Goal: Task Accomplishment & Management: Use online tool/utility

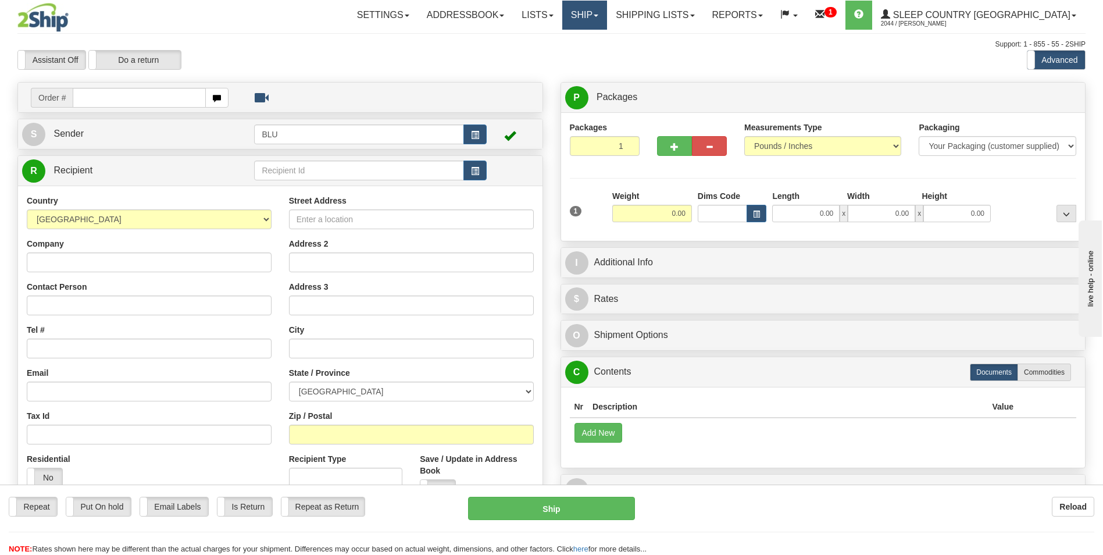
click at [599, 15] on span at bounding box center [596, 16] width 5 height 2
click at [595, 51] on span "OnHold / Order Queue" at bounding box center [554, 55] width 82 height 9
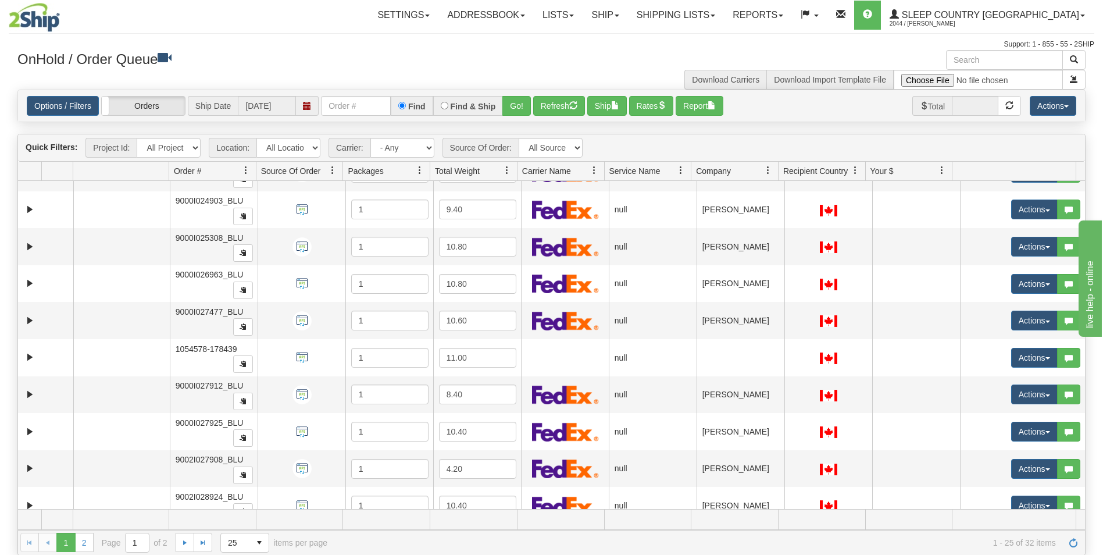
scroll to position [597, 0]
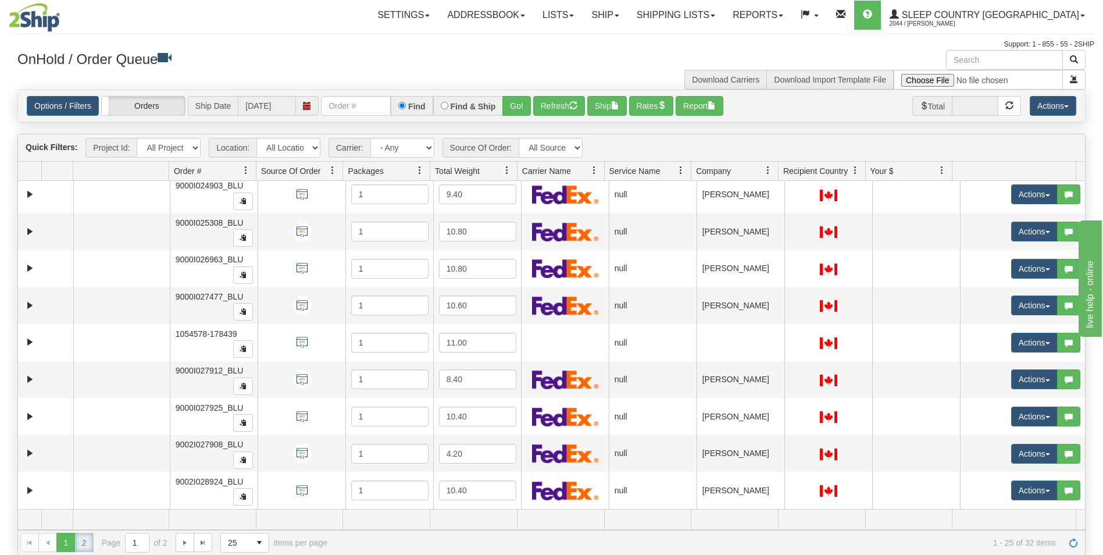
click at [82, 543] on link "2" at bounding box center [84, 542] width 19 height 19
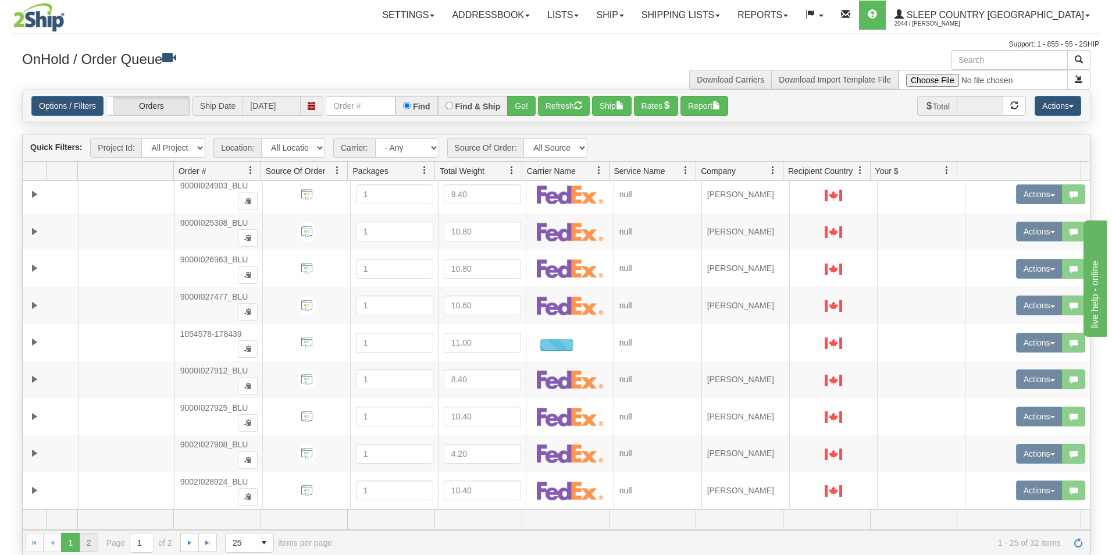
scroll to position [0, 0]
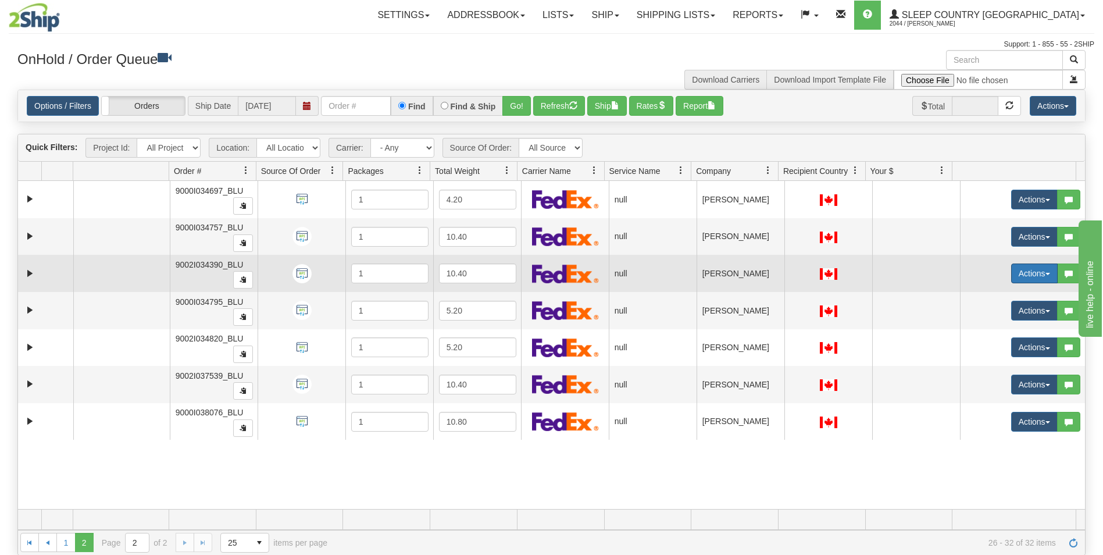
click at [1027, 270] on button "Actions" at bounding box center [1035, 274] width 47 height 20
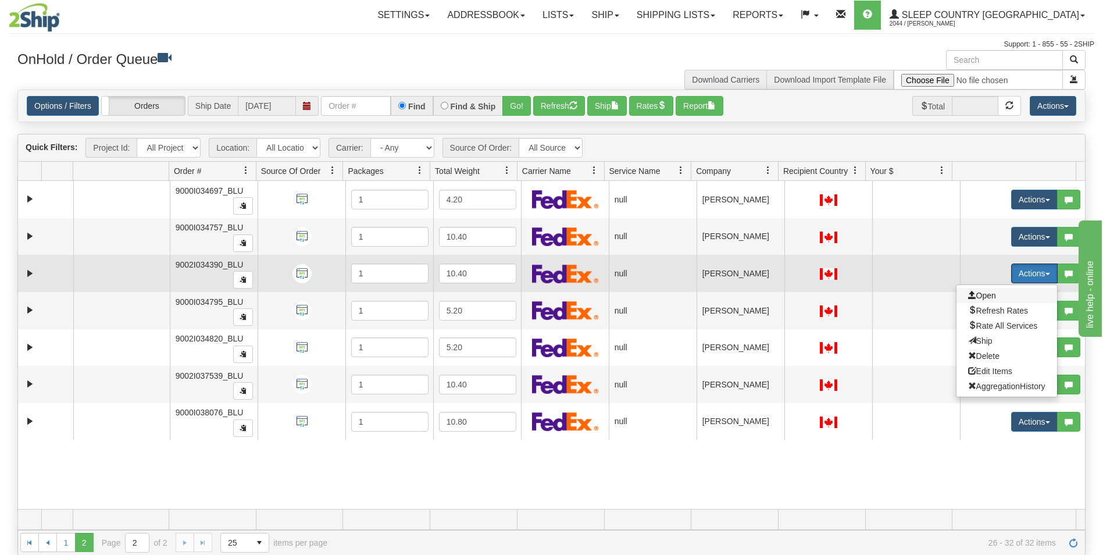
click at [974, 295] on span "Open" at bounding box center [982, 295] width 28 height 9
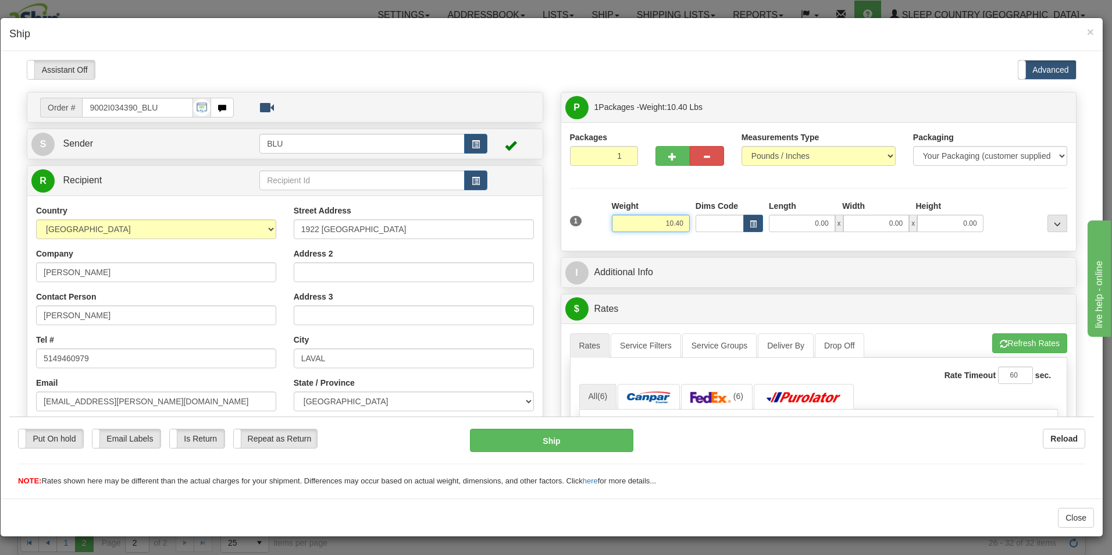
click at [681, 222] on input "10.40" at bounding box center [651, 222] width 78 height 17
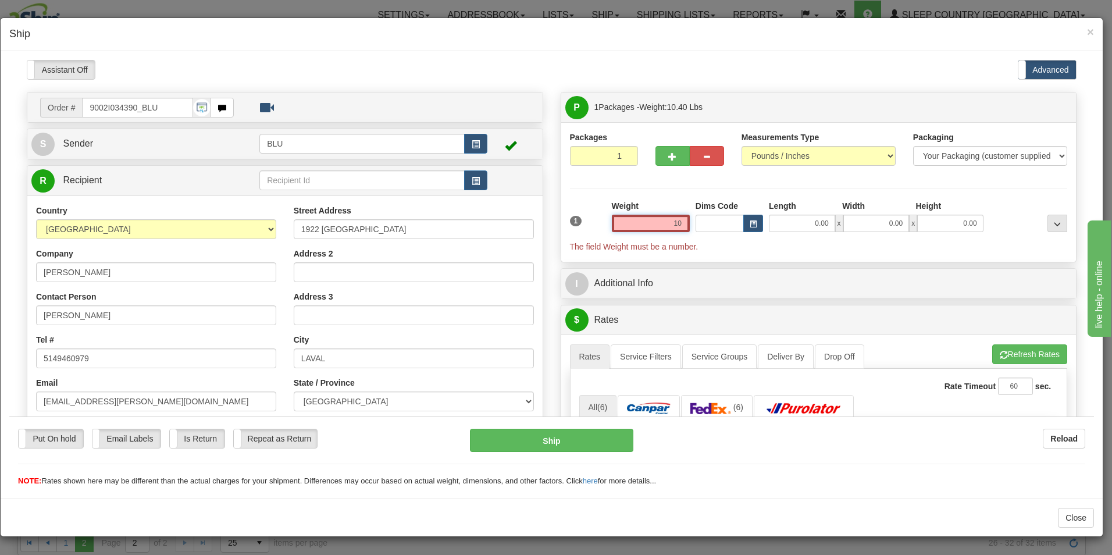
type input "1"
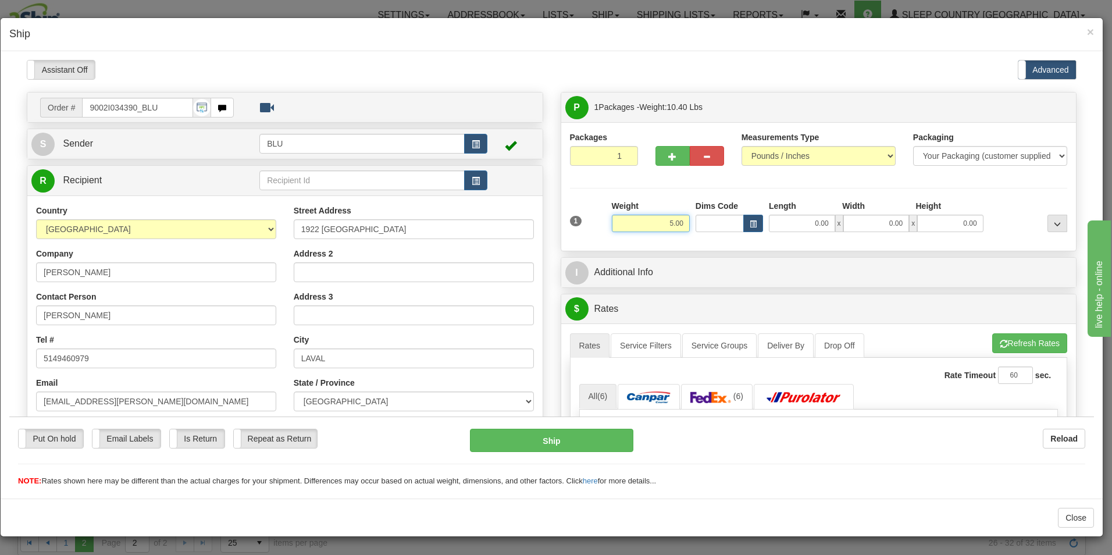
type input "5.00"
type input "8.00"
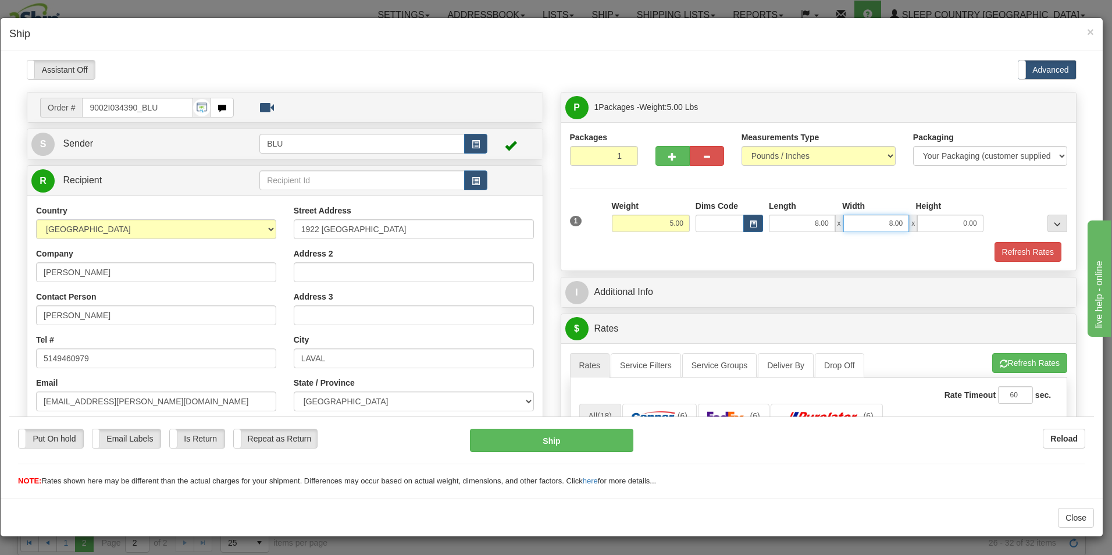
type input "8.00"
type input "16.00"
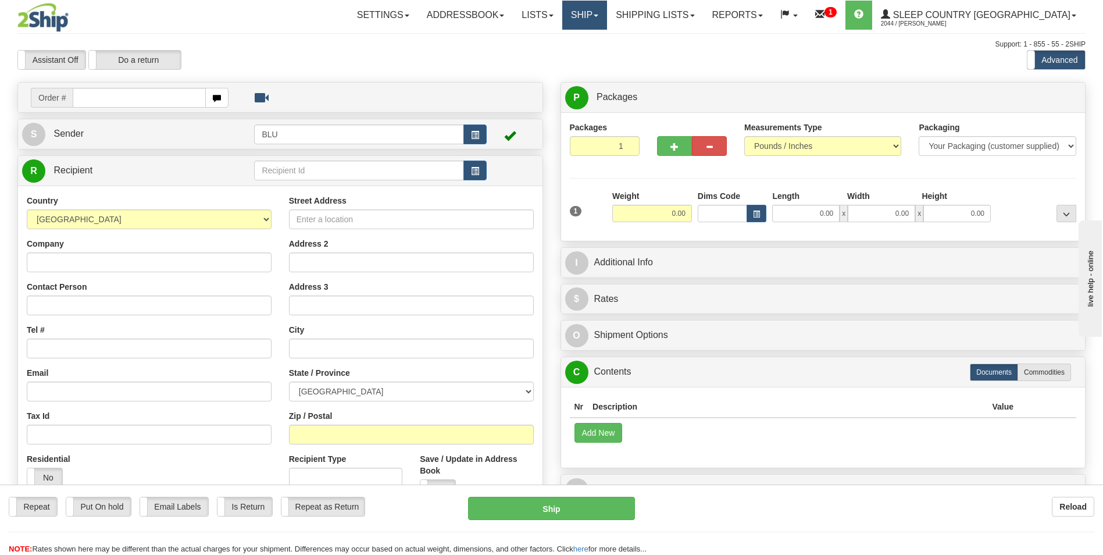
click at [599, 16] on span at bounding box center [596, 16] width 5 height 2
click at [595, 53] on span "OnHold / Order Queue" at bounding box center [554, 55] width 82 height 9
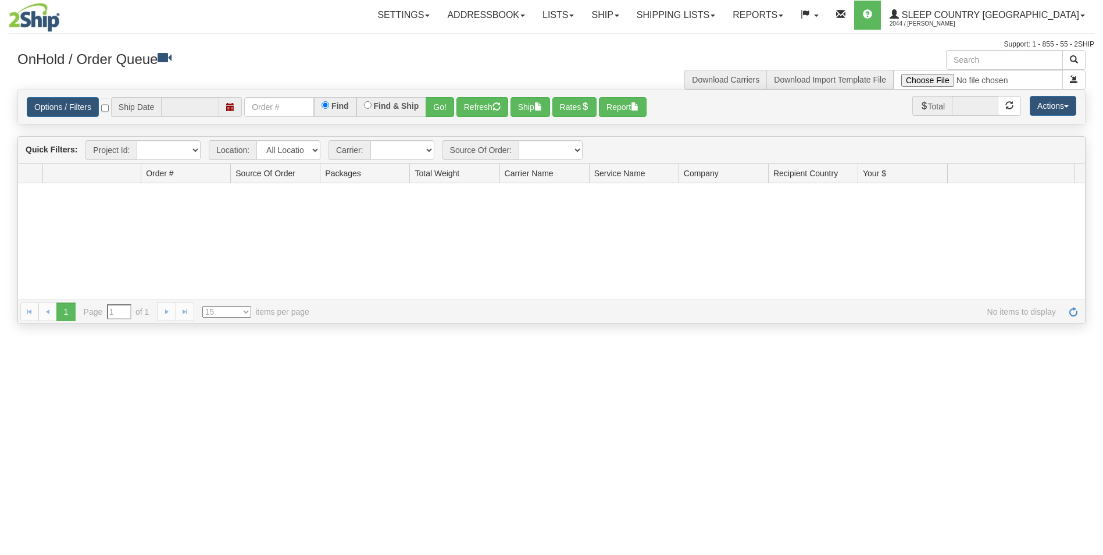
type input "[DATE]"
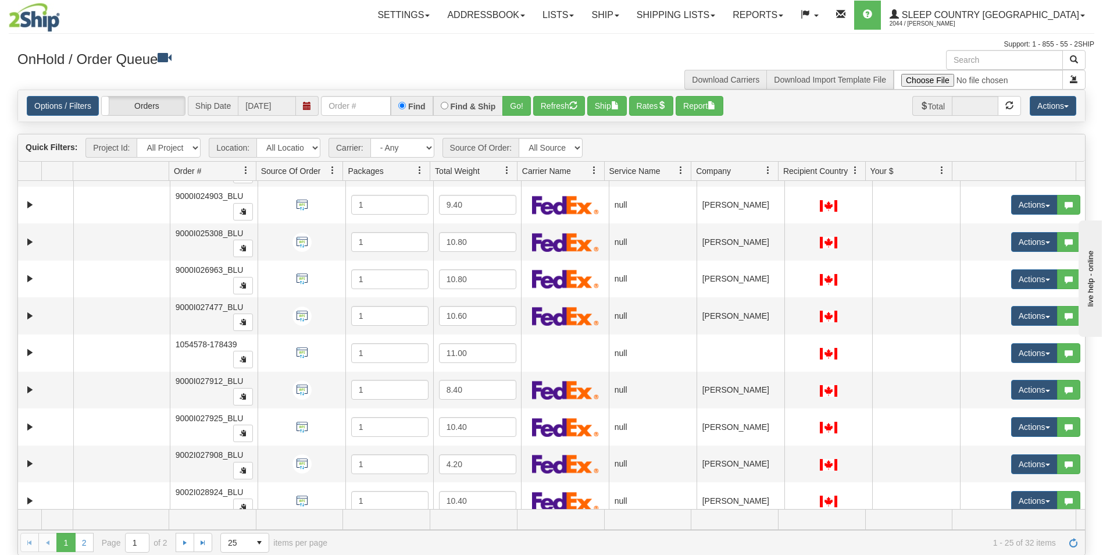
scroll to position [597, 0]
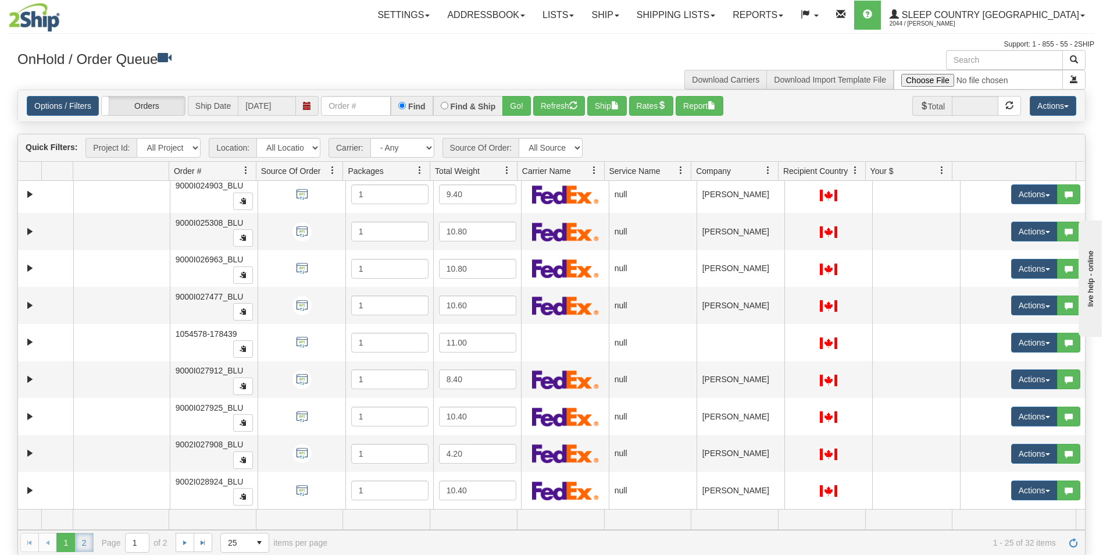
click at [86, 542] on link "2" at bounding box center [84, 542] width 19 height 19
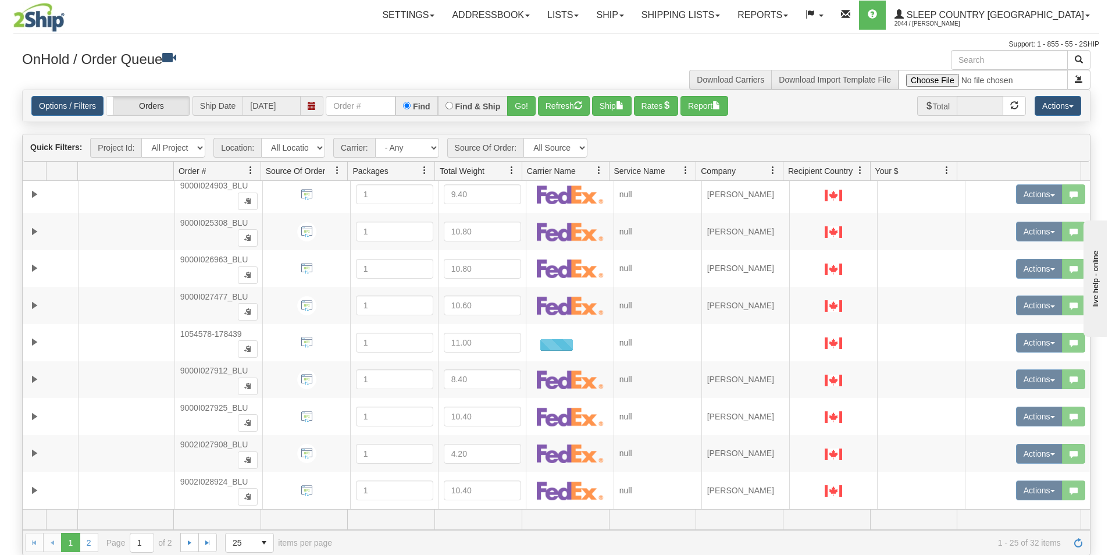
scroll to position [0, 0]
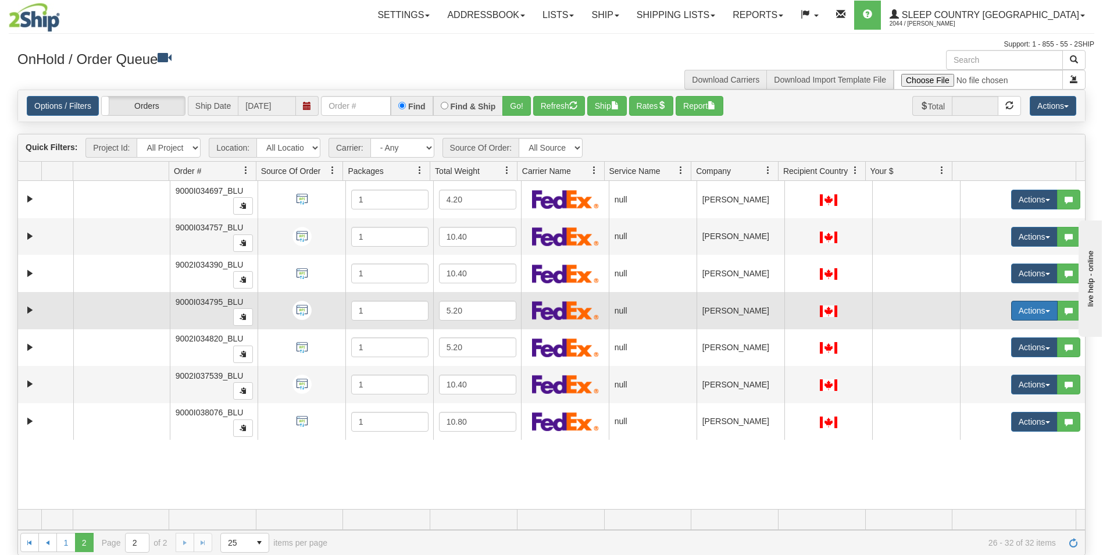
click at [1020, 311] on button "Actions" at bounding box center [1035, 311] width 47 height 20
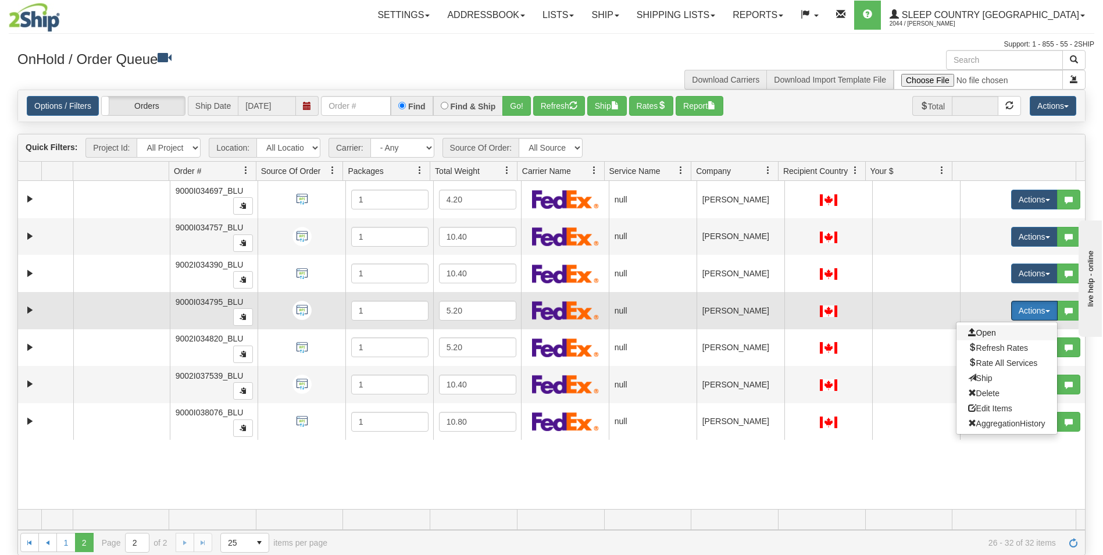
click at [968, 330] on span "Open" at bounding box center [982, 332] width 28 height 9
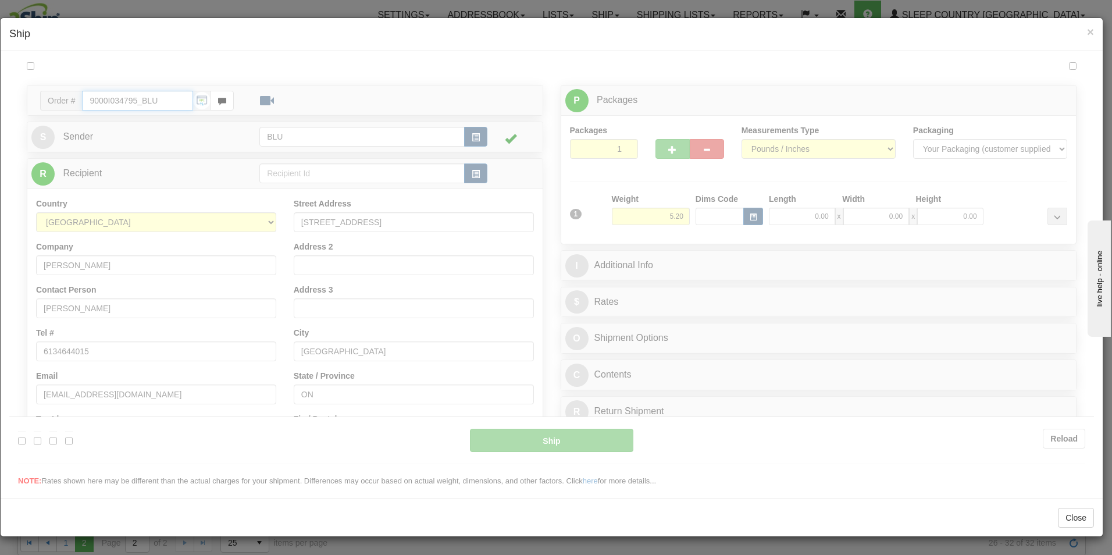
type input "10:05"
type input "16:00"
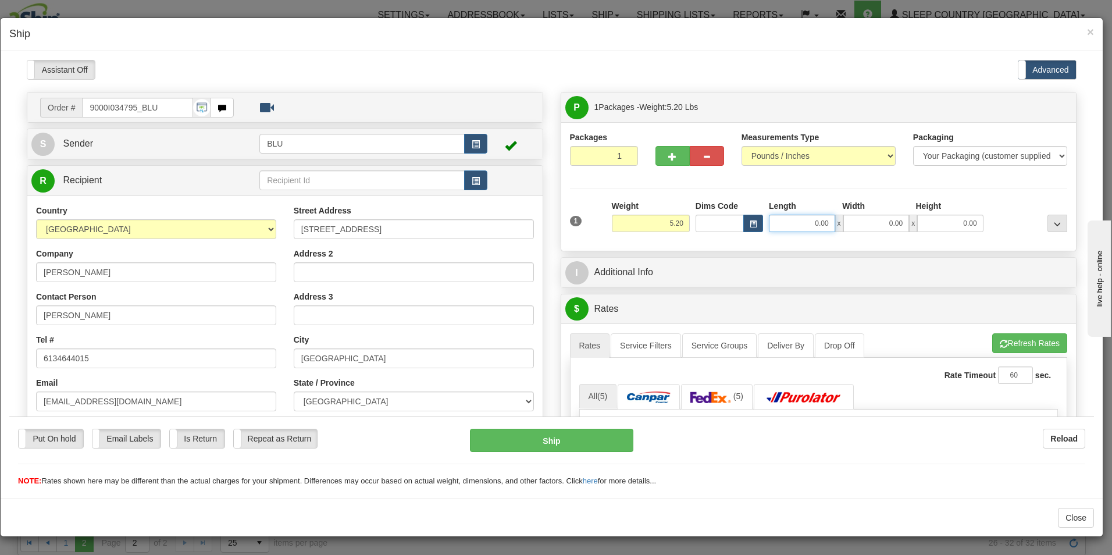
click at [822, 226] on input "0.00" at bounding box center [802, 222] width 66 height 17
type input "."
type input "8.00"
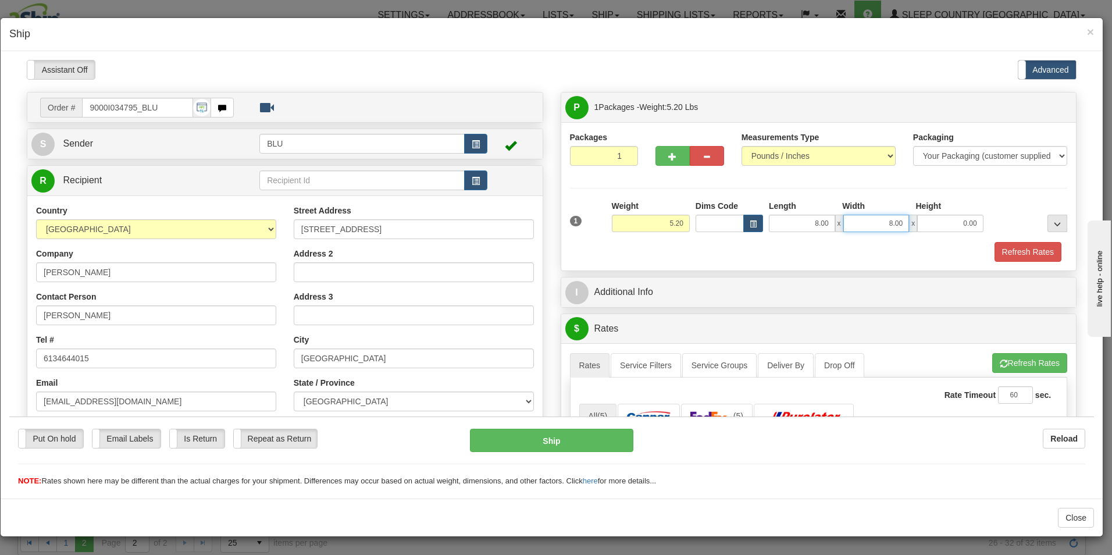
type input "8.00"
type input "16.00"
click at [1010, 250] on button "Refresh Rates" at bounding box center [1028, 251] width 67 height 20
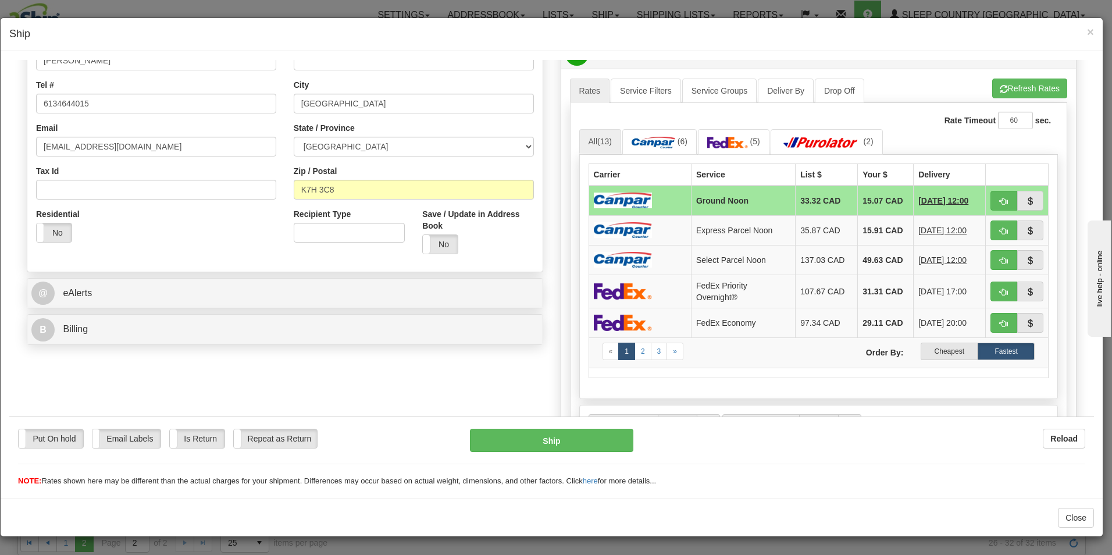
scroll to position [259, 0]
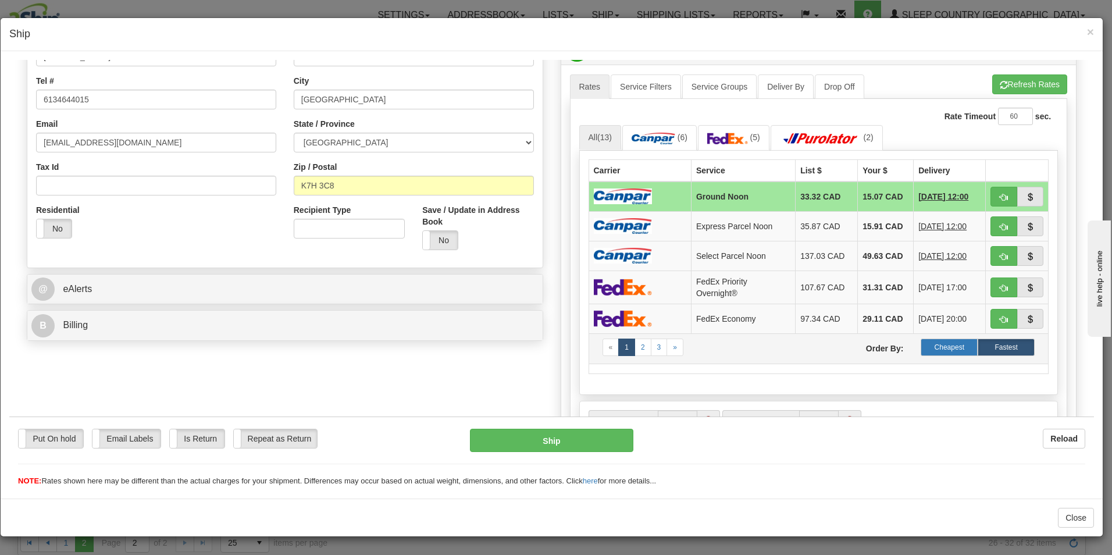
click at [947, 347] on label "Cheapest" at bounding box center [949, 346] width 57 height 17
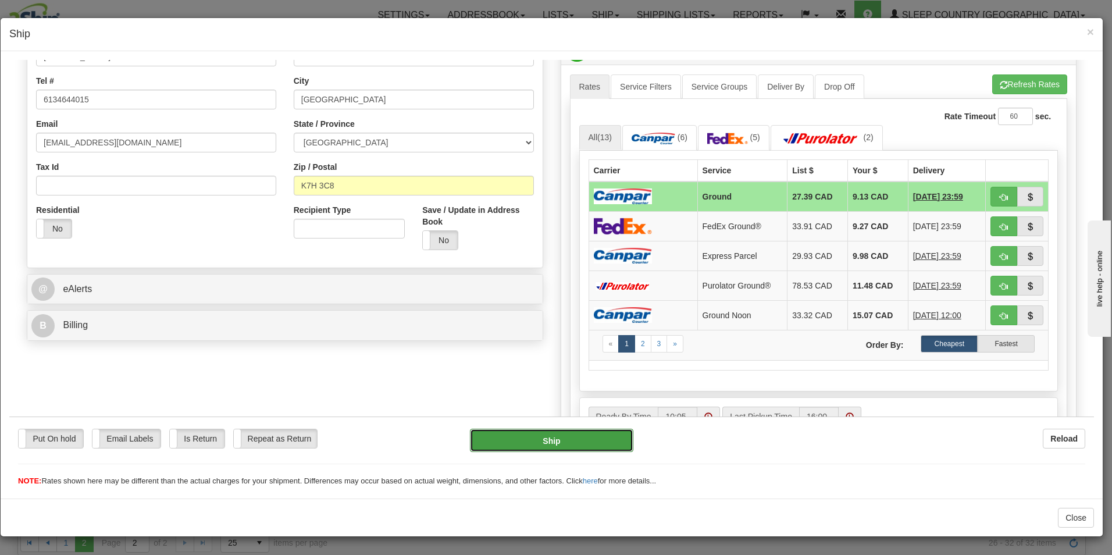
click at [567, 439] on button "Ship" at bounding box center [551, 439] width 163 height 23
type input "1"
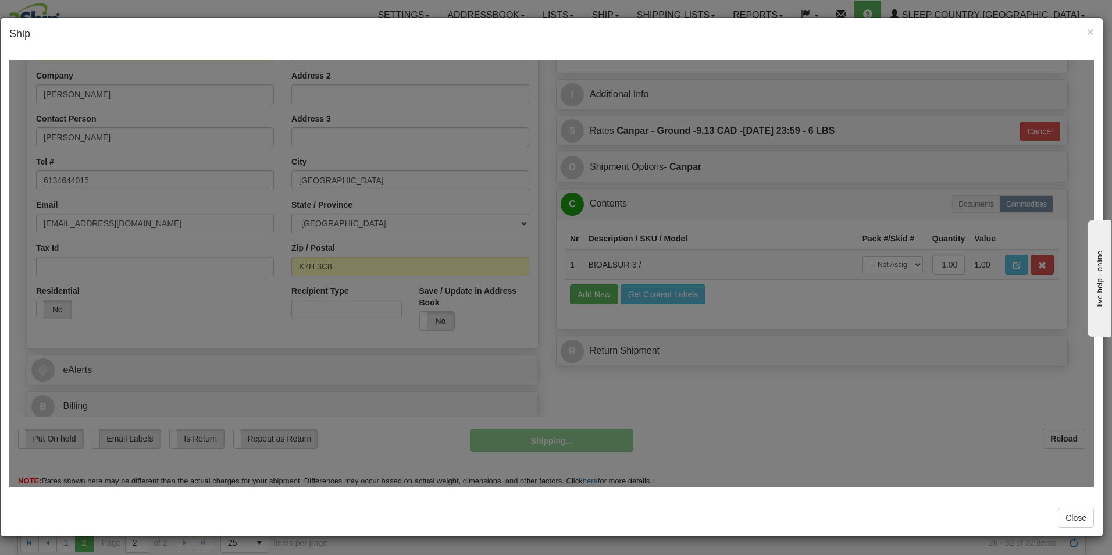
scroll to position [178, 0]
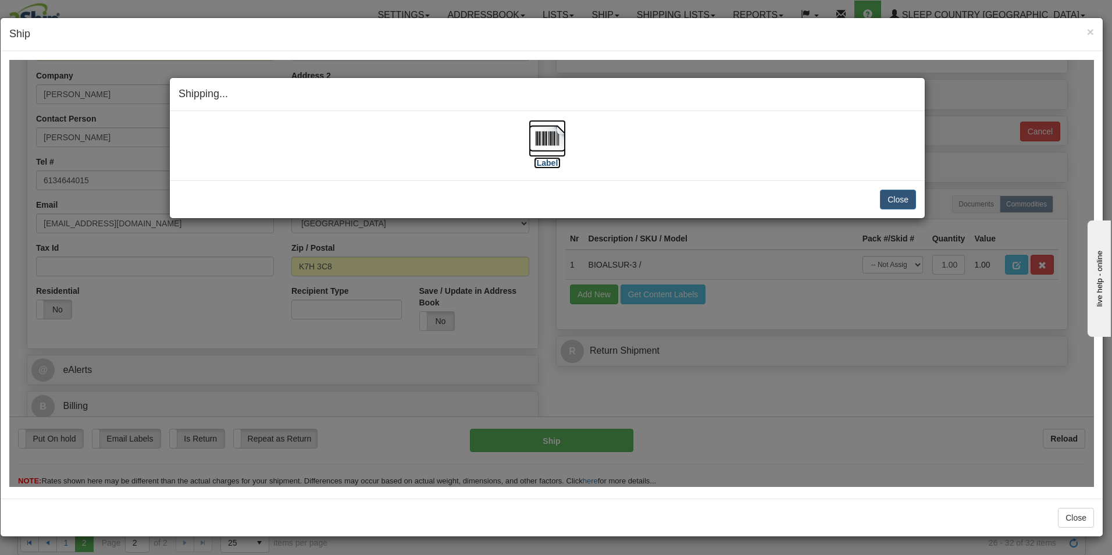
click at [549, 152] on img at bounding box center [547, 137] width 37 height 37
click at [905, 199] on button "Close" at bounding box center [898, 199] width 36 height 20
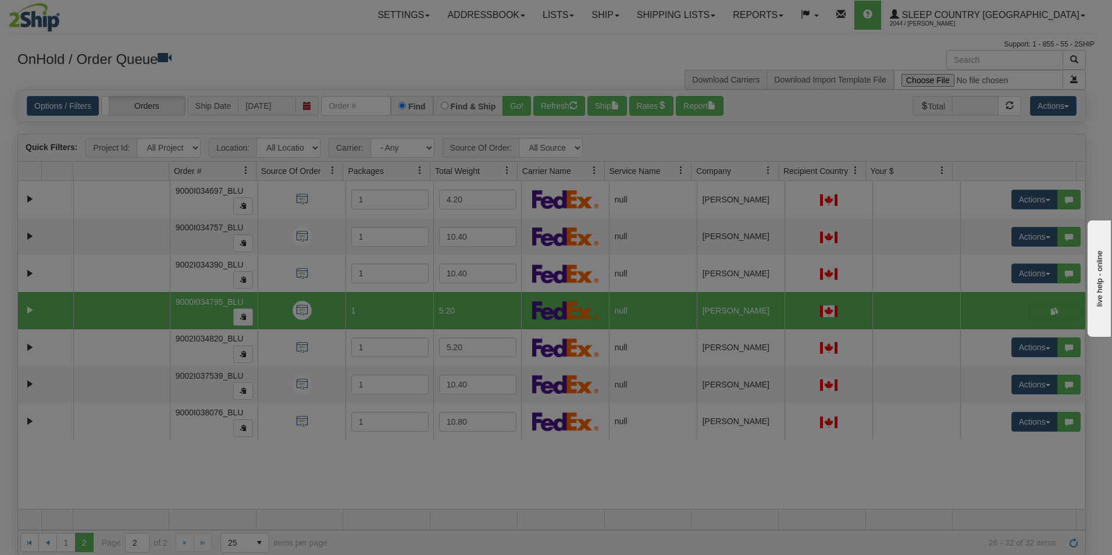
scroll to position [0, 0]
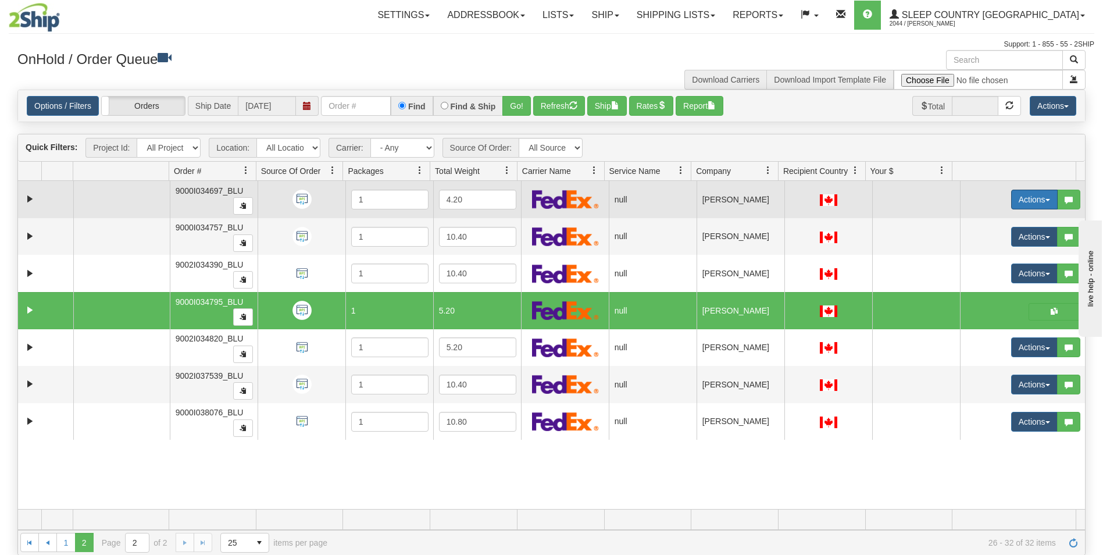
click at [1019, 200] on button "Actions" at bounding box center [1035, 200] width 47 height 20
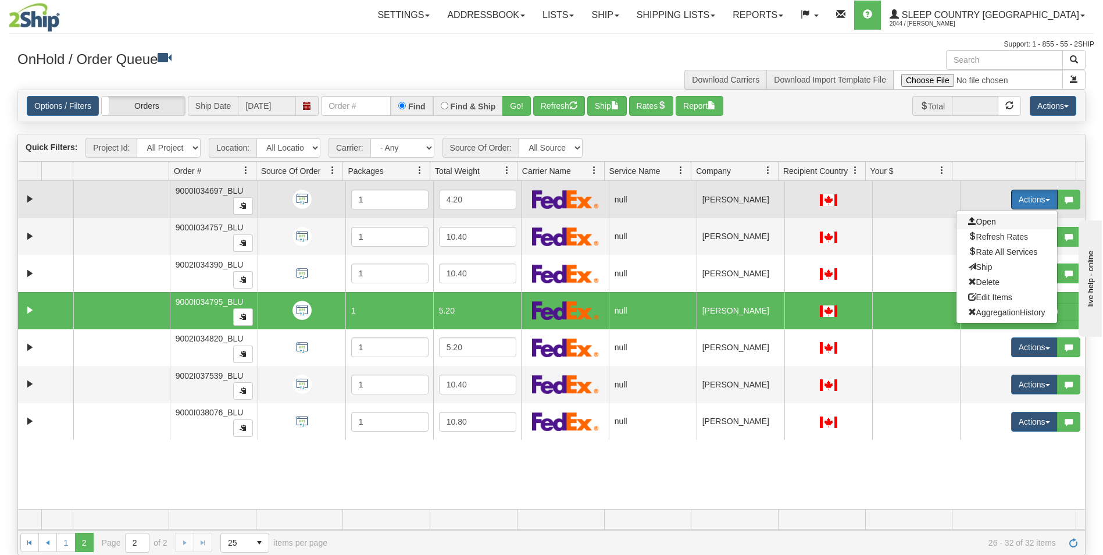
click at [981, 218] on span "Open" at bounding box center [982, 221] width 28 height 9
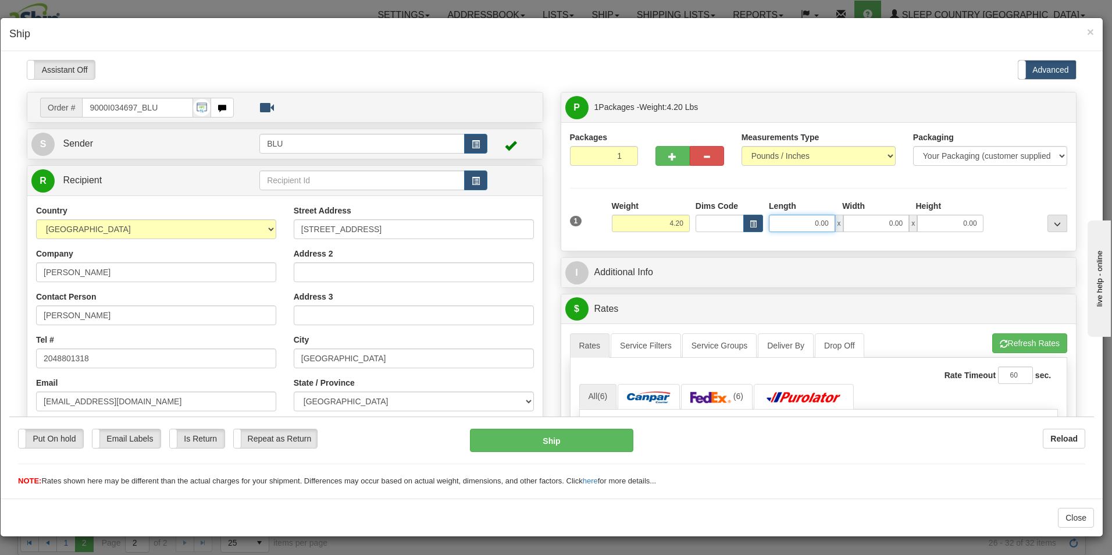
click at [821, 222] on input "0.00" at bounding box center [802, 222] width 66 height 17
type input "8.00"
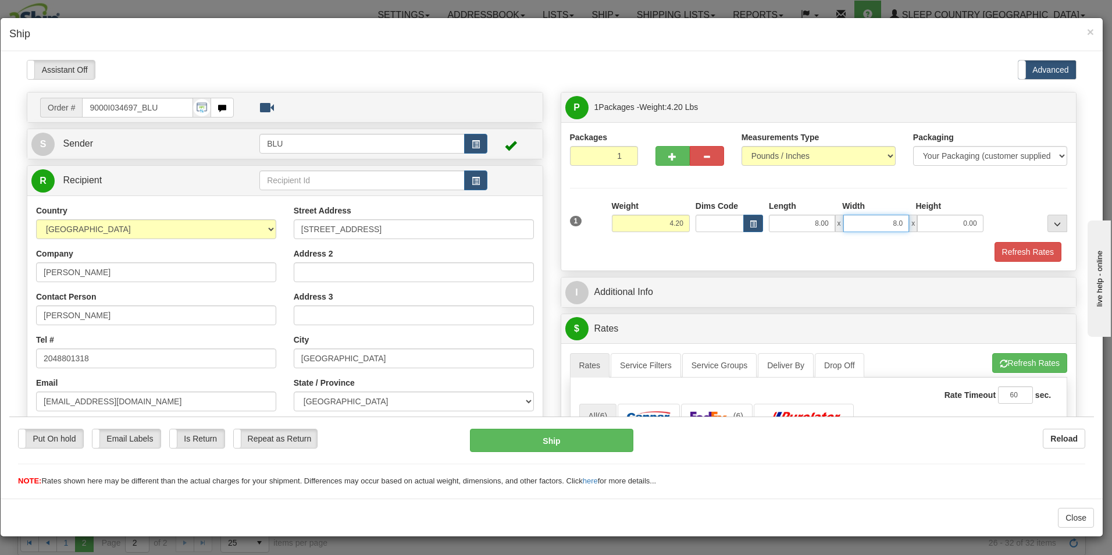
type input "8.00"
type input "16.00"
click at [1003, 247] on button "Refresh Rates" at bounding box center [1028, 251] width 67 height 20
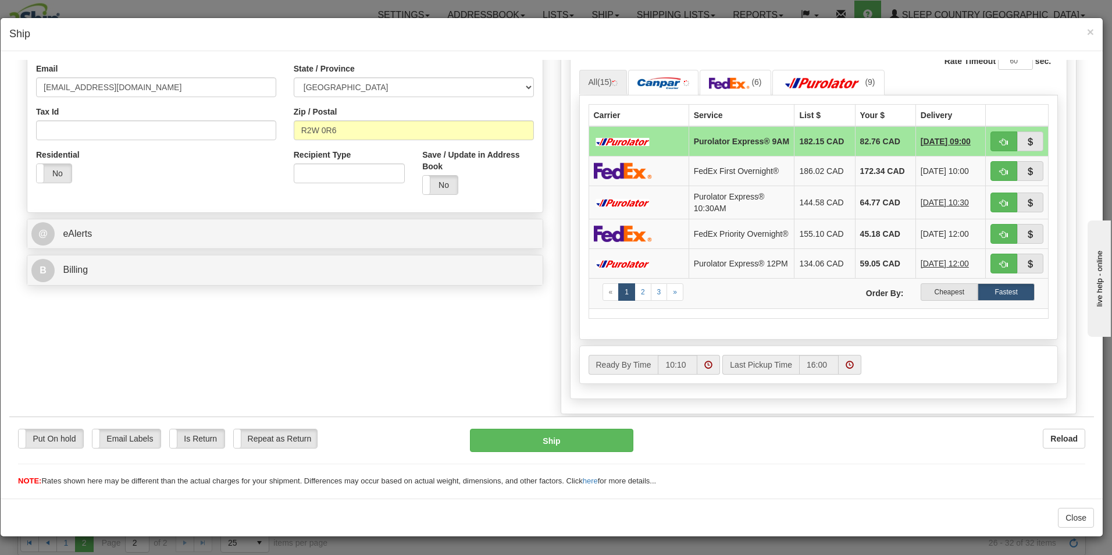
scroll to position [315, 0]
click at [922, 295] on label "Cheapest" at bounding box center [949, 290] width 57 height 17
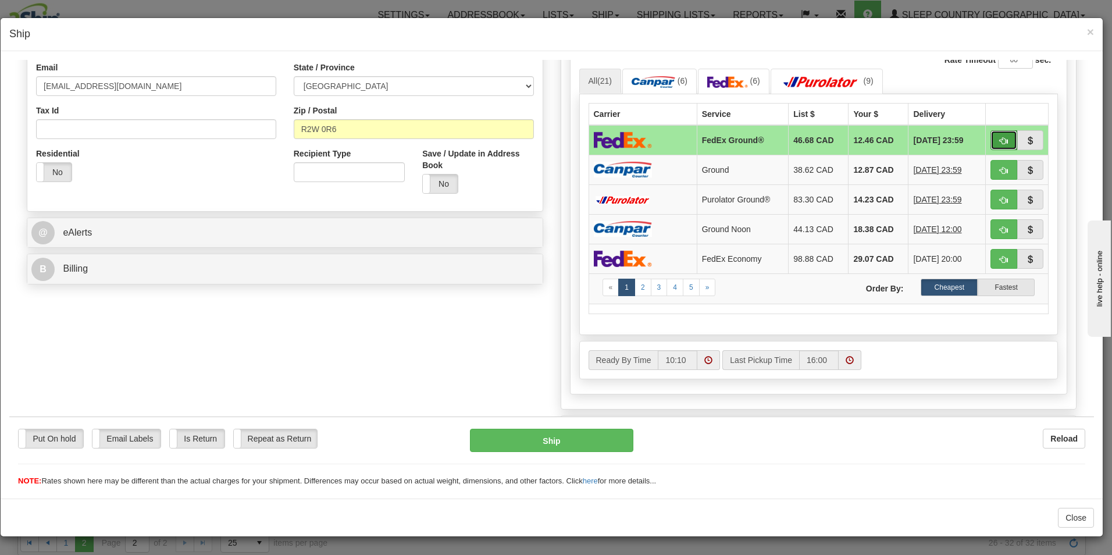
click at [1000, 140] on span "button" at bounding box center [1004, 141] width 8 height 8
type input "92"
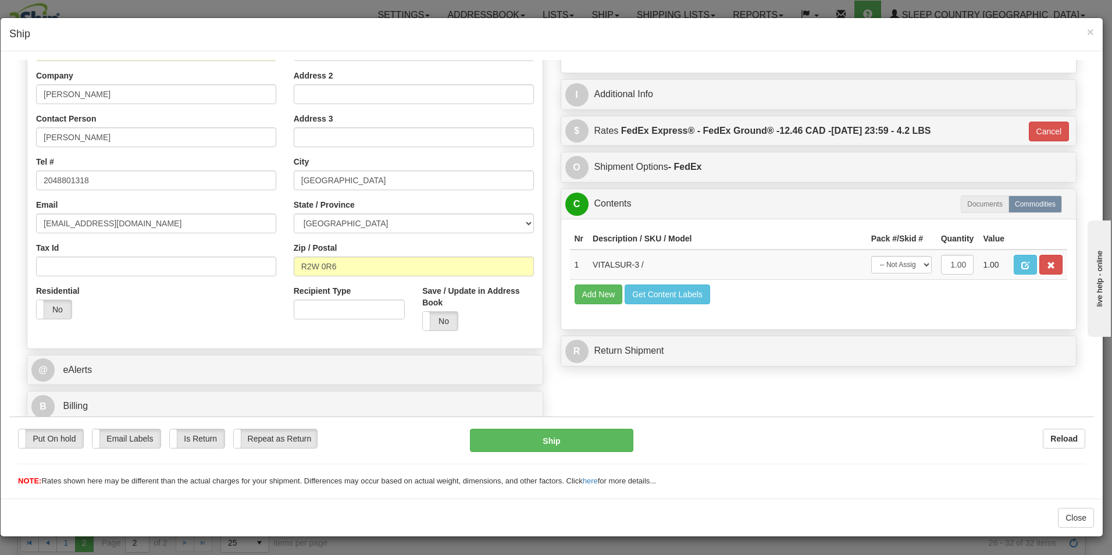
scroll to position [178, 0]
click at [567, 439] on button "Ship" at bounding box center [551, 439] width 163 height 23
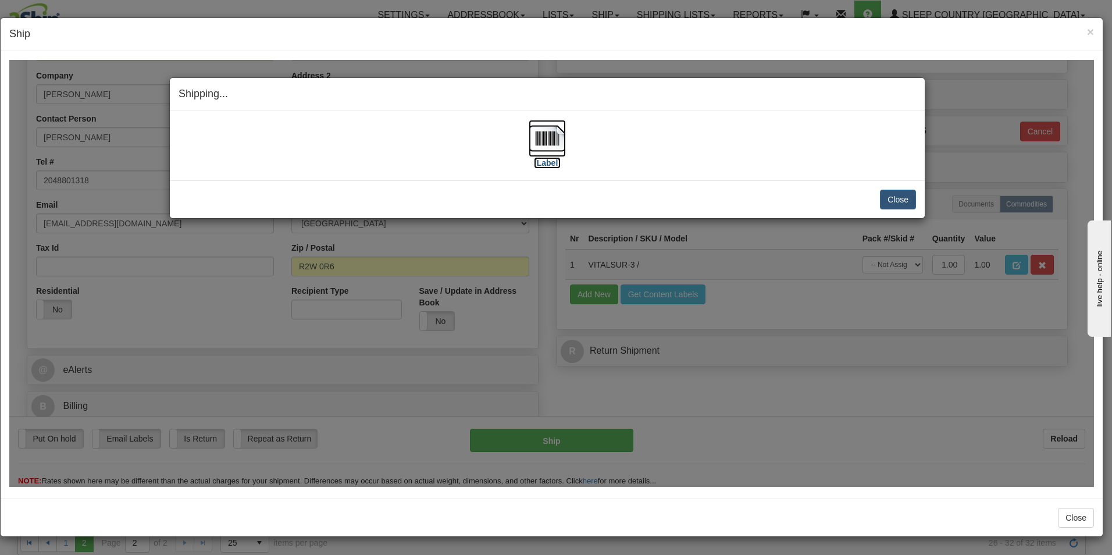
click at [539, 163] on label "[Label]" at bounding box center [547, 162] width 27 height 12
click at [899, 194] on button "Close" at bounding box center [898, 199] width 36 height 20
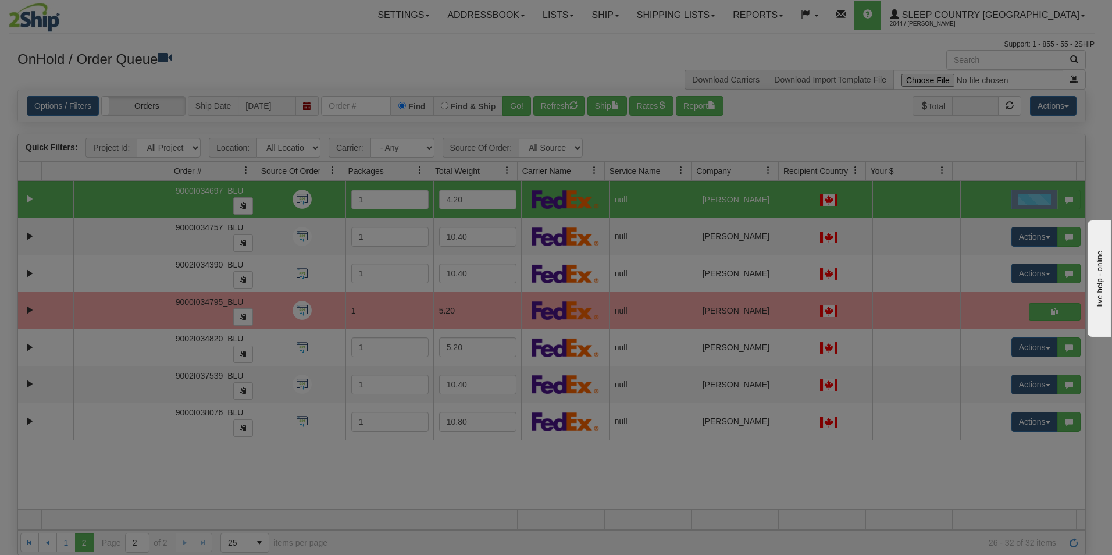
scroll to position [0, 0]
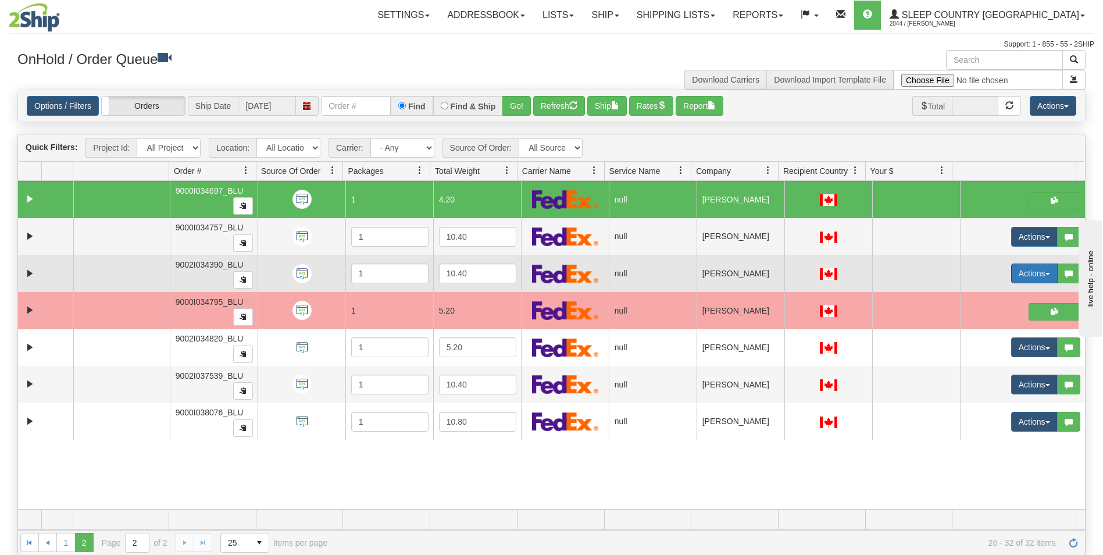
click at [1012, 270] on button "Actions" at bounding box center [1035, 274] width 47 height 20
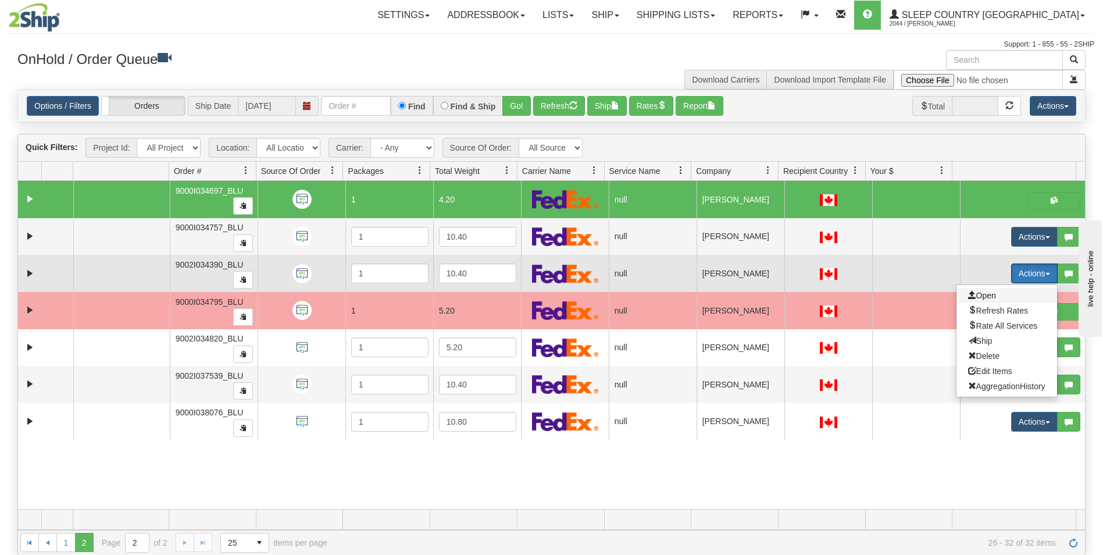
click at [981, 293] on span "Open" at bounding box center [982, 295] width 28 height 9
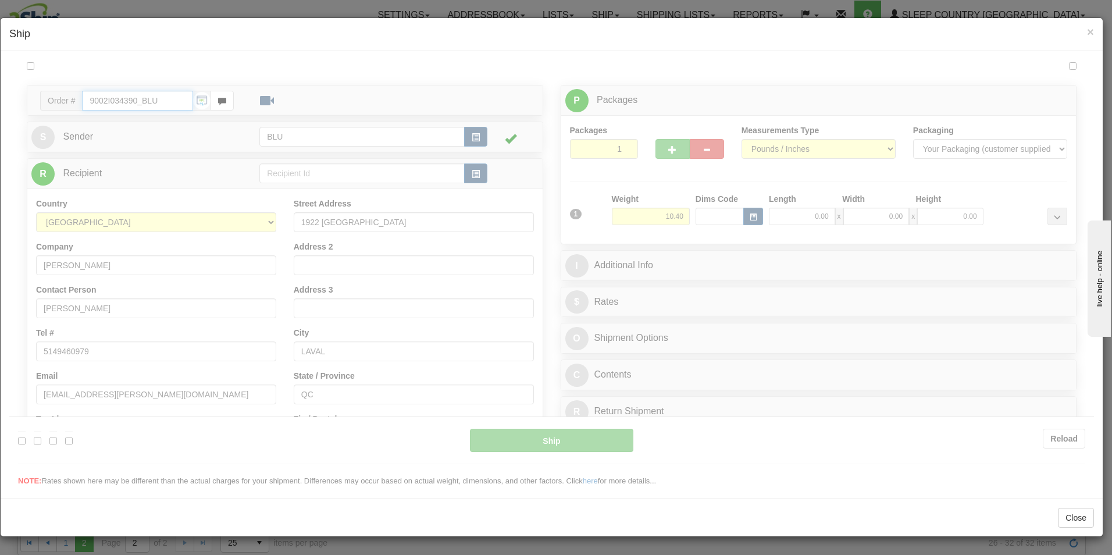
type input "10:12"
type input "16:00"
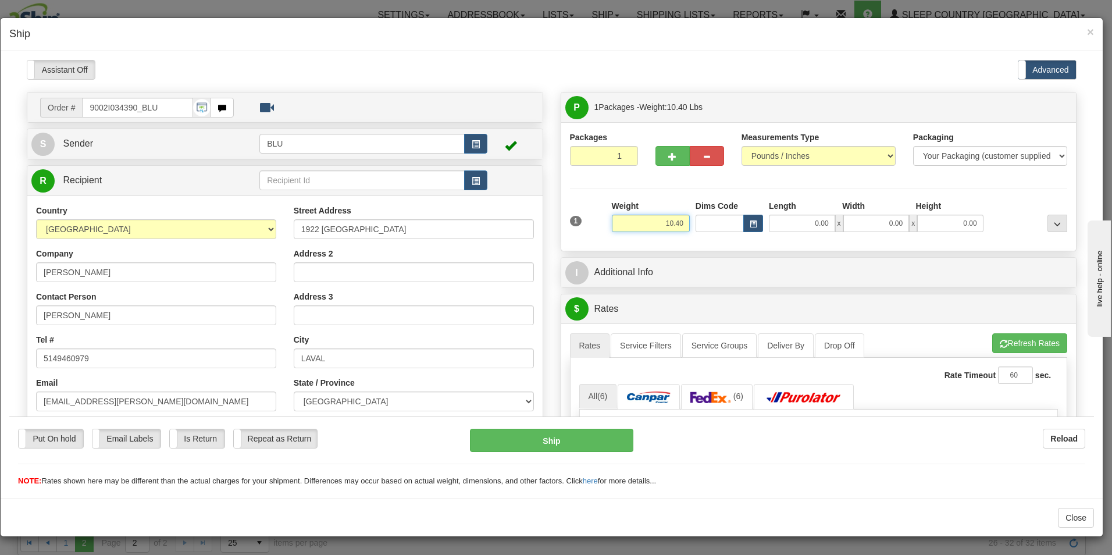
click at [678, 222] on input "10.40" at bounding box center [651, 222] width 78 height 17
type input "1"
type input "9.00"
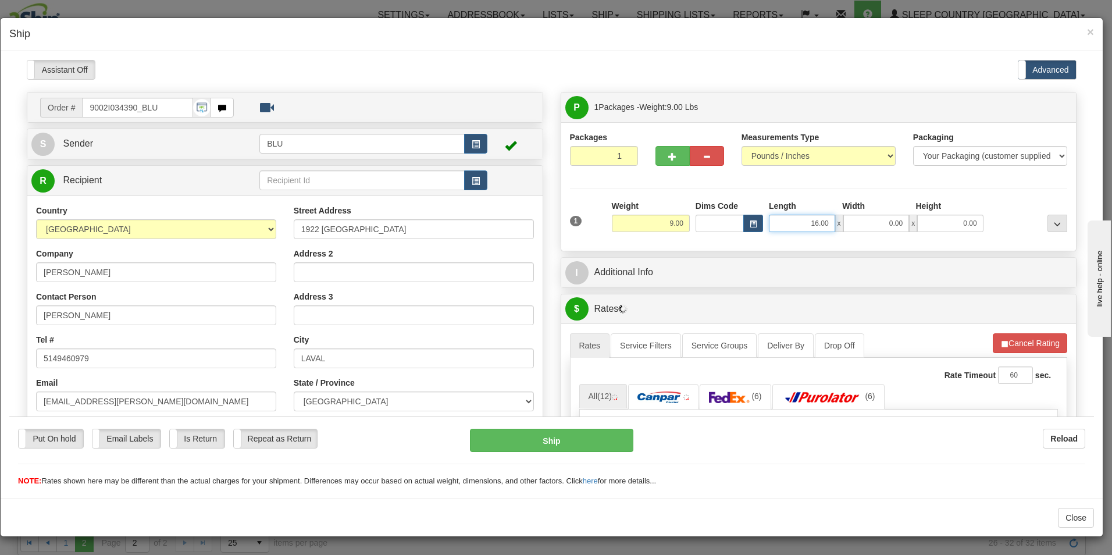
type input "16.00"
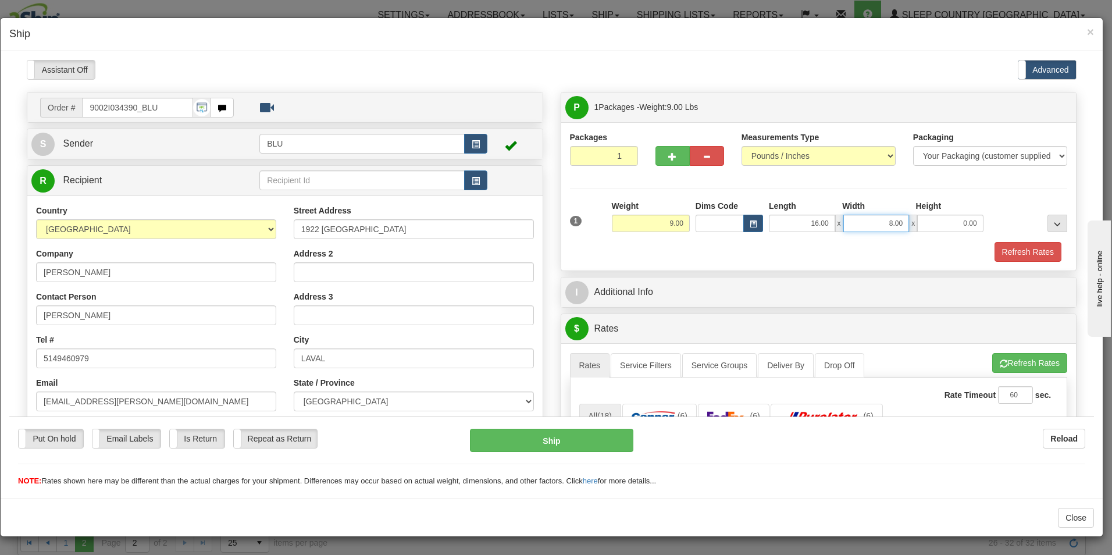
type input "8.00"
type input "16.00"
click at [1009, 250] on button "Refresh Rates" at bounding box center [1028, 251] width 67 height 20
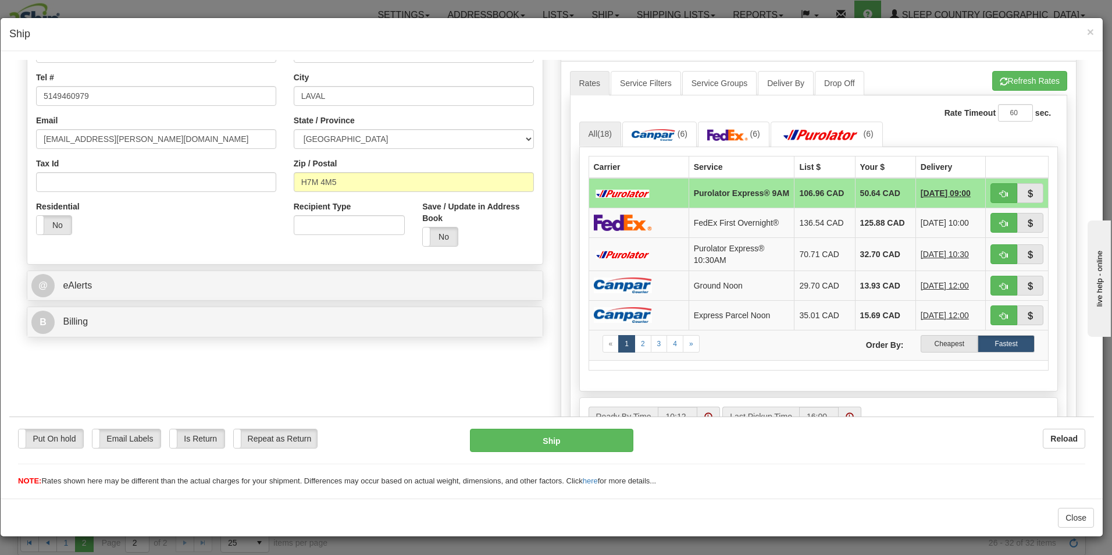
scroll to position [265, 0]
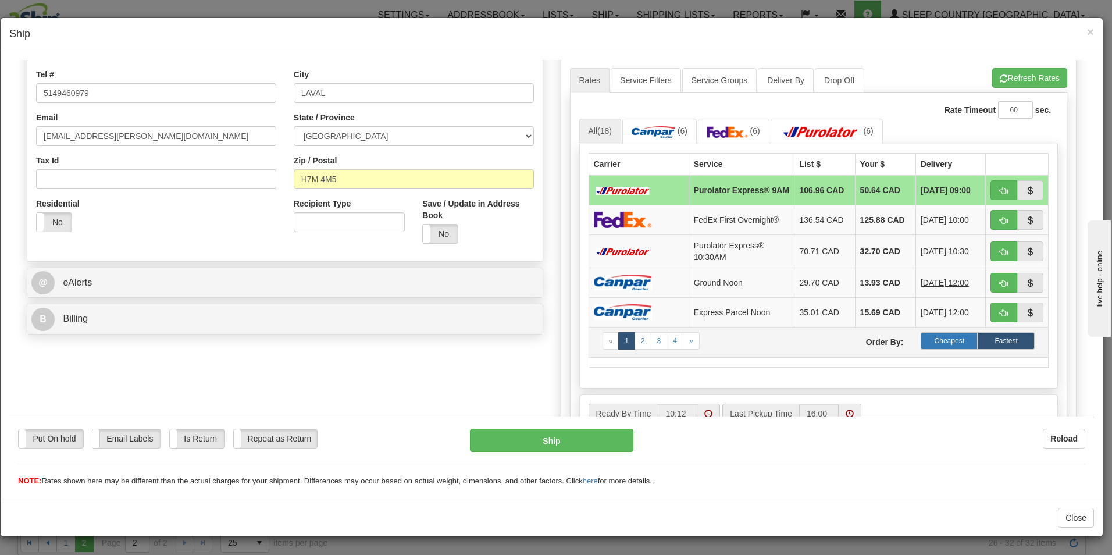
click at [938, 342] on label "Cheapest" at bounding box center [949, 340] width 57 height 17
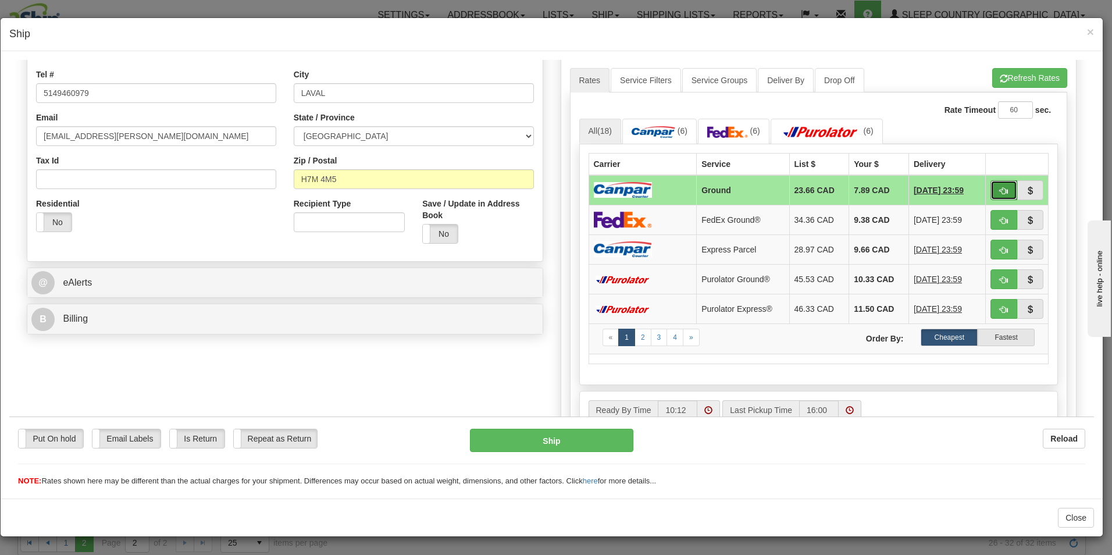
click at [991, 186] on button "button" at bounding box center [1004, 190] width 27 height 20
type input "1"
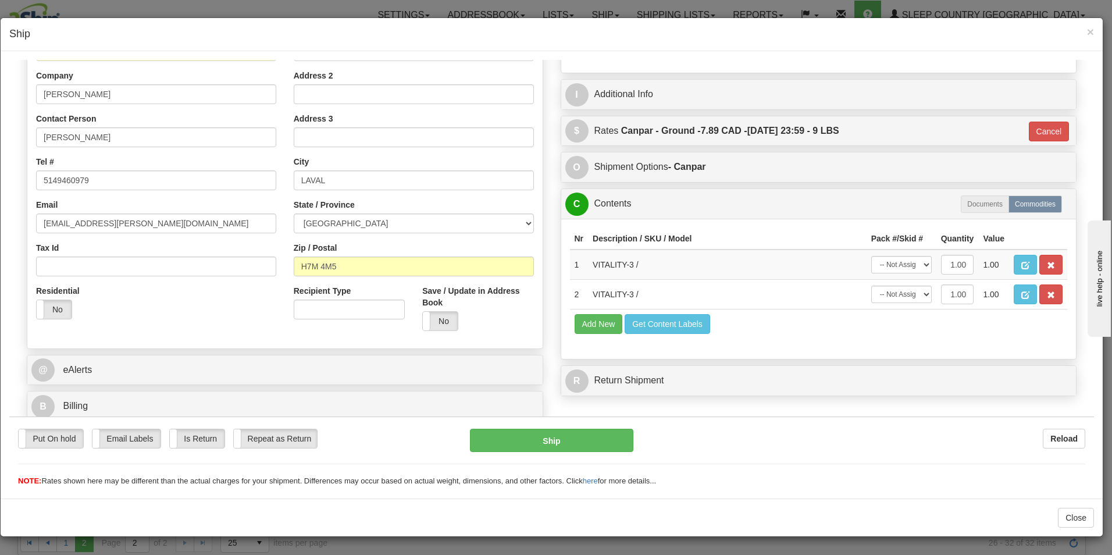
scroll to position [178, 0]
click at [543, 437] on button "Ship" at bounding box center [551, 439] width 163 height 23
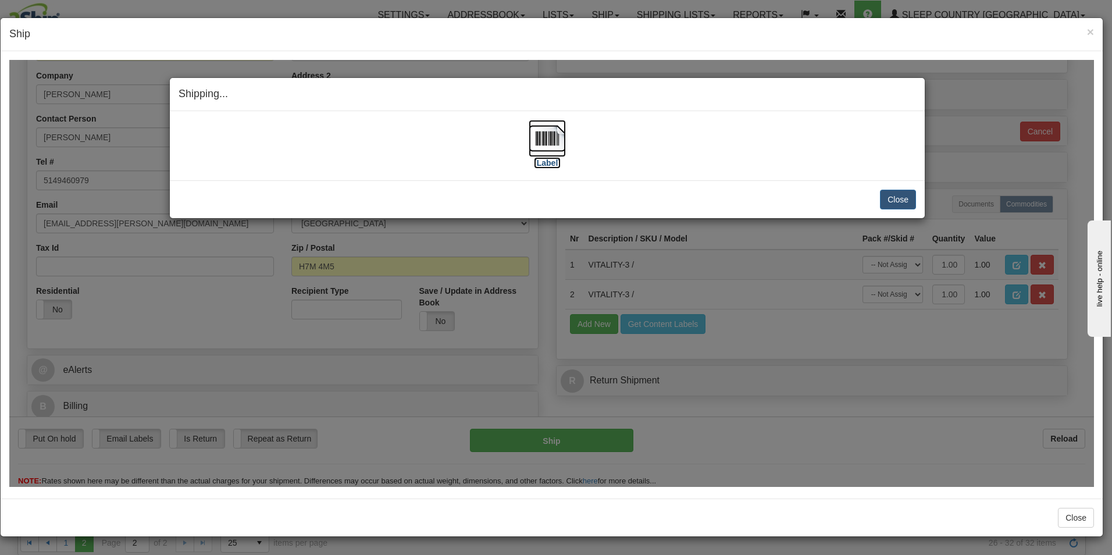
click at [550, 144] on img at bounding box center [547, 137] width 37 height 37
click at [903, 197] on button "Close" at bounding box center [898, 199] width 36 height 20
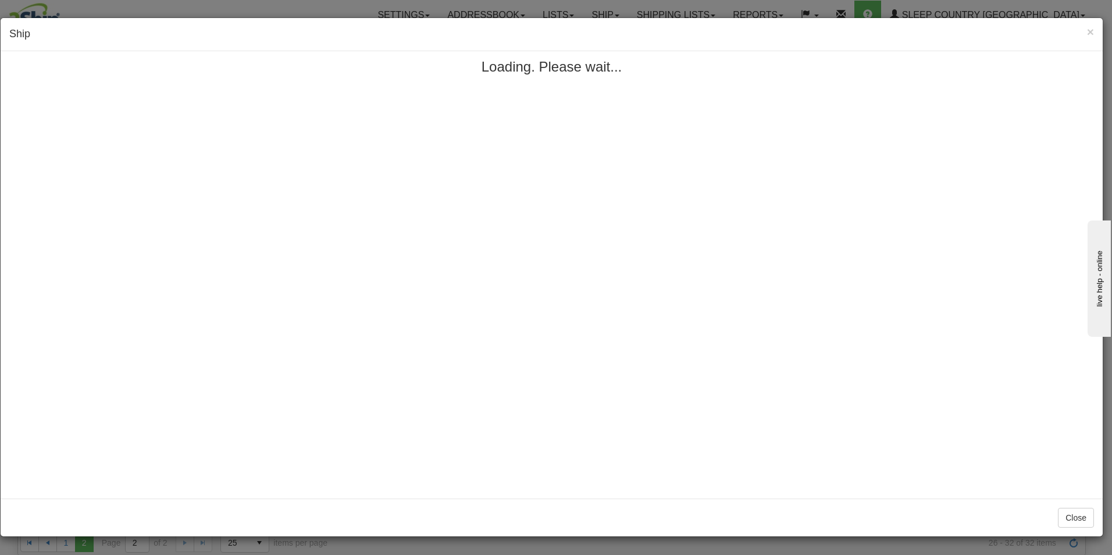
scroll to position [0, 0]
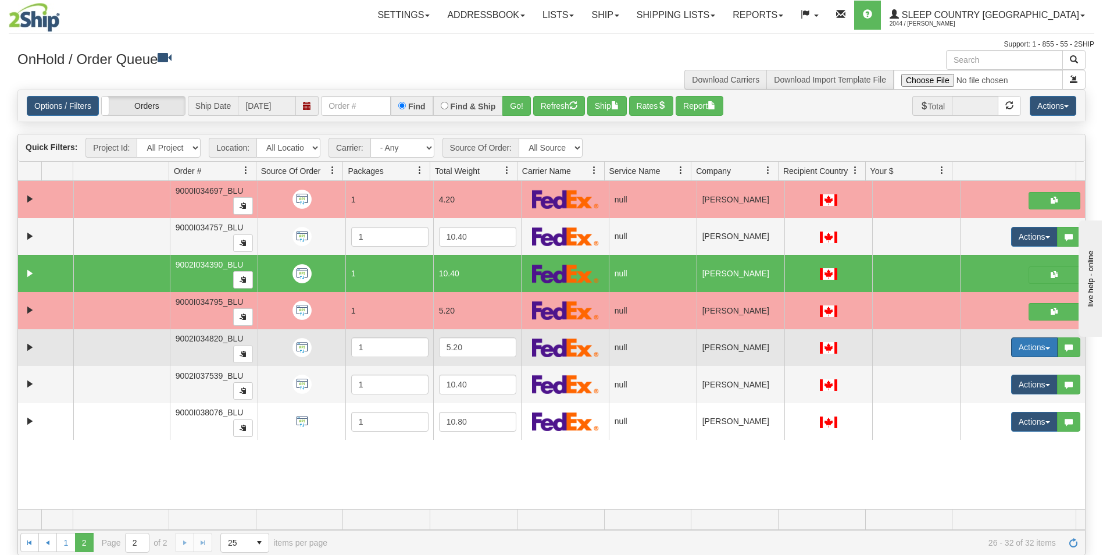
click at [1025, 344] on button "Actions" at bounding box center [1035, 347] width 47 height 20
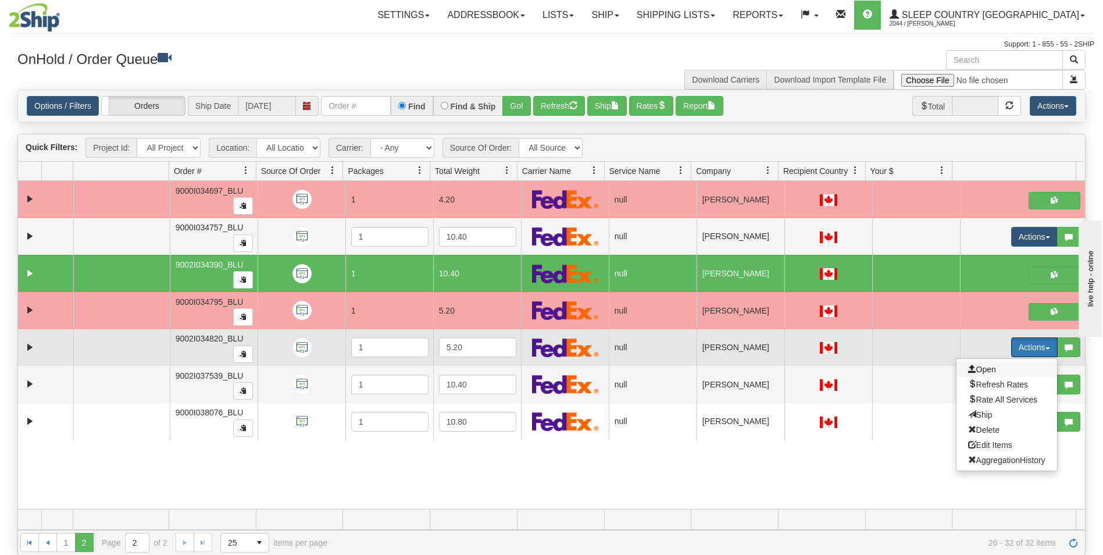
click at [981, 366] on span "Open" at bounding box center [982, 369] width 28 height 9
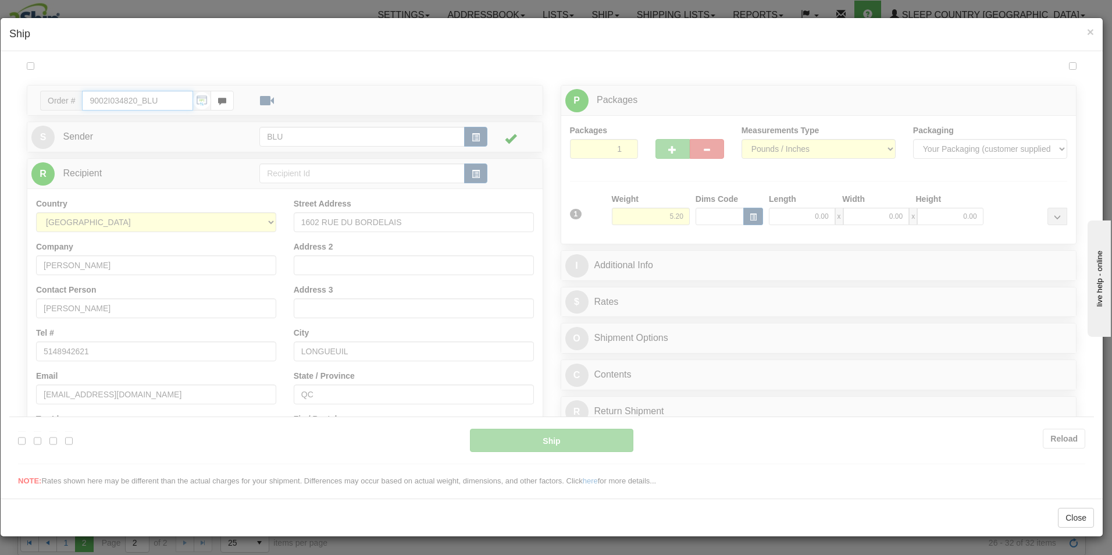
type input "10:23"
type input "16:00"
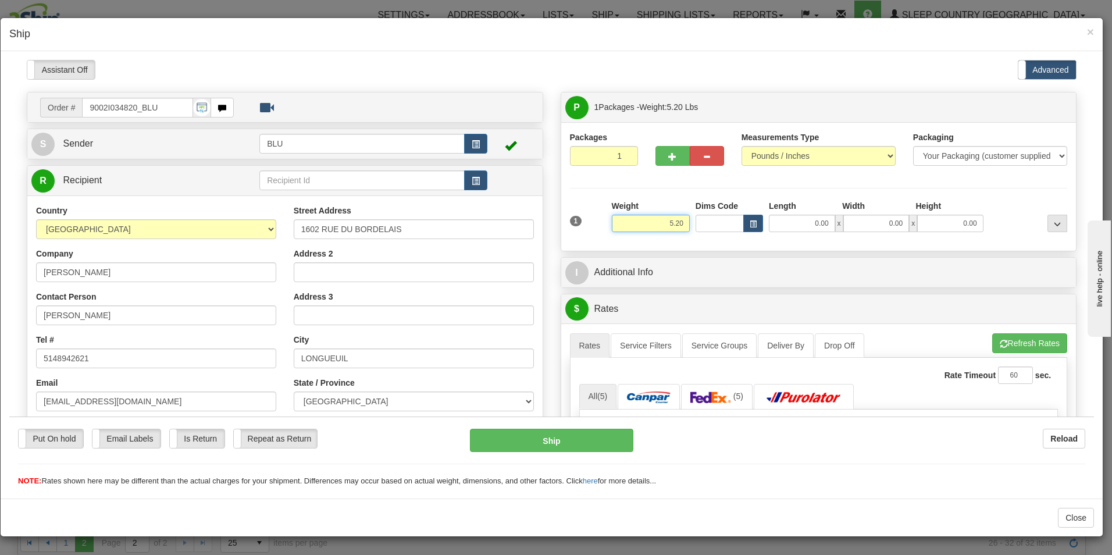
click at [682, 223] on input "5.20" at bounding box center [651, 222] width 78 height 17
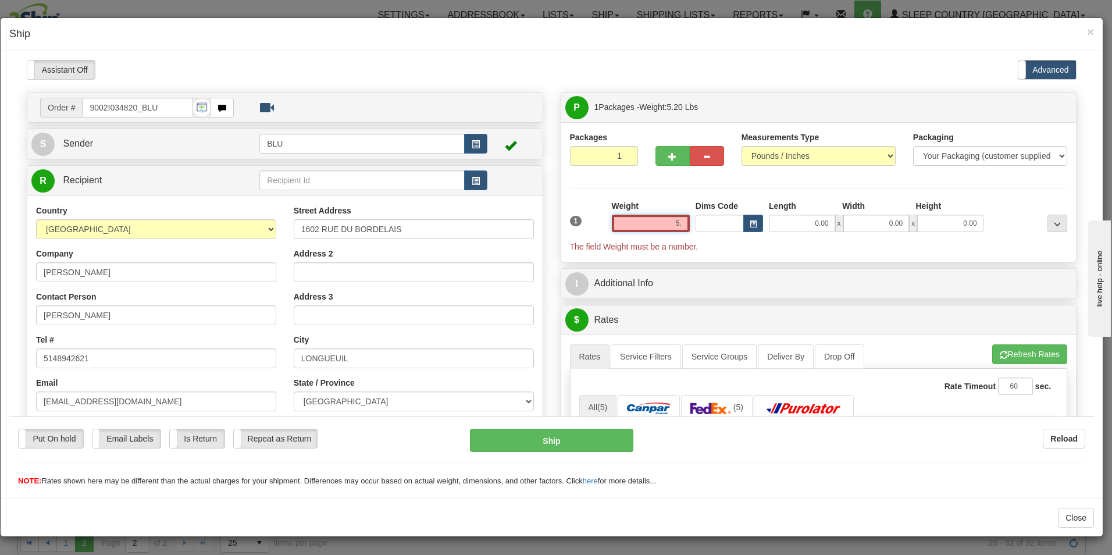
type input "5"
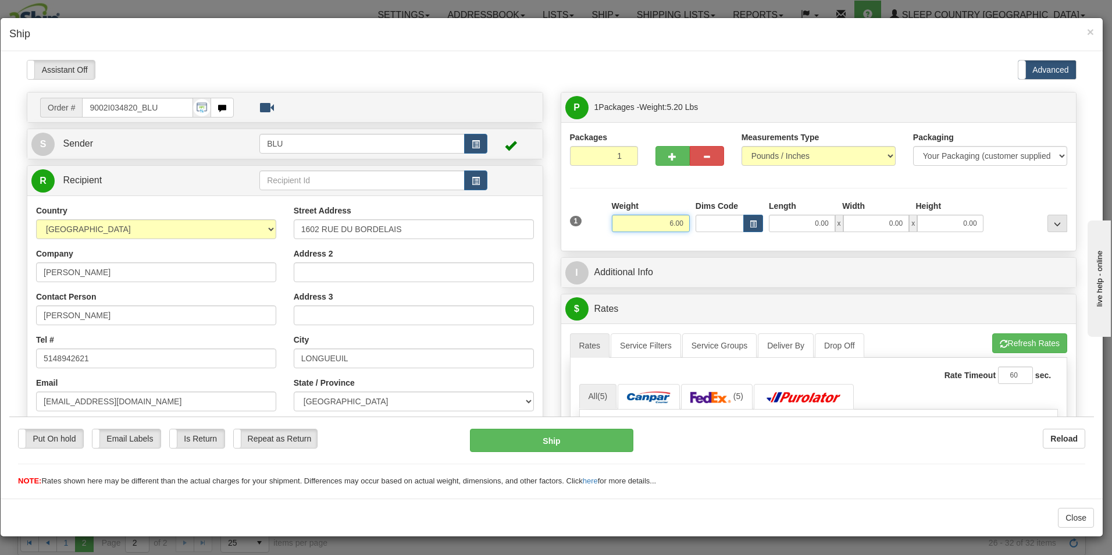
type input "6.00"
type input "8.00"
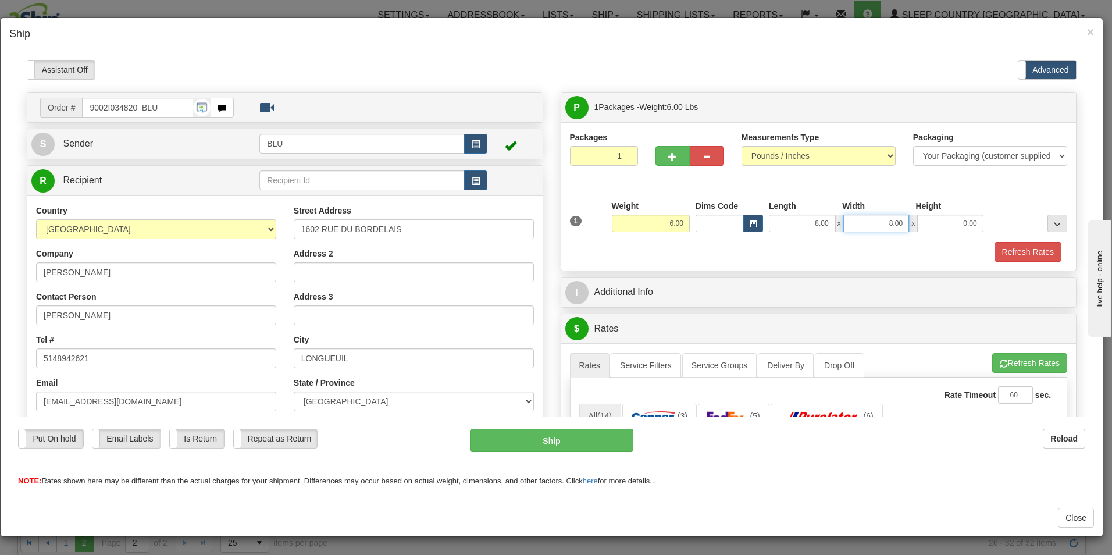
type input "8.00"
type input "16.00"
click at [1007, 245] on button "Refresh Rates" at bounding box center [1028, 251] width 67 height 20
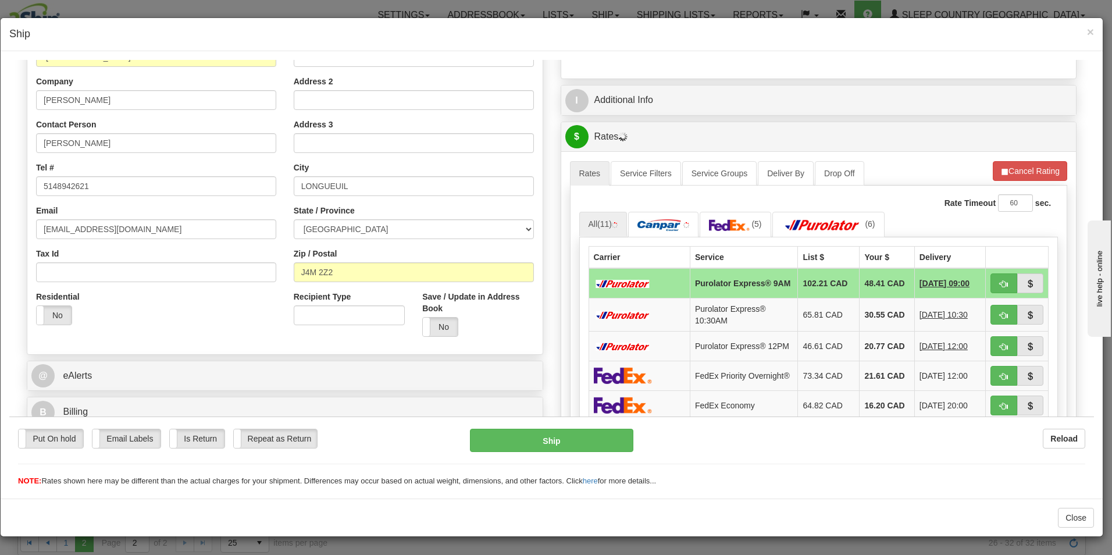
scroll to position [177, 0]
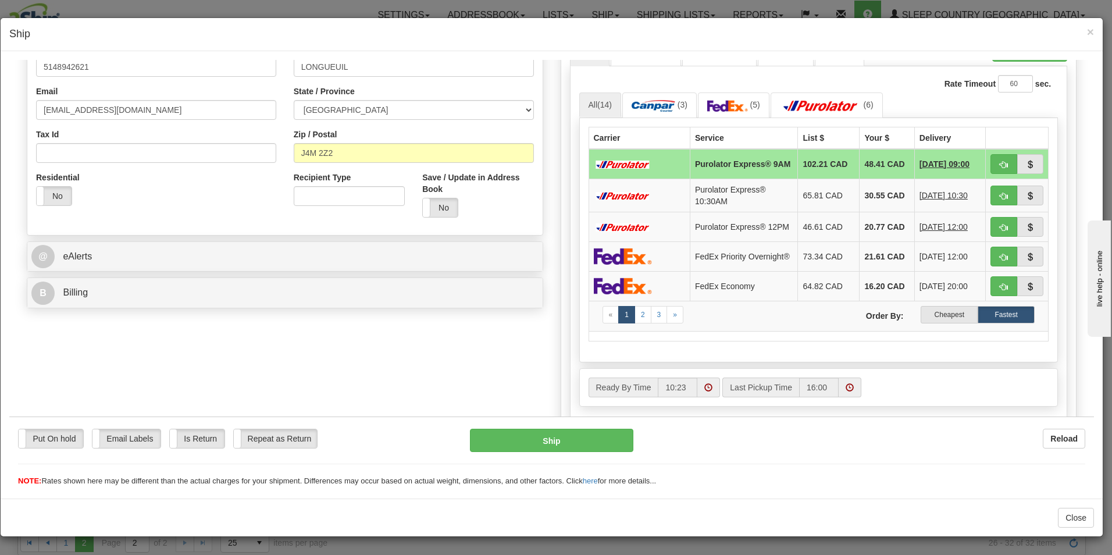
drag, startPoint x: 1088, startPoint y: 209, endPoint x: 86, endPoint y: 63, distance: 1012.3
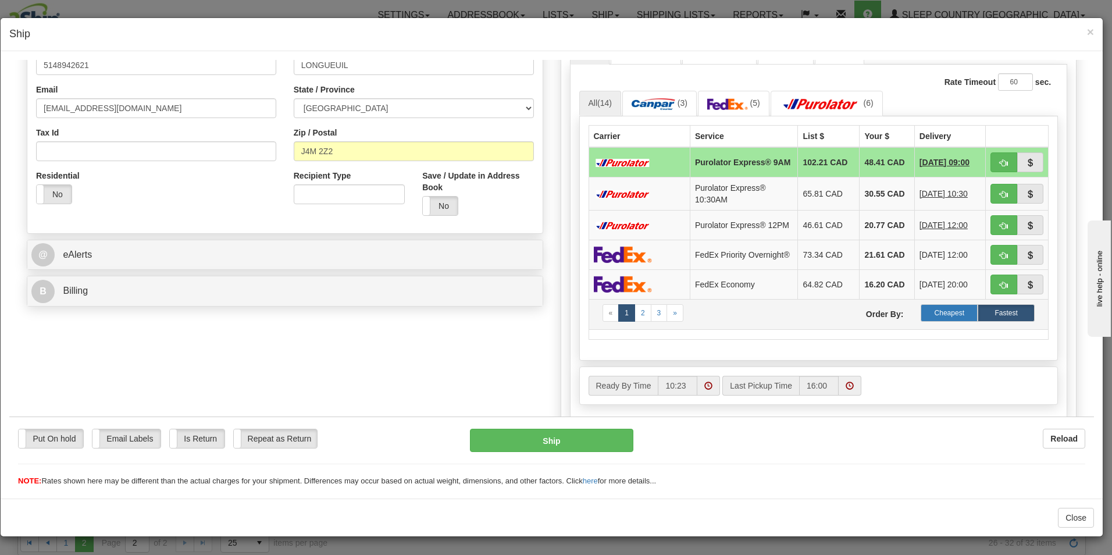
click at [942, 319] on label "Cheapest" at bounding box center [949, 312] width 57 height 17
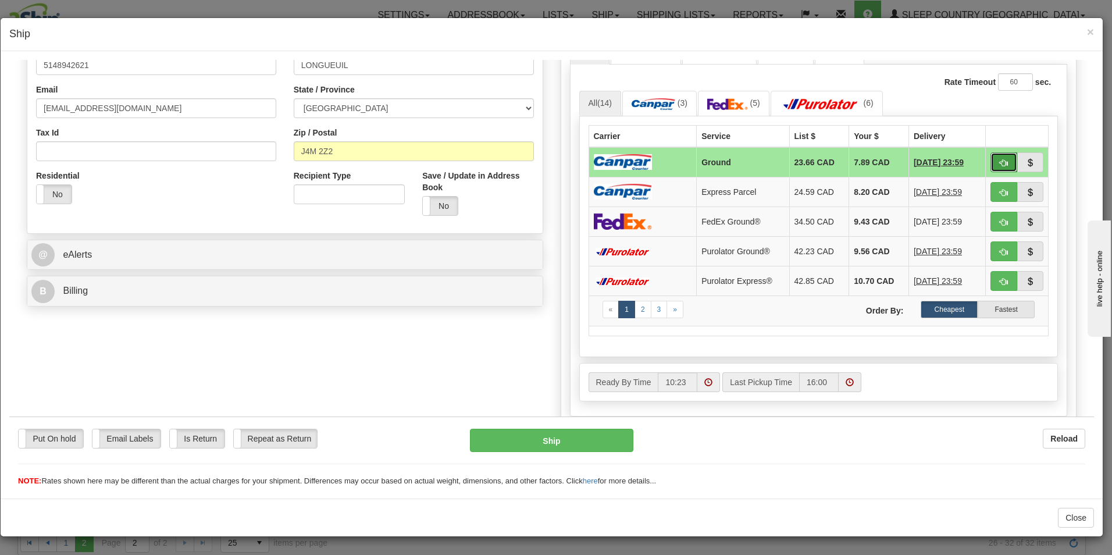
click at [1000, 161] on span "button" at bounding box center [1004, 163] width 8 height 8
type input "1"
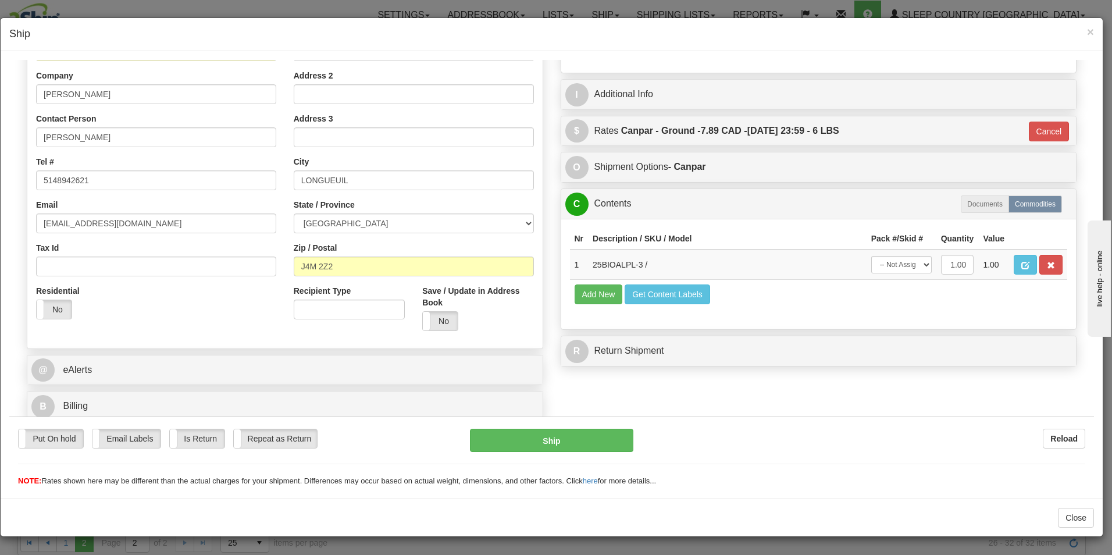
scroll to position [178, 0]
click at [541, 438] on button "Ship" at bounding box center [551, 439] width 163 height 23
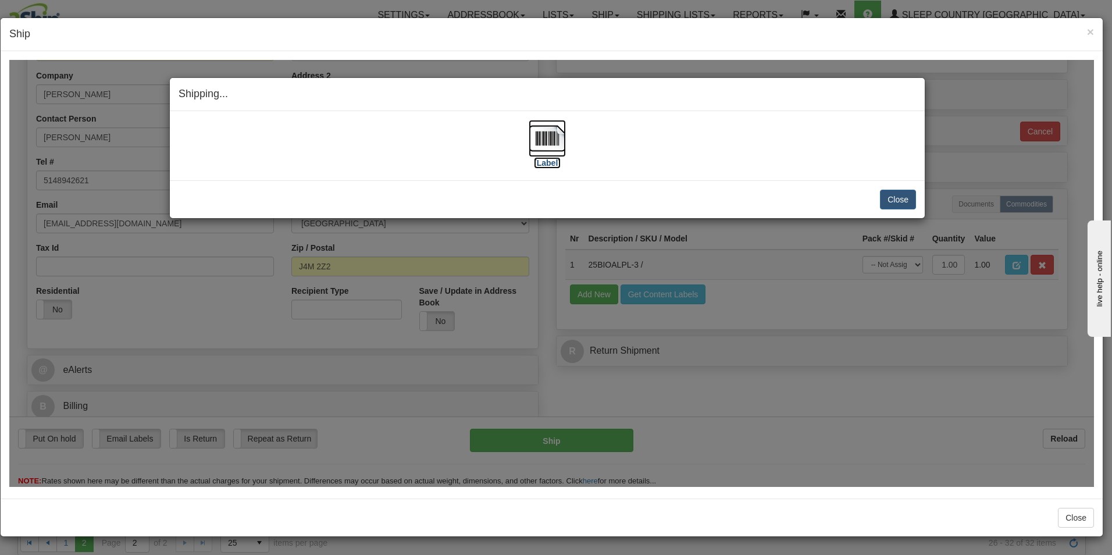
click at [551, 161] on label "[Label]" at bounding box center [547, 162] width 27 height 12
click at [887, 198] on button "Close" at bounding box center [898, 199] width 36 height 20
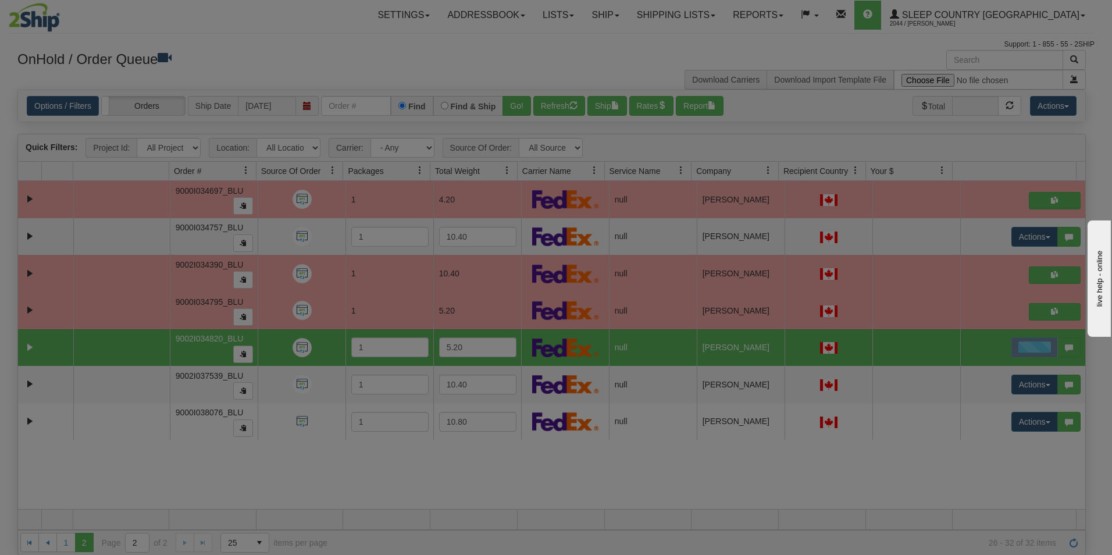
scroll to position [0, 0]
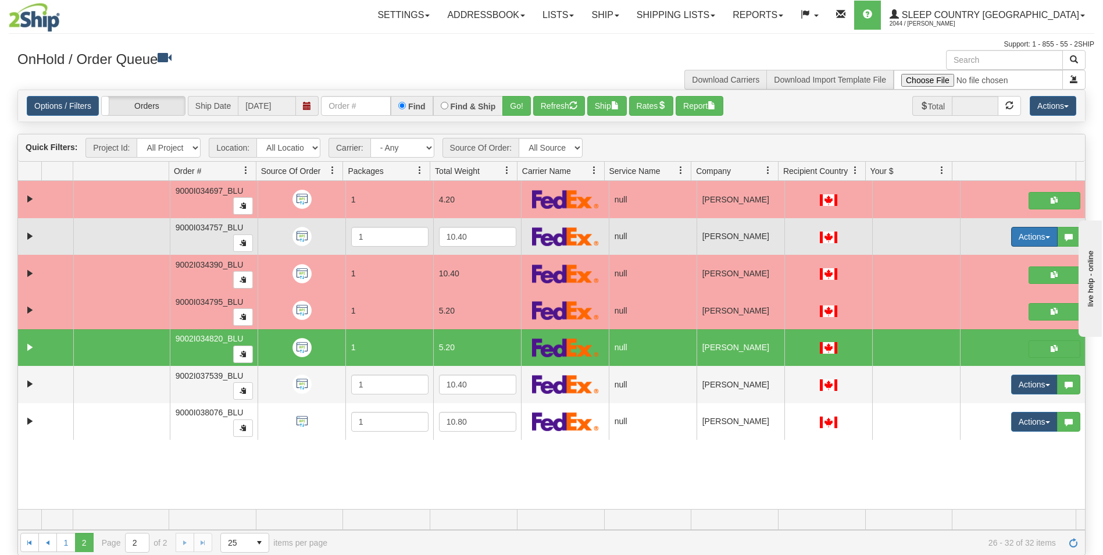
click at [1014, 236] on button "Actions" at bounding box center [1035, 237] width 47 height 20
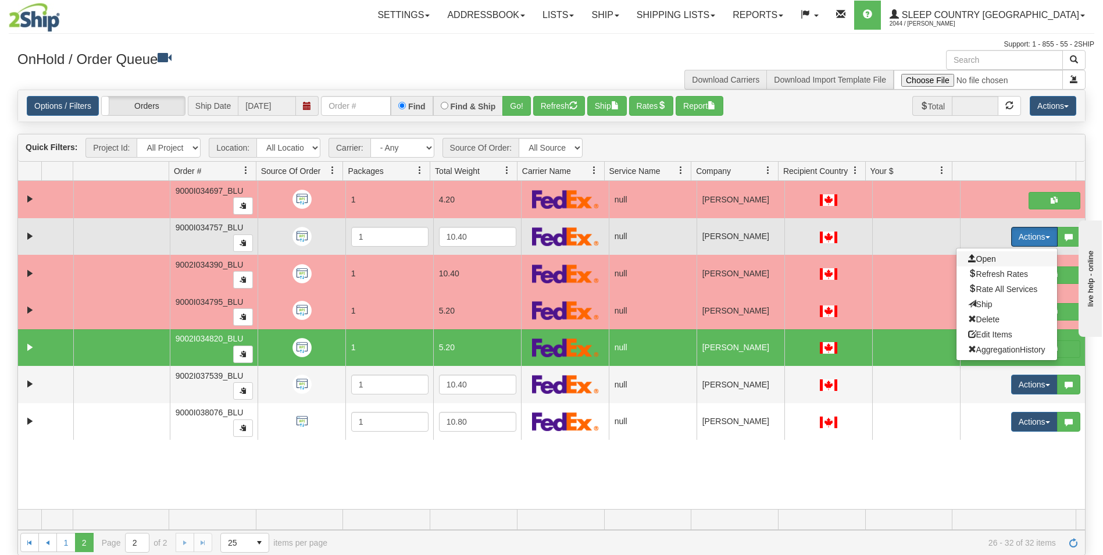
click at [970, 258] on span "Open" at bounding box center [982, 258] width 28 height 9
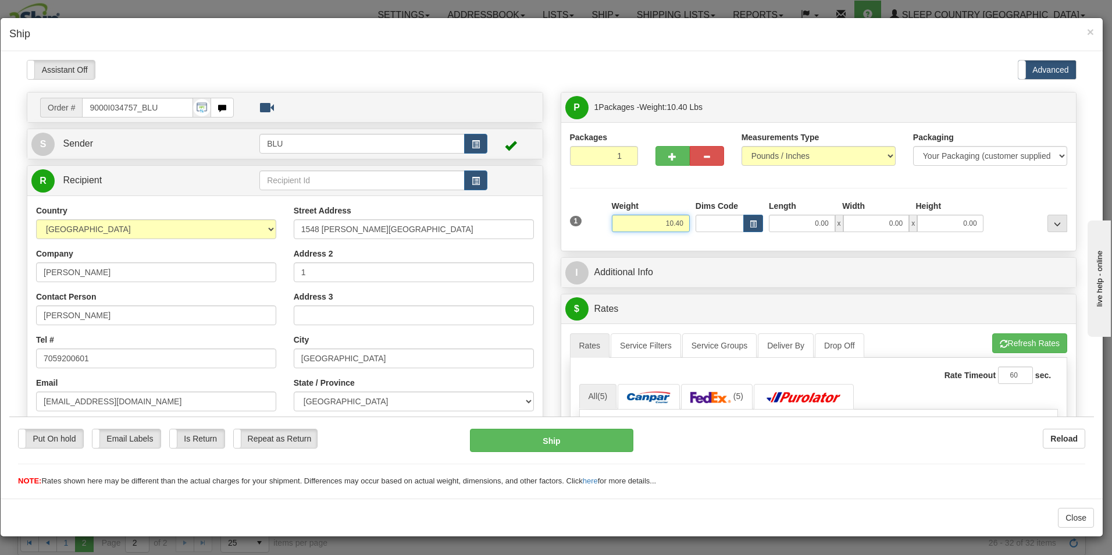
click at [678, 222] on input "10.40" at bounding box center [651, 222] width 78 height 17
type input "1"
type input "12.00"
type input "16.00"
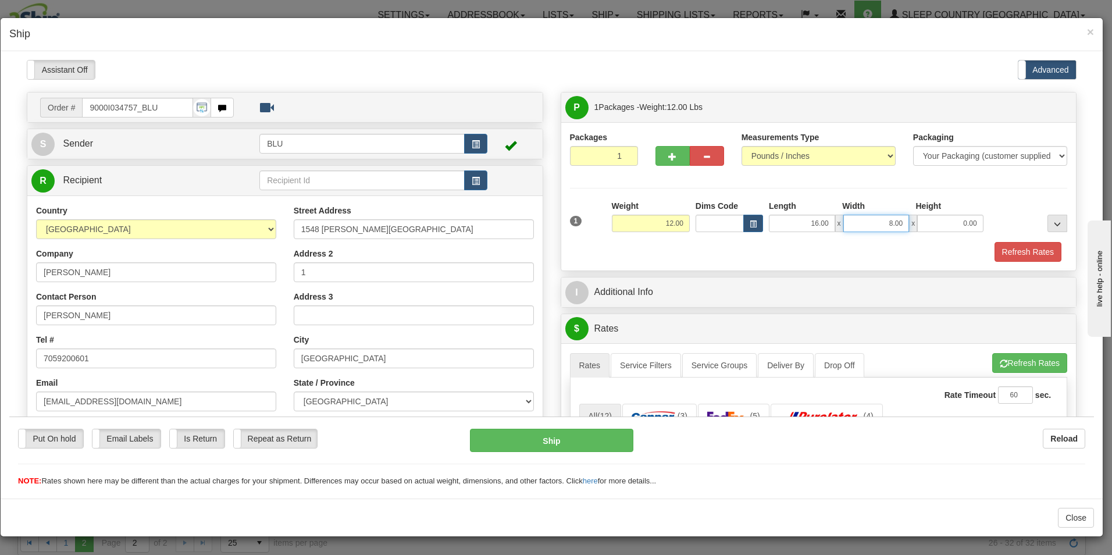
type input "8.00"
type input "16.00"
drag, startPoint x: 1007, startPoint y: 248, endPoint x: 1036, endPoint y: 253, distance: 29.5
click at [1007, 248] on button "Refresh Rates" at bounding box center [1028, 251] width 67 height 20
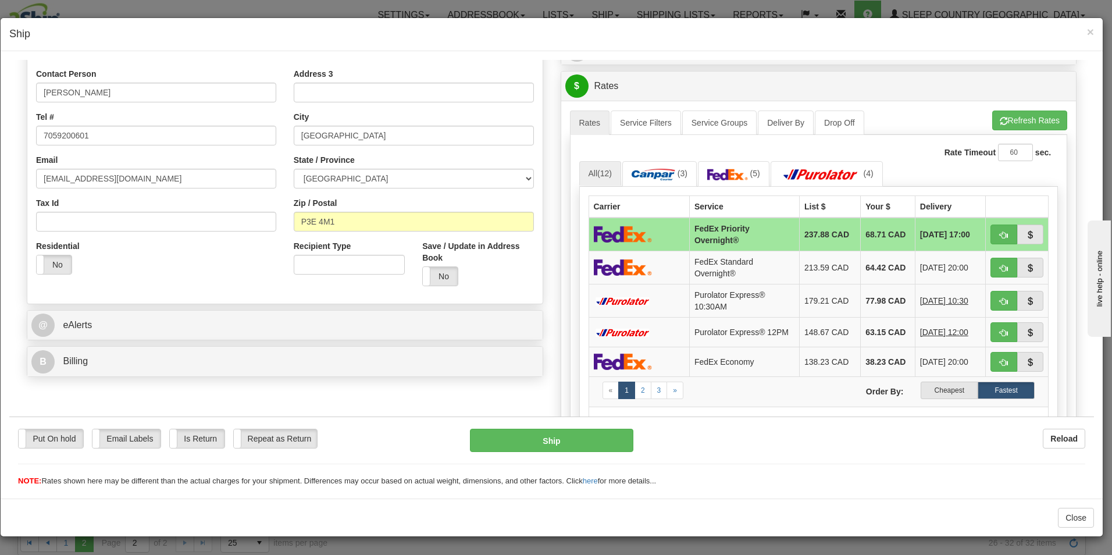
scroll to position [233, 0]
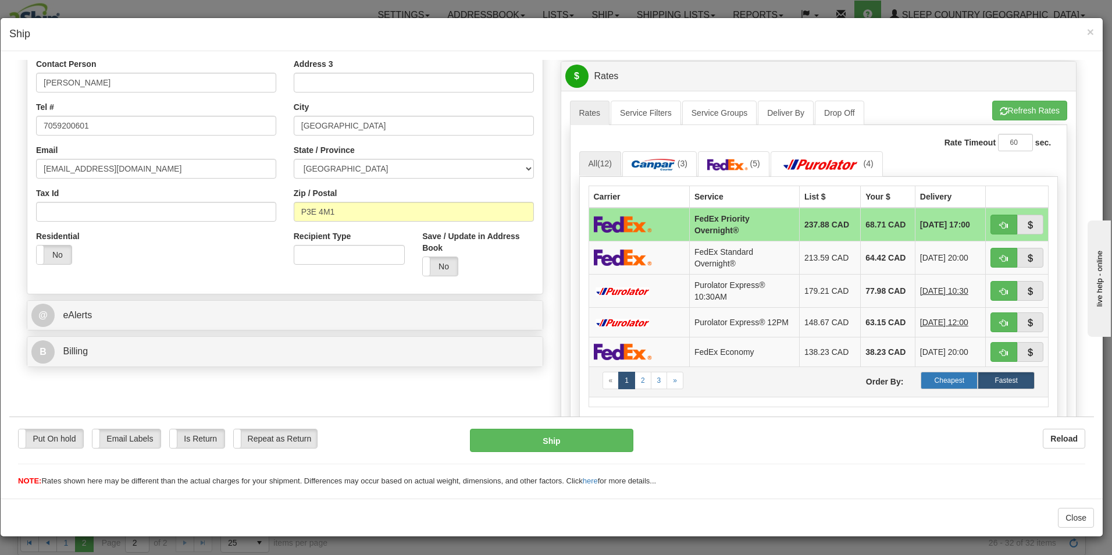
click at [943, 382] on label "Cheapest" at bounding box center [949, 379] width 57 height 17
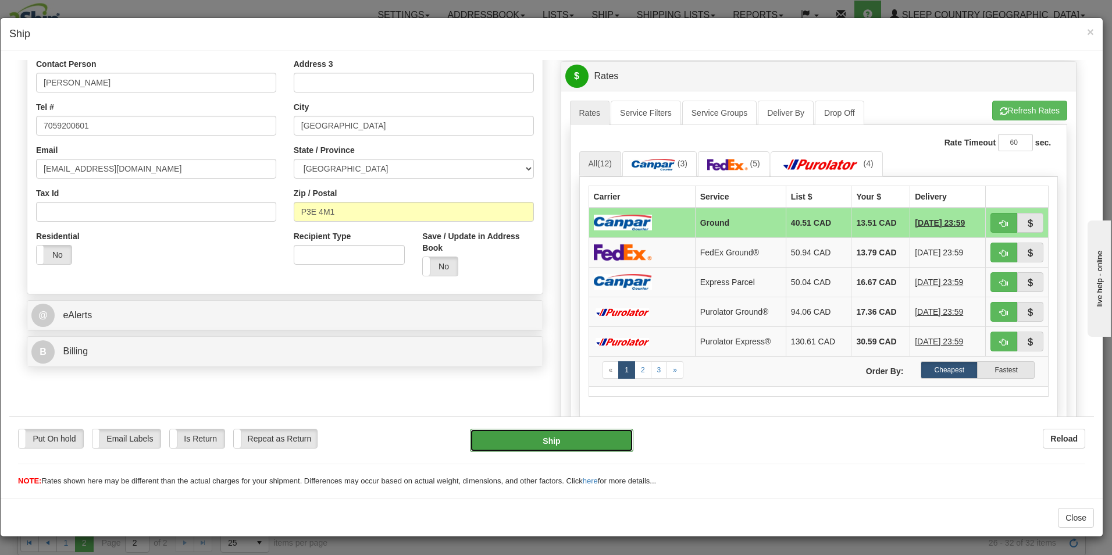
click at [566, 433] on button "Ship" at bounding box center [551, 439] width 163 height 23
type input "1"
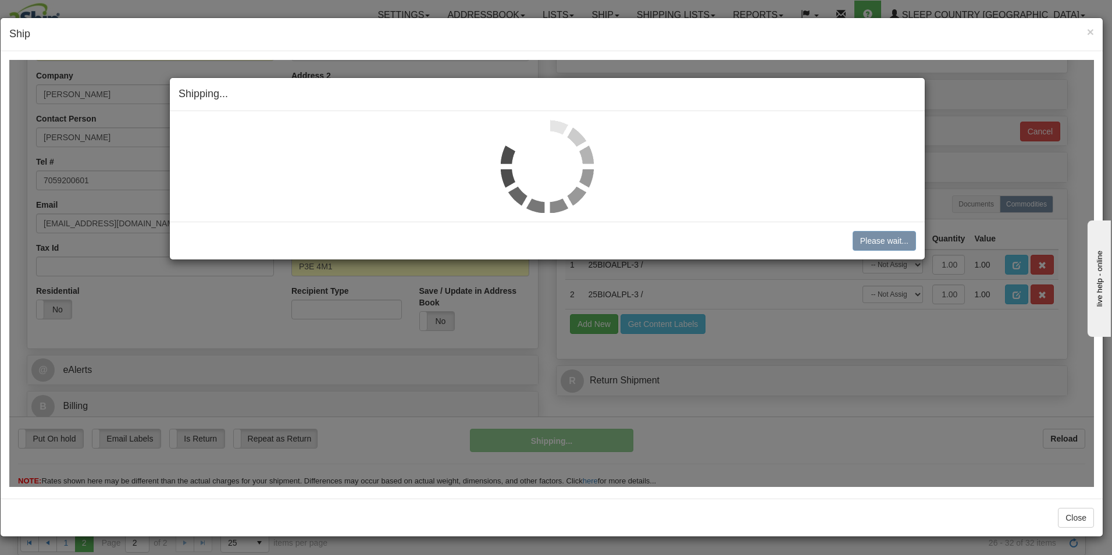
scroll to position [178, 0]
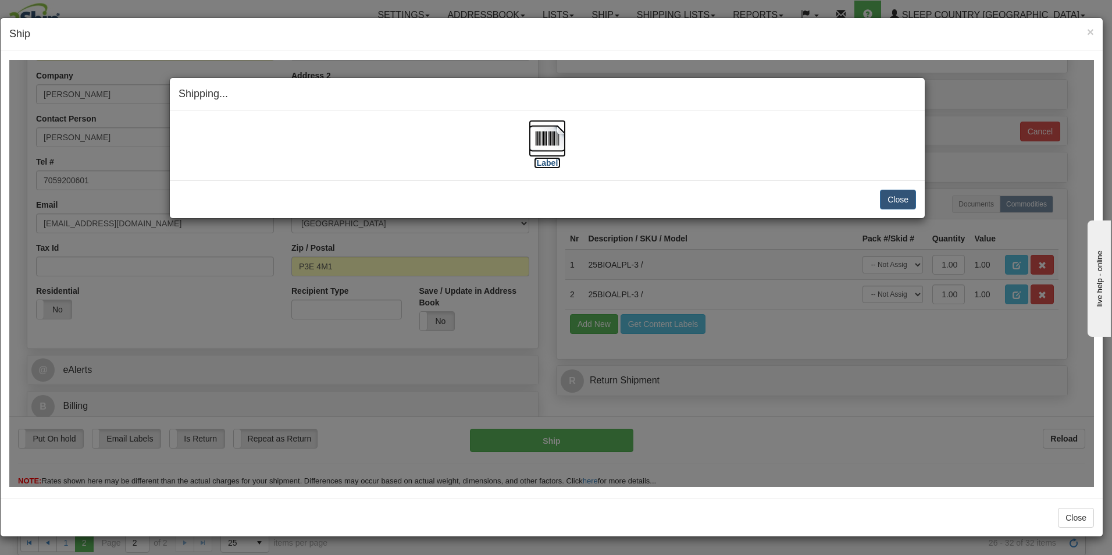
click at [560, 161] on label "[Label]" at bounding box center [547, 162] width 27 height 12
click at [892, 194] on button "Close" at bounding box center [898, 199] width 36 height 20
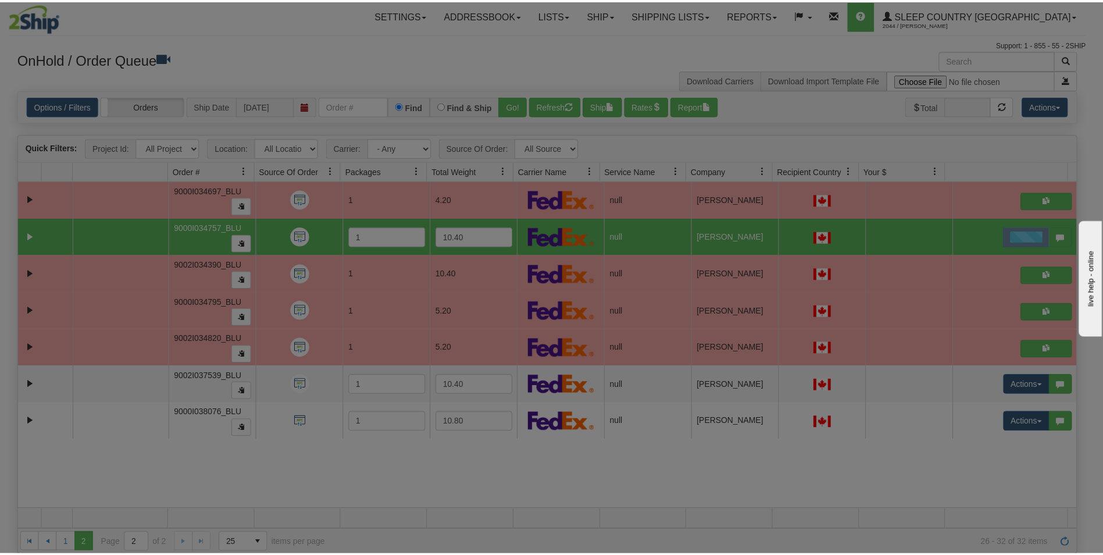
scroll to position [0, 0]
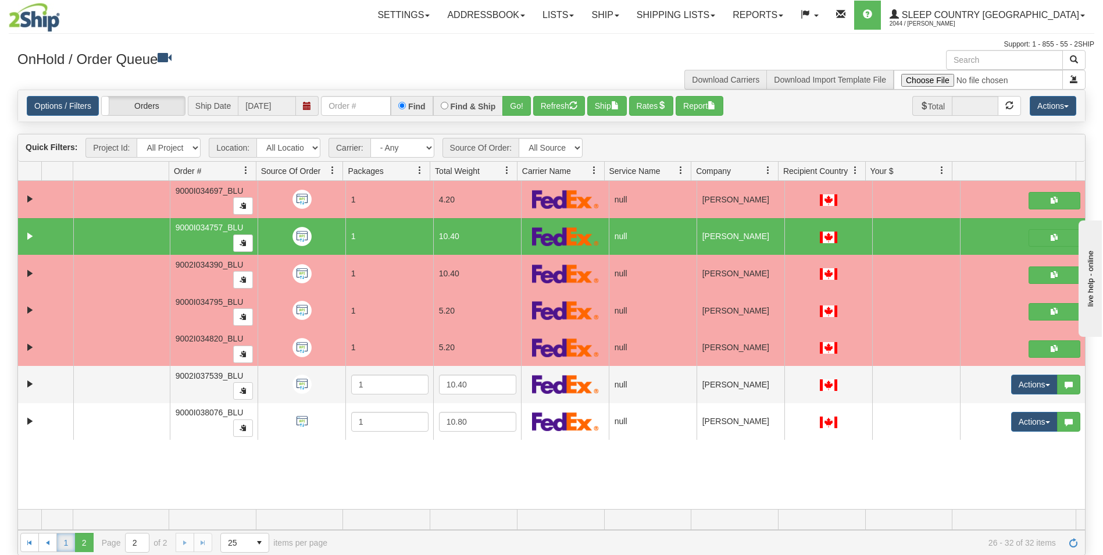
click at [64, 543] on link "1" at bounding box center [65, 542] width 19 height 19
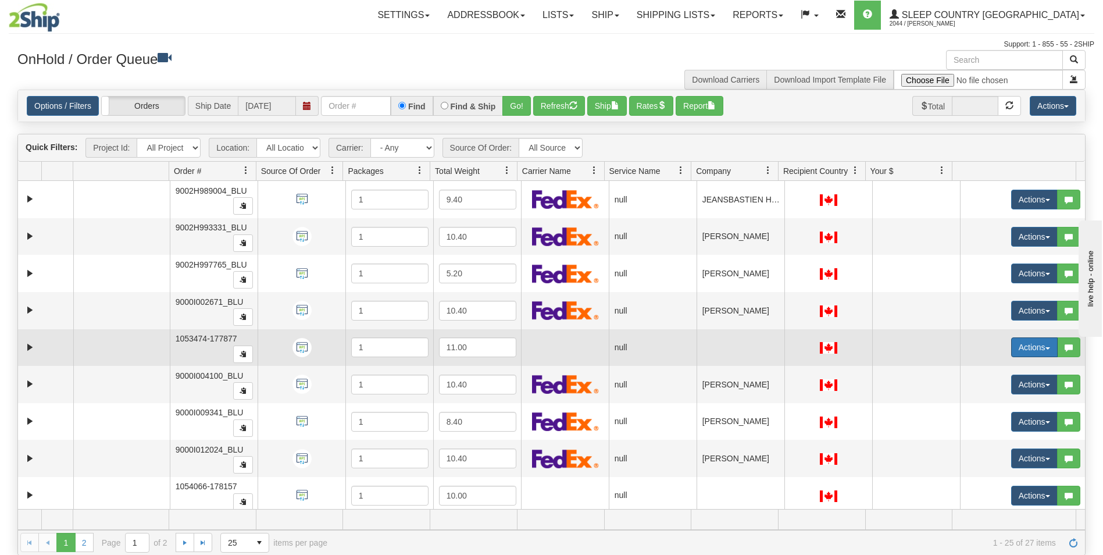
click at [1021, 344] on button "Actions" at bounding box center [1035, 347] width 47 height 20
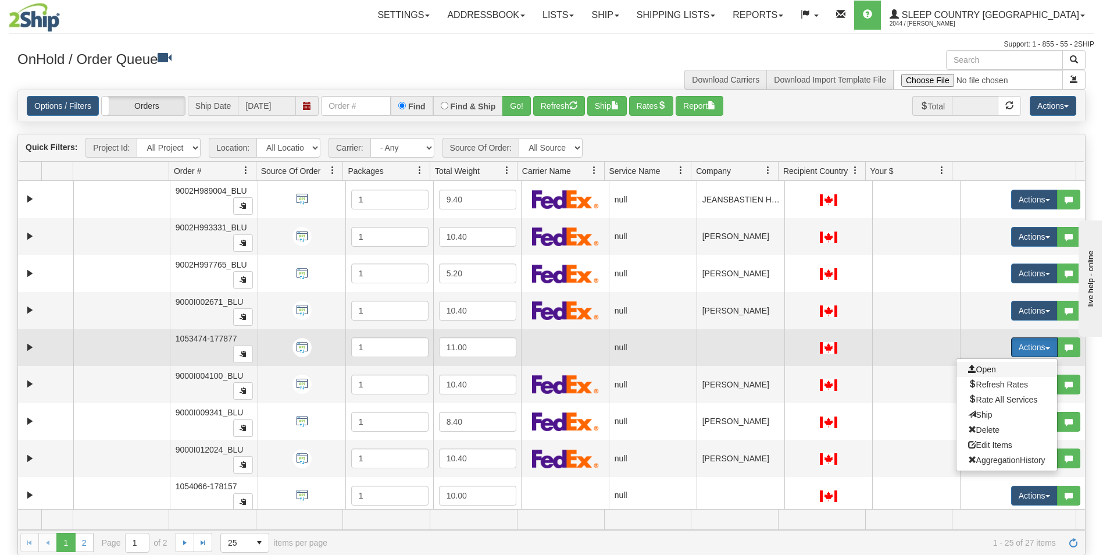
click at [978, 370] on span "Open" at bounding box center [982, 369] width 28 height 9
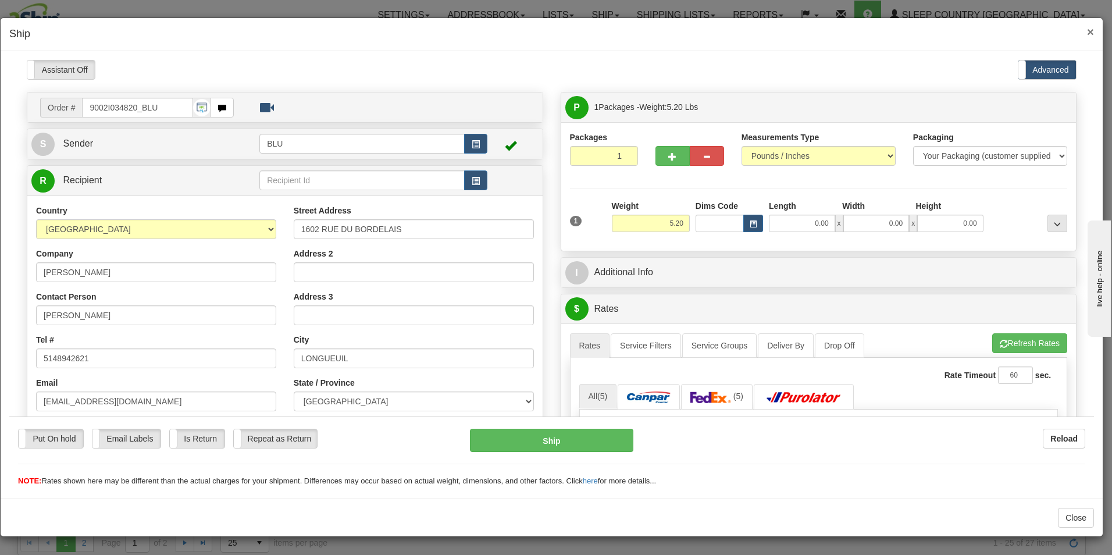
click at [1089, 31] on span "×" at bounding box center [1090, 31] width 7 height 13
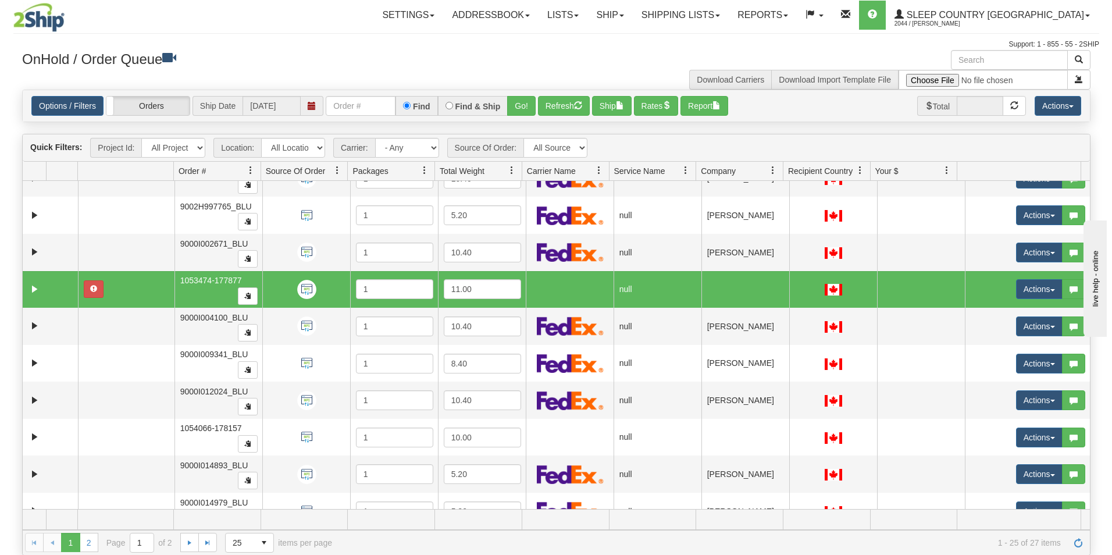
scroll to position [70, 0]
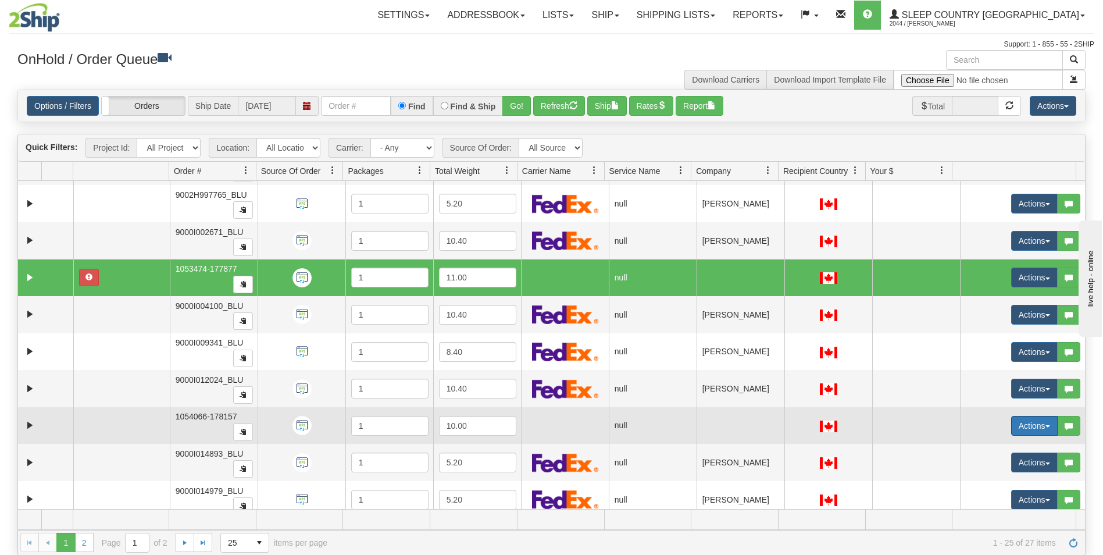
click at [1012, 425] on button "Actions" at bounding box center [1035, 426] width 47 height 20
click at [970, 447] on span "Open" at bounding box center [982, 447] width 28 height 9
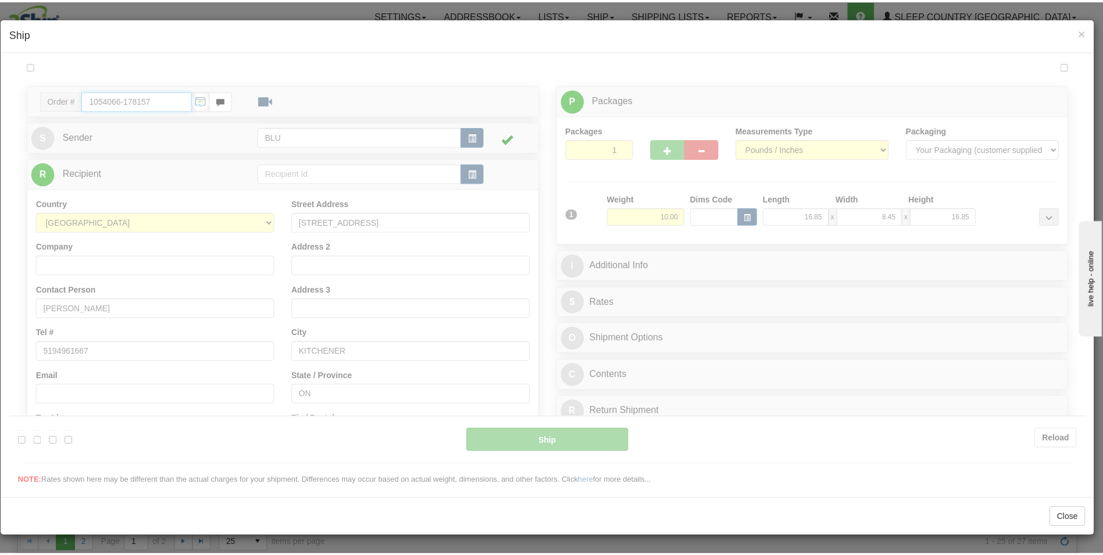
scroll to position [0, 0]
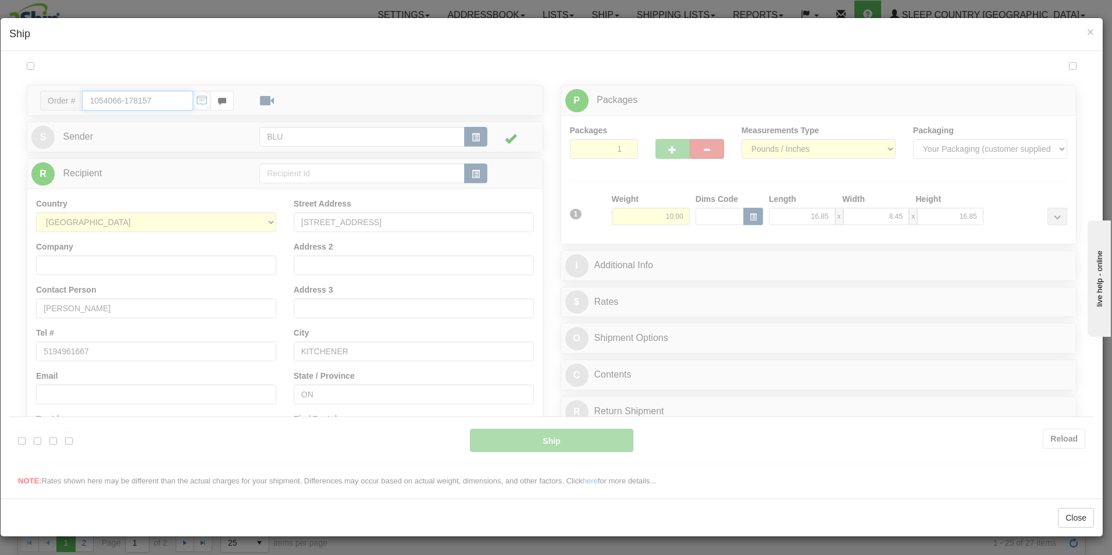
type input "10:34"
type input "16:00"
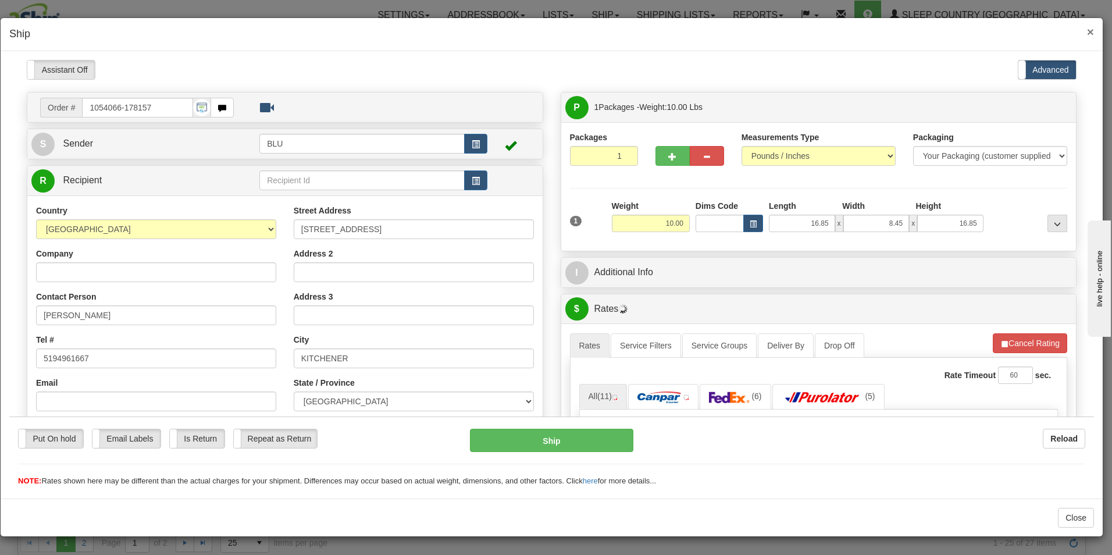
click at [1090, 31] on span "×" at bounding box center [1090, 31] width 7 height 13
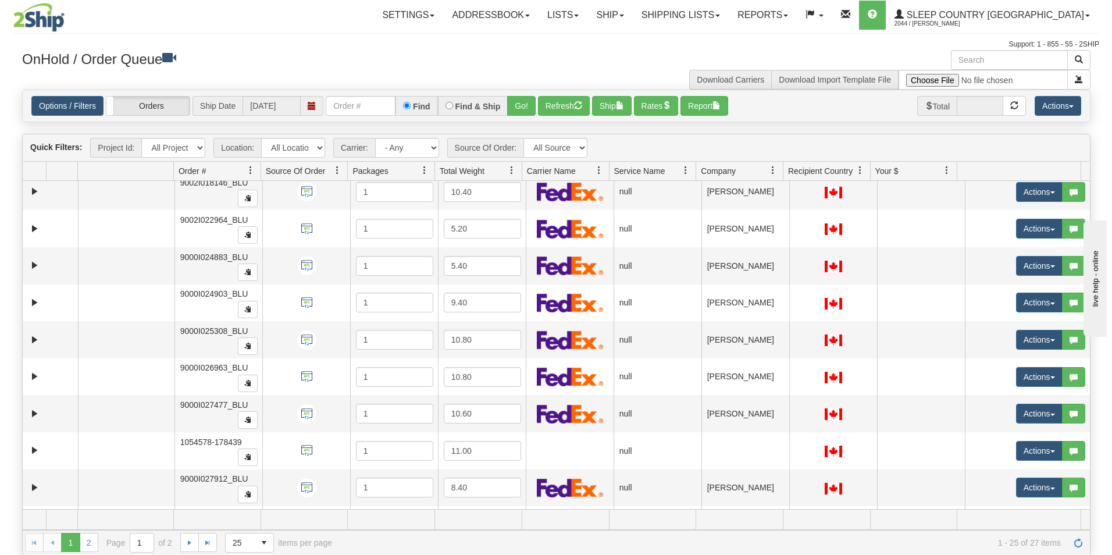
scroll to position [512, 0]
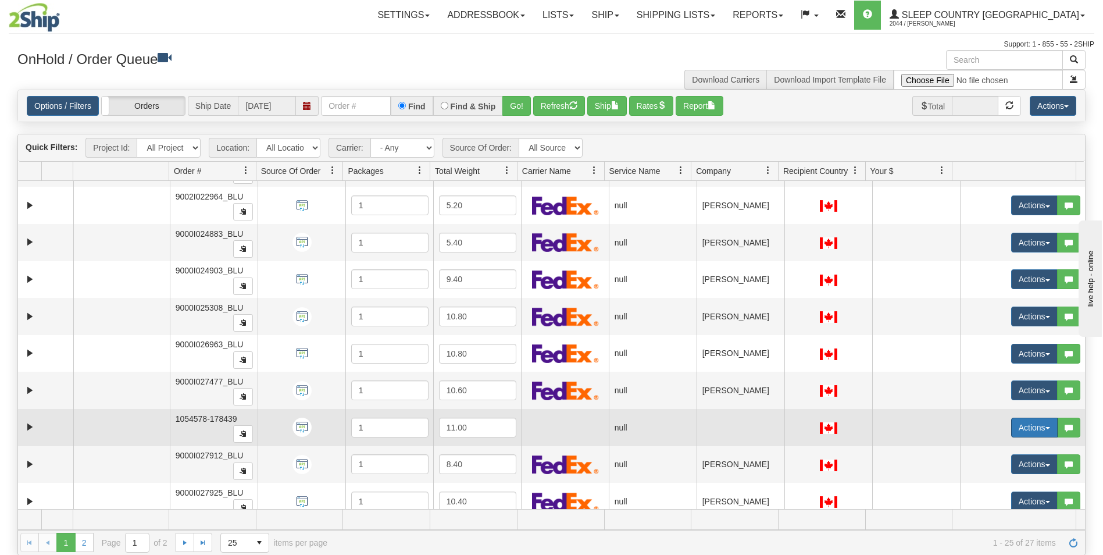
click at [1018, 429] on button "Actions" at bounding box center [1035, 428] width 47 height 20
click at [982, 450] on span "Open" at bounding box center [982, 449] width 28 height 9
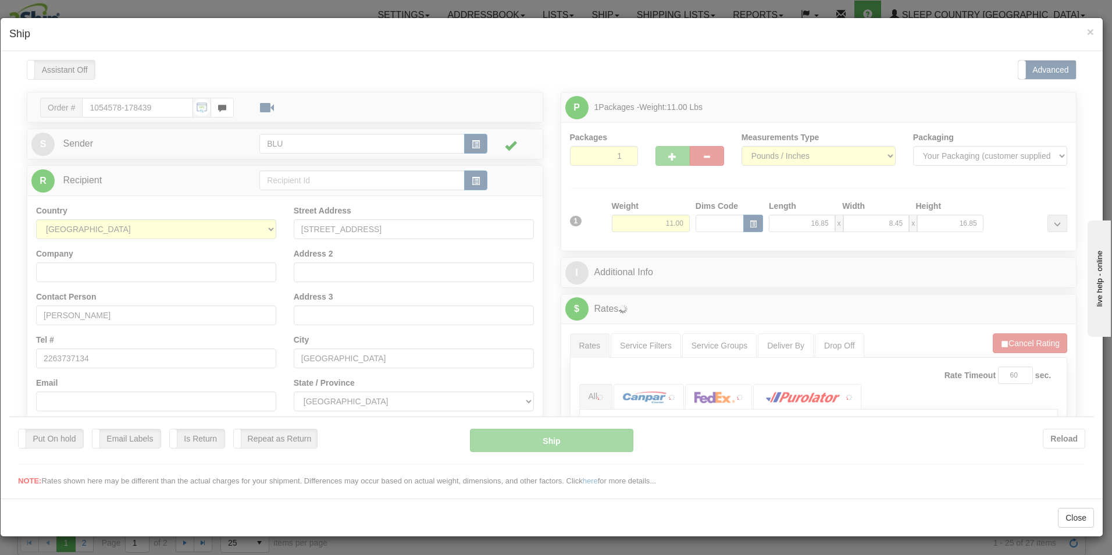
scroll to position [0, 0]
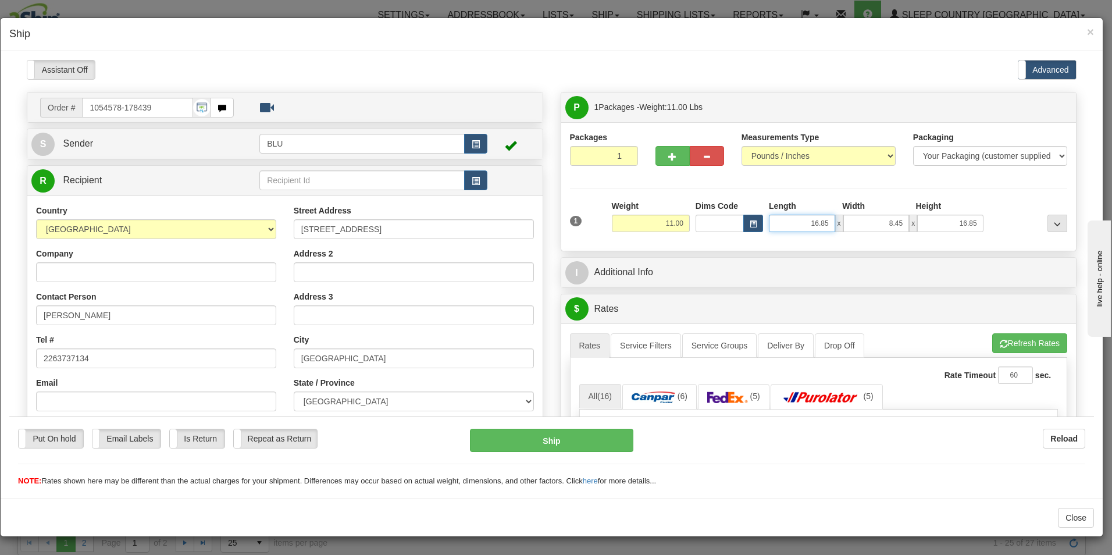
click at [827, 220] on input "16.85" at bounding box center [802, 222] width 66 height 17
type input "16.00"
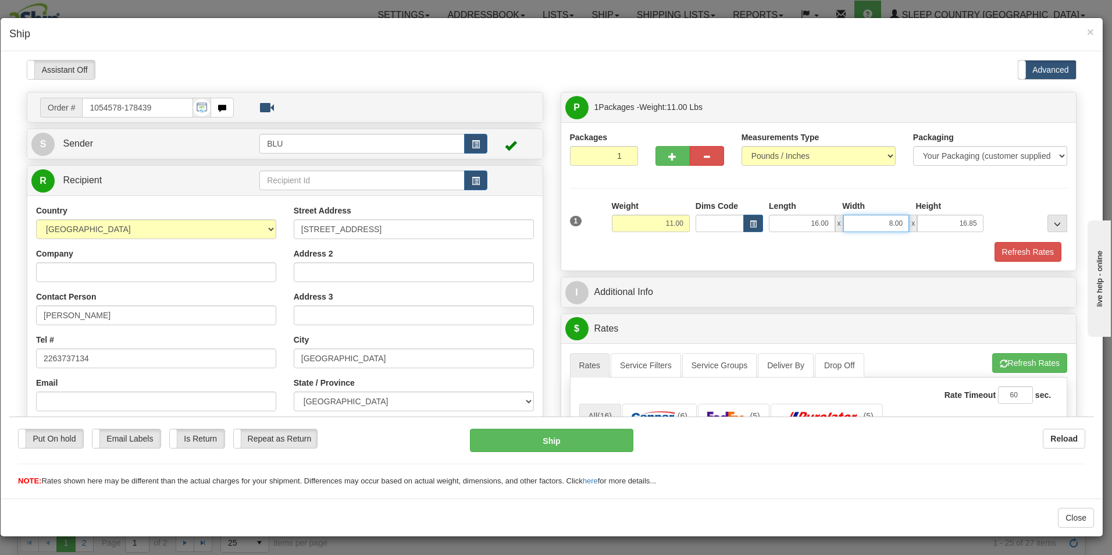
type input "8.00"
type input "16.00"
click at [1012, 252] on button "Refresh Rates" at bounding box center [1028, 251] width 67 height 20
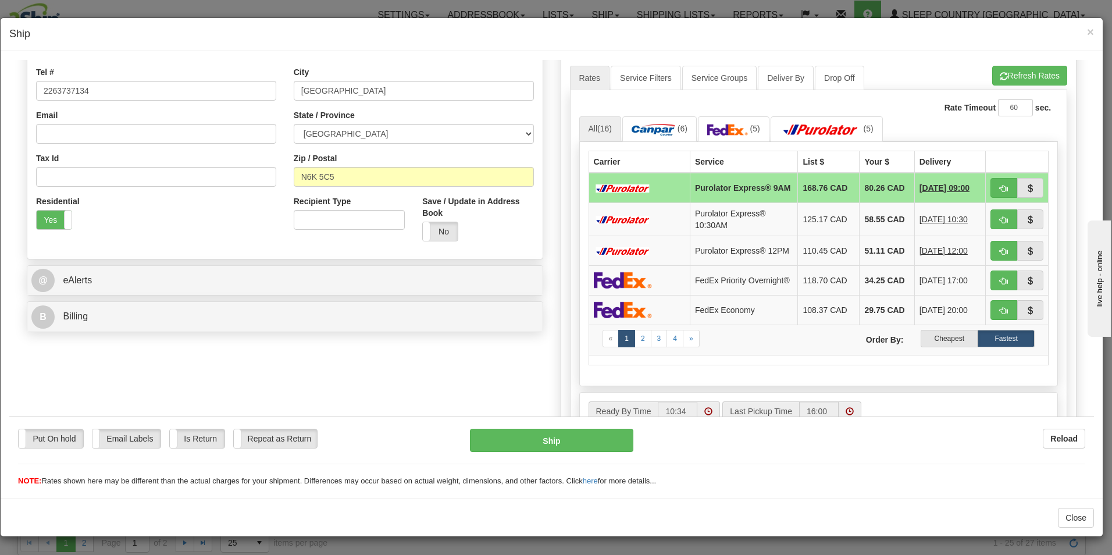
scroll to position [270, 0]
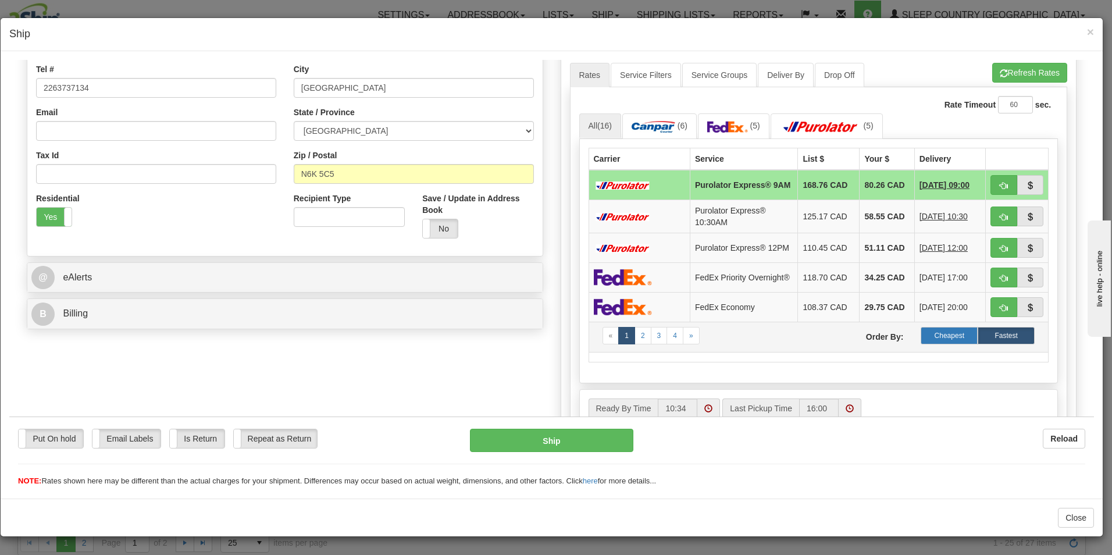
click at [943, 344] on label "Cheapest" at bounding box center [949, 334] width 57 height 17
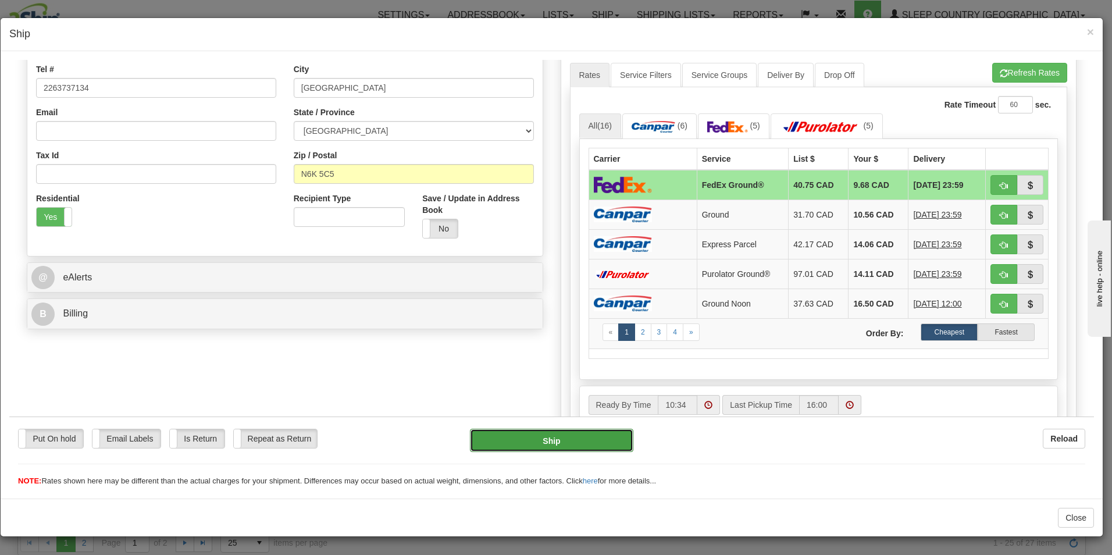
click at [536, 439] on button "Ship" at bounding box center [551, 439] width 163 height 23
type input "92"
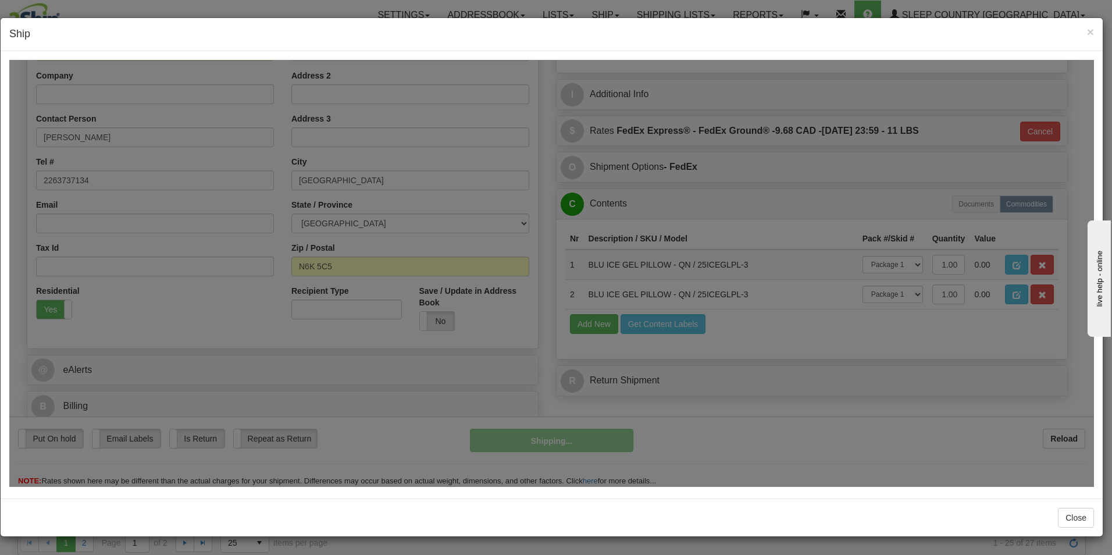
scroll to position [178, 0]
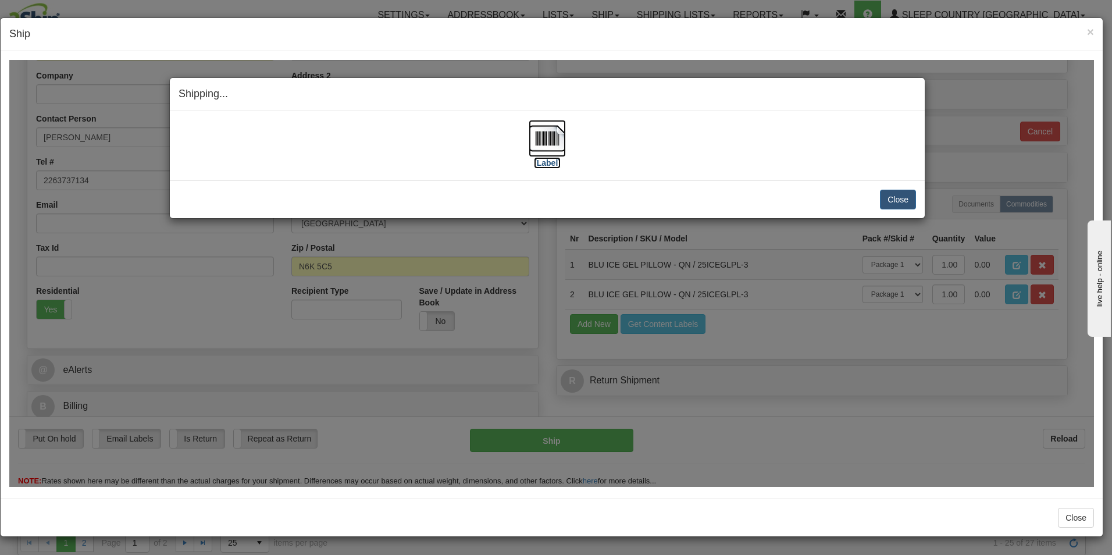
click at [550, 161] on label "[Label]" at bounding box center [547, 162] width 27 height 12
click at [901, 197] on button "Close" at bounding box center [898, 199] width 36 height 20
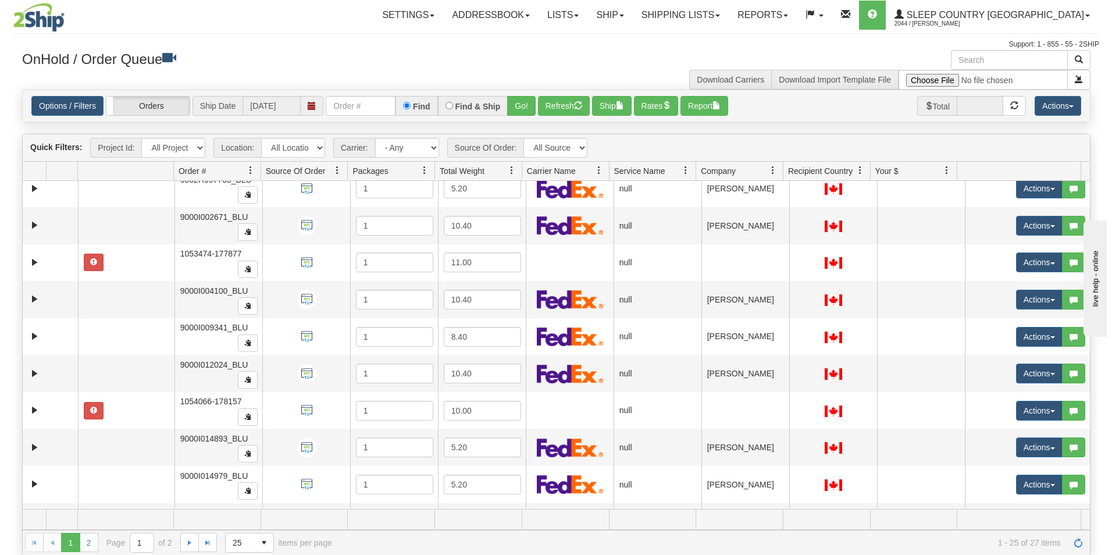
scroll to position [0, 0]
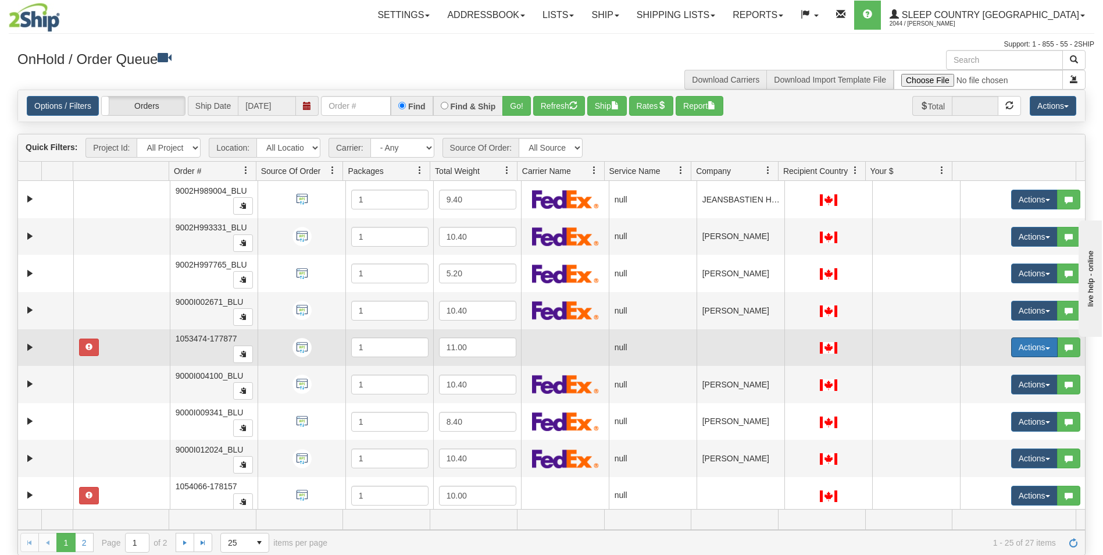
click at [1020, 344] on button "Actions" at bounding box center [1035, 347] width 47 height 20
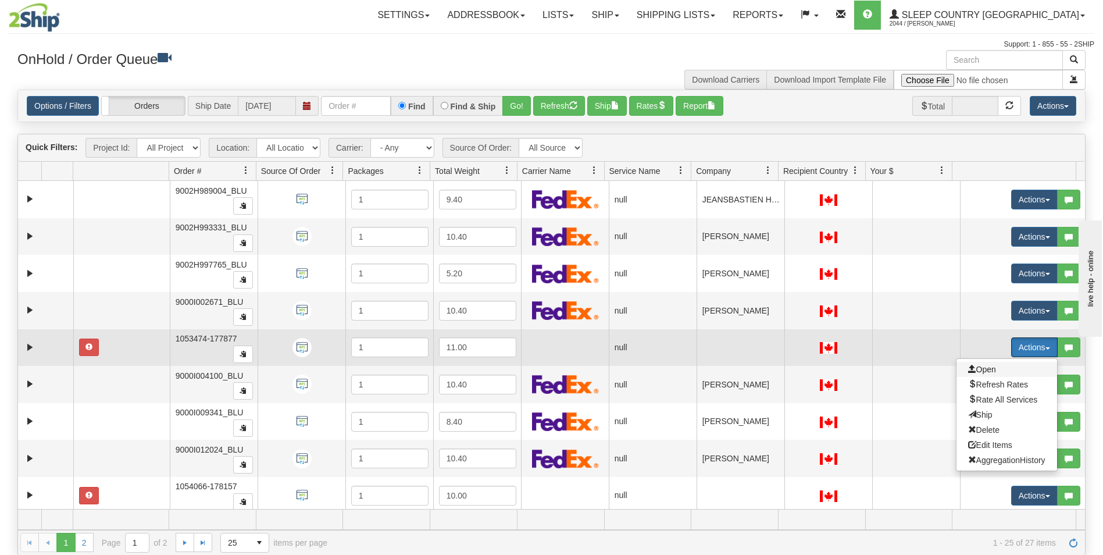
click at [970, 369] on span "Open" at bounding box center [982, 369] width 28 height 9
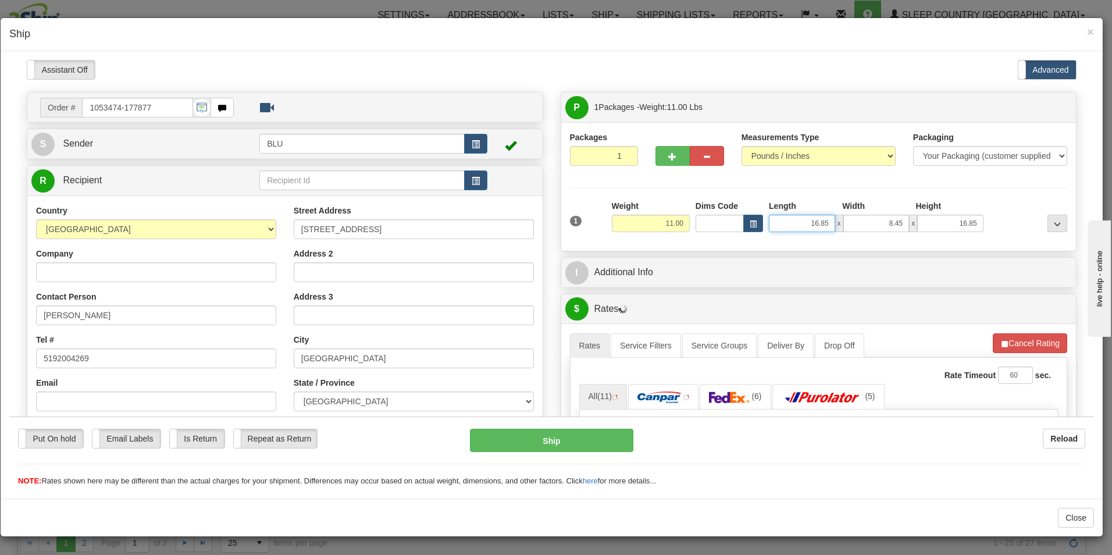
click at [824, 221] on input "16.85" at bounding box center [802, 222] width 66 height 17
type input "16.00"
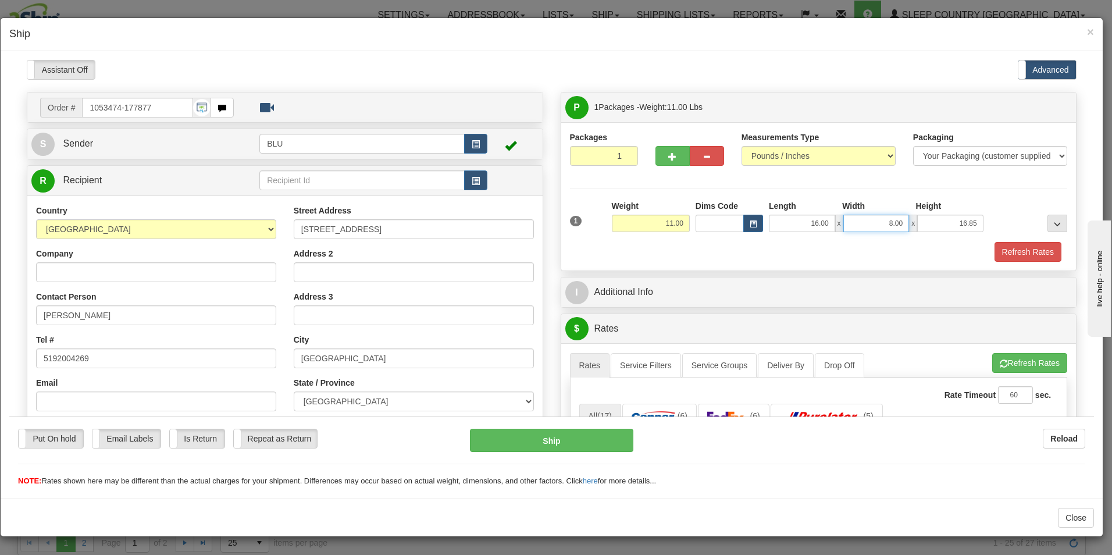
type input "8.00"
type input "16.00"
click at [1017, 247] on button "Refresh Rates" at bounding box center [1028, 251] width 67 height 20
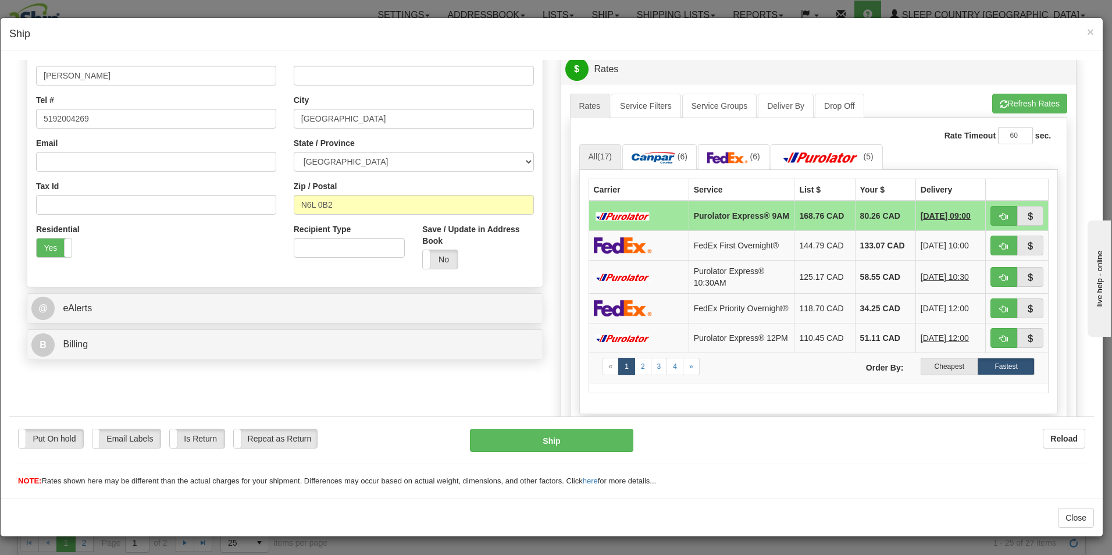
scroll to position [250, 0]
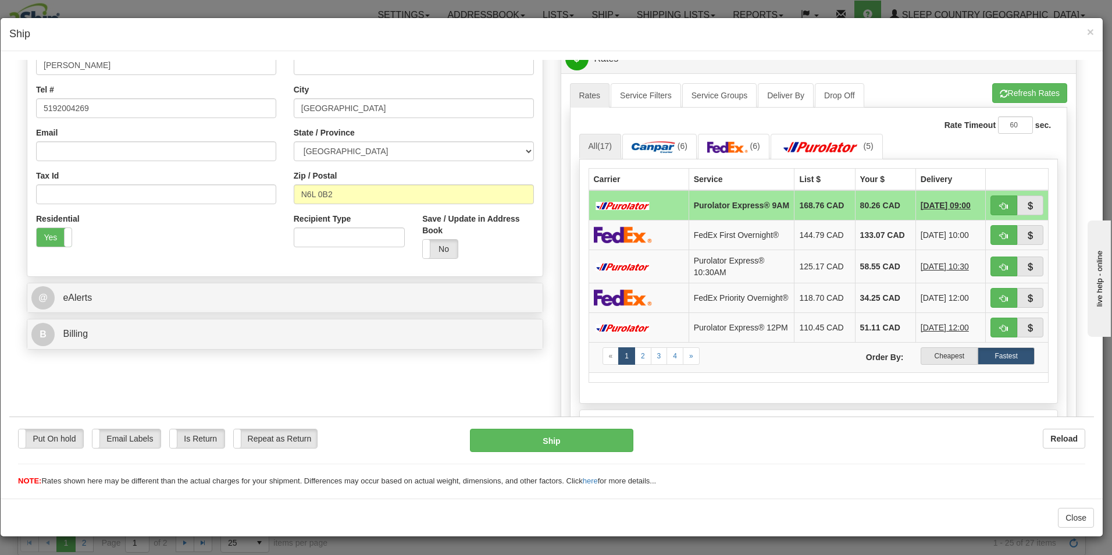
drag, startPoint x: 1088, startPoint y: 206, endPoint x: 38, endPoint y: 62, distance: 1060.5
click at [941, 364] on label "Cheapest" at bounding box center [949, 355] width 57 height 17
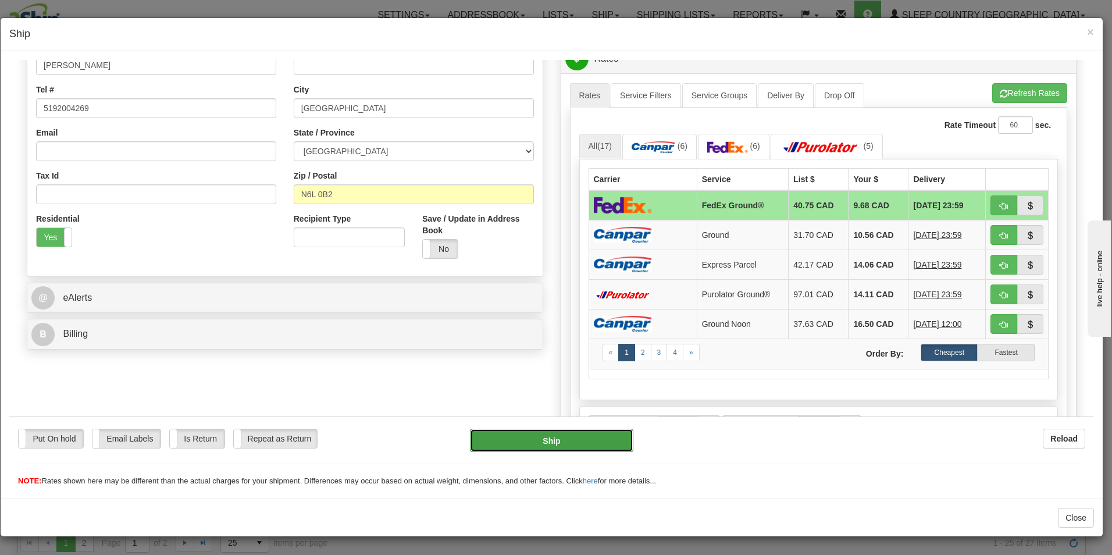
click at [523, 435] on button "Ship" at bounding box center [551, 439] width 163 height 23
type input "92"
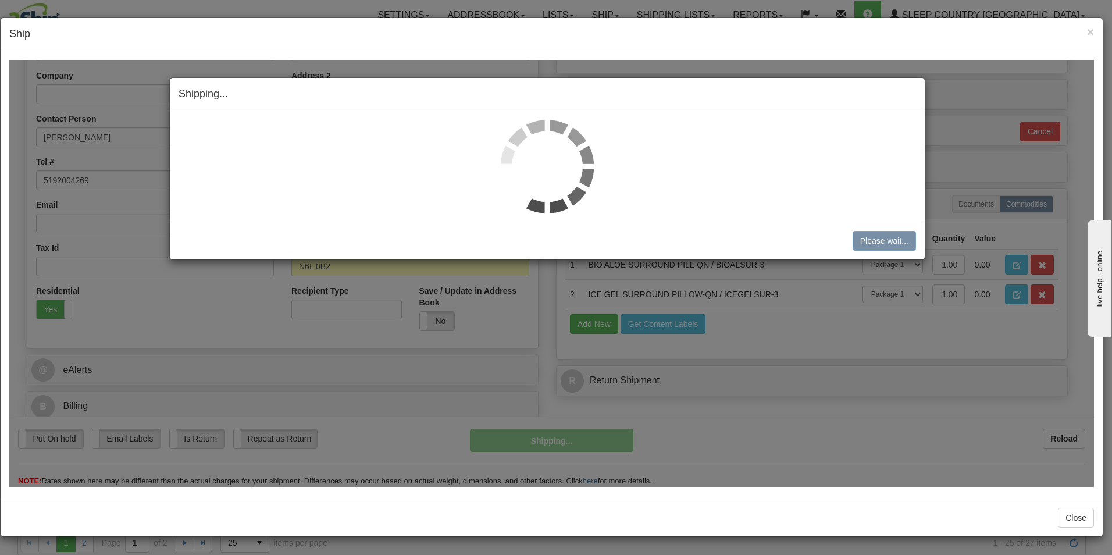
scroll to position [178, 0]
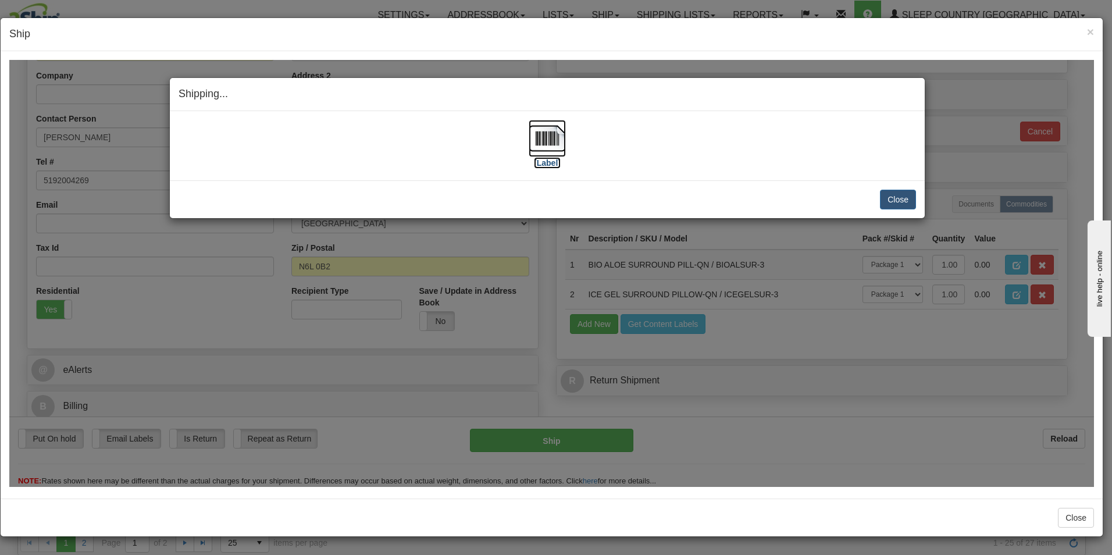
click at [550, 162] on label "[Label]" at bounding box center [547, 162] width 27 height 12
click at [903, 194] on button "Close" at bounding box center [898, 199] width 36 height 20
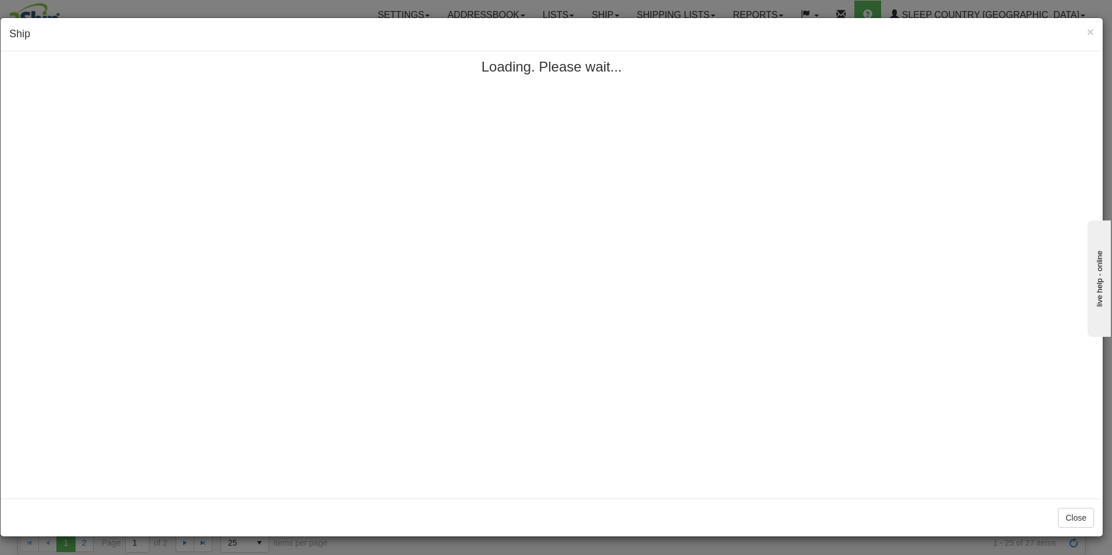
scroll to position [0, 0]
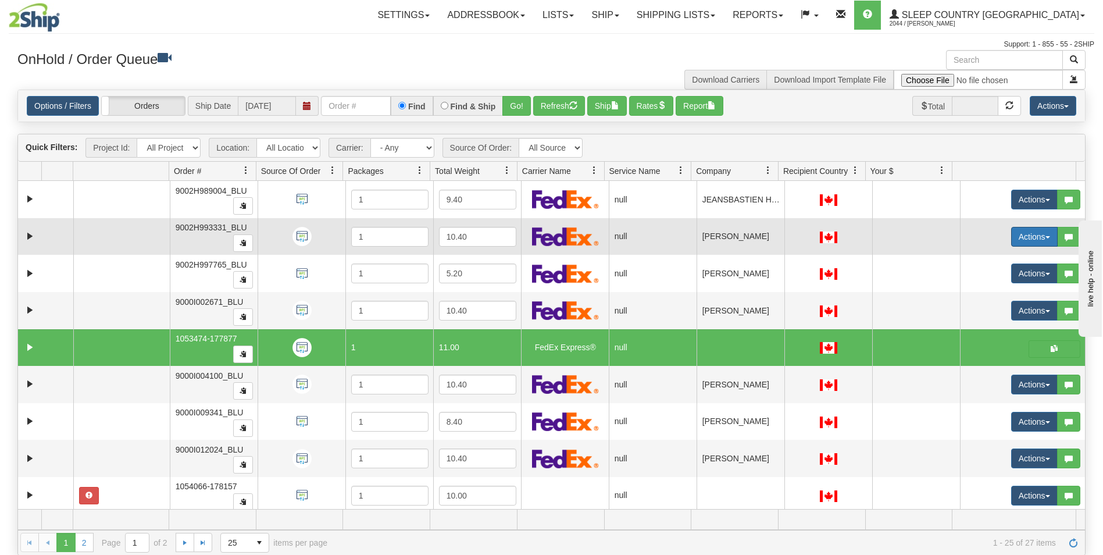
click at [1014, 233] on button "Actions" at bounding box center [1035, 237] width 47 height 20
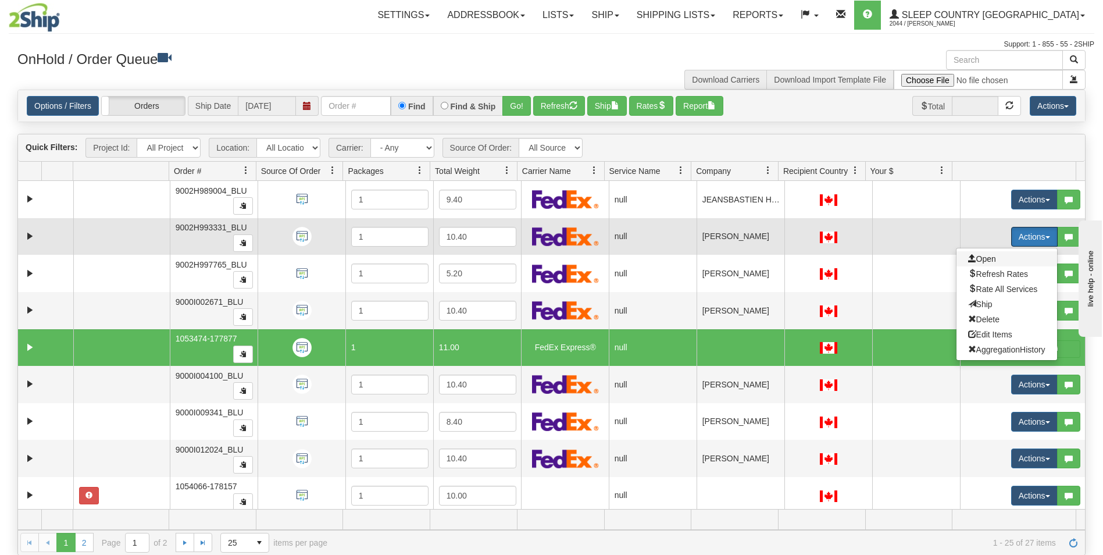
click at [975, 258] on span "Open" at bounding box center [982, 258] width 28 height 9
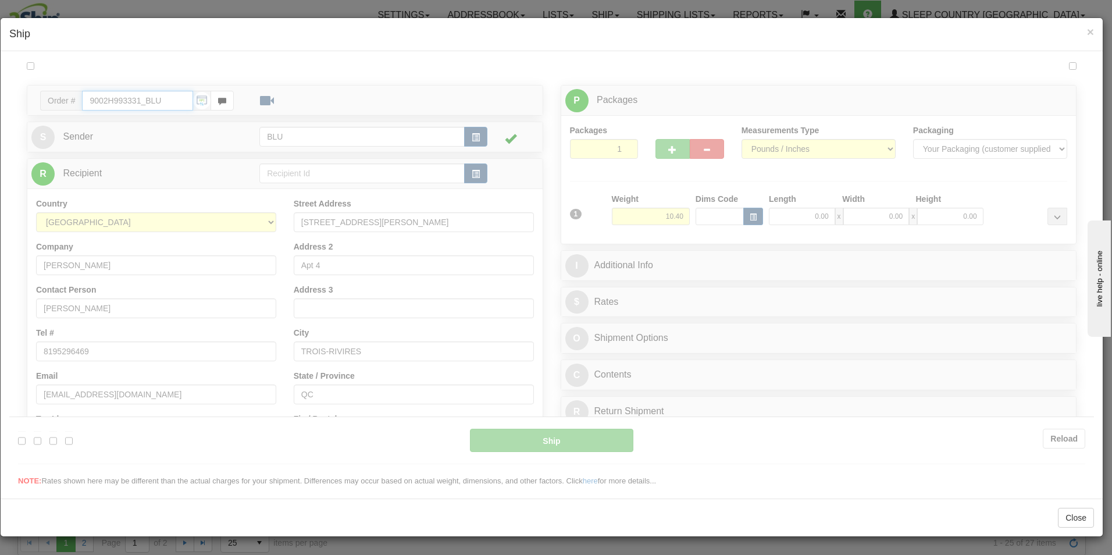
type input "10:44"
type input "16:00"
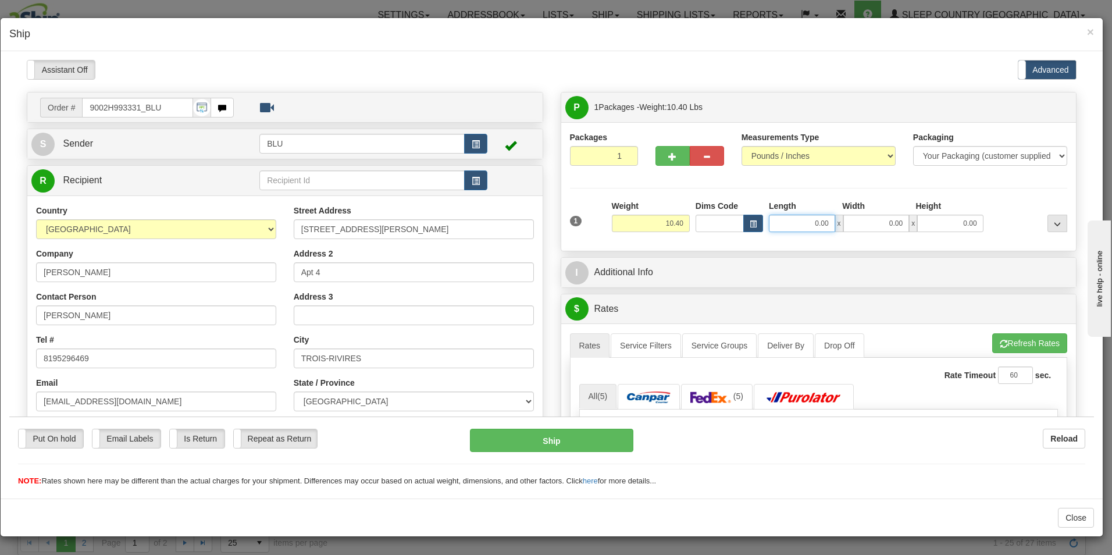
click at [822, 220] on input "0.00" at bounding box center [802, 222] width 66 height 17
type input "16.00"
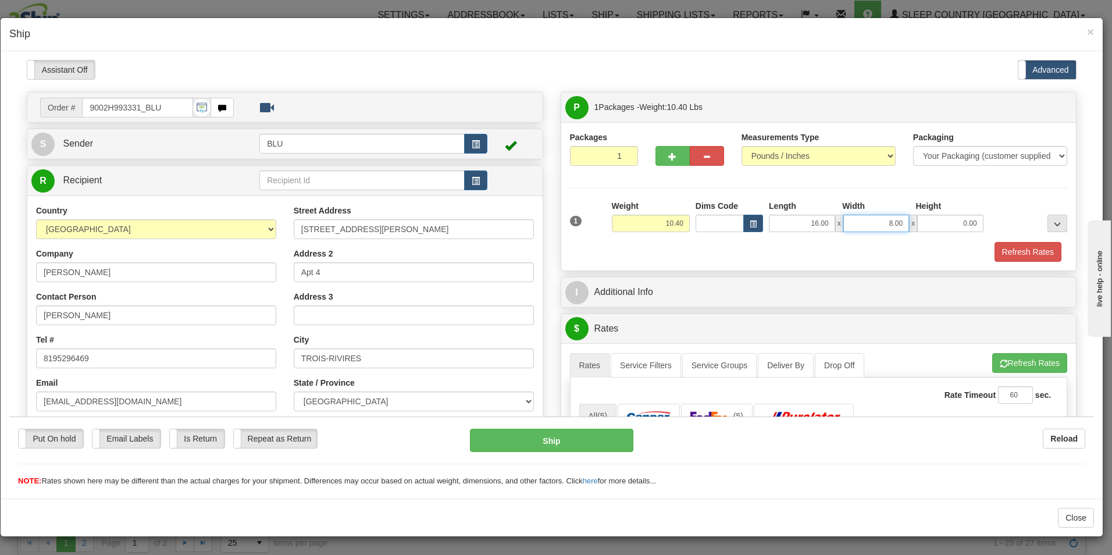
type input "8.00"
type input "16.00"
click at [677, 224] on input "10.40" at bounding box center [651, 222] width 78 height 17
type input "11.00"
click at [1002, 250] on button "Refresh Rates" at bounding box center [1028, 251] width 67 height 20
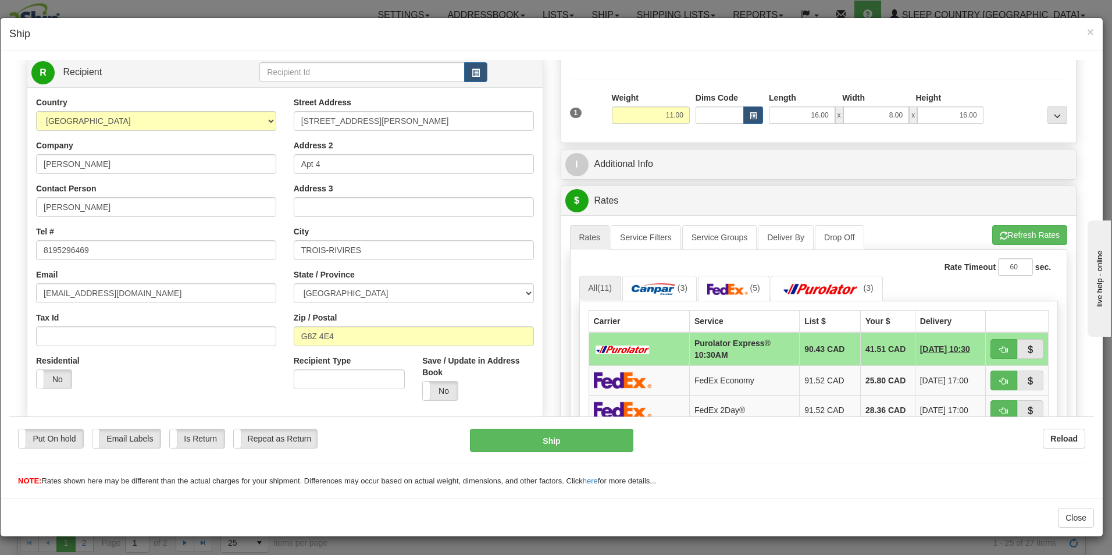
scroll to position [109, 0]
drag, startPoint x: 1091, startPoint y: 208, endPoint x: 75, endPoint y: 62, distance: 1026.5
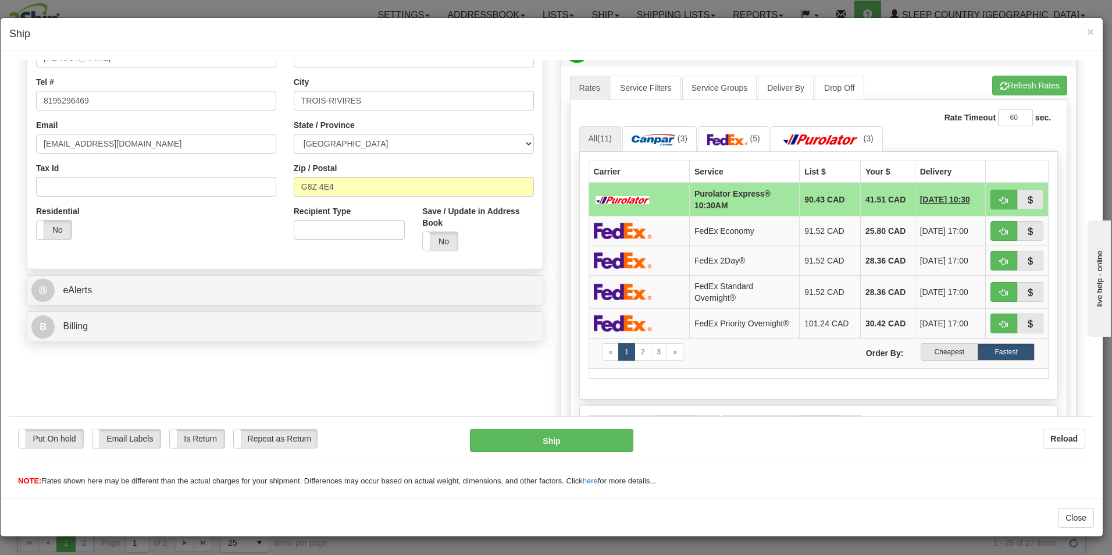
scroll to position [261, 0]
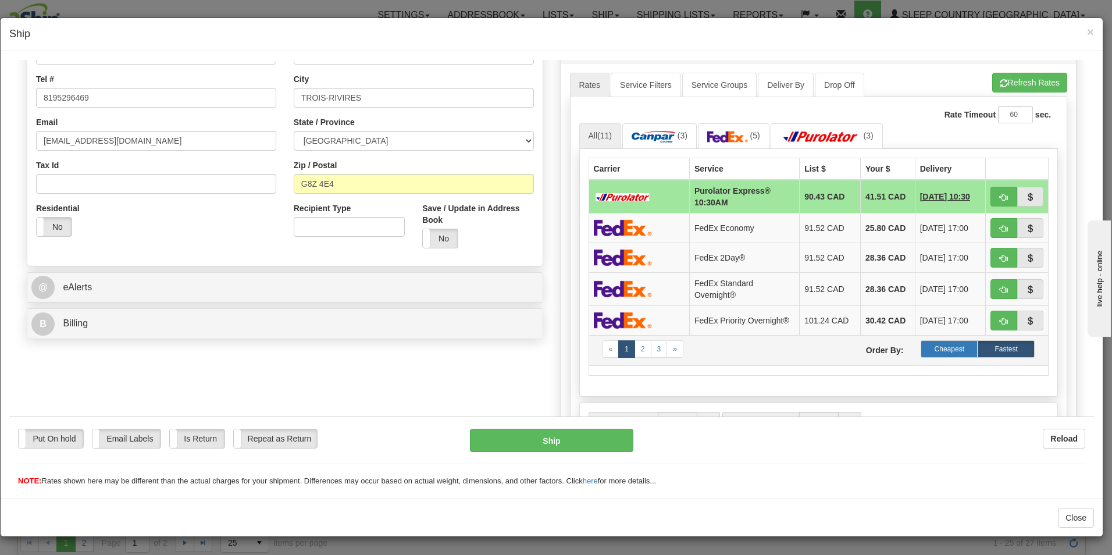
click at [936, 348] on label "Cheapest" at bounding box center [949, 348] width 57 height 17
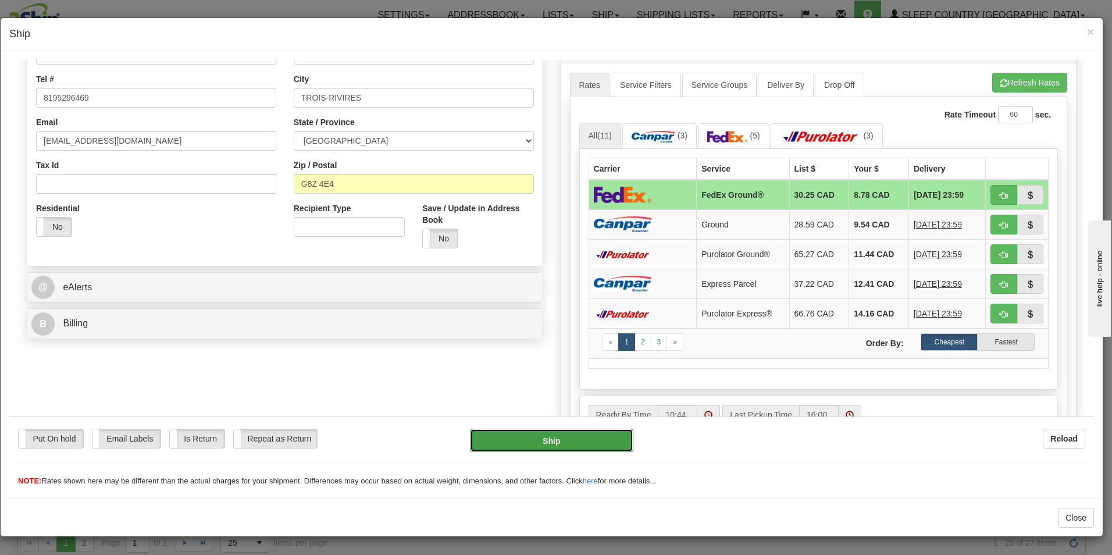
click at [593, 438] on button "Ship" at bounding box center [551, 439] width 163 height 23
type input "92"
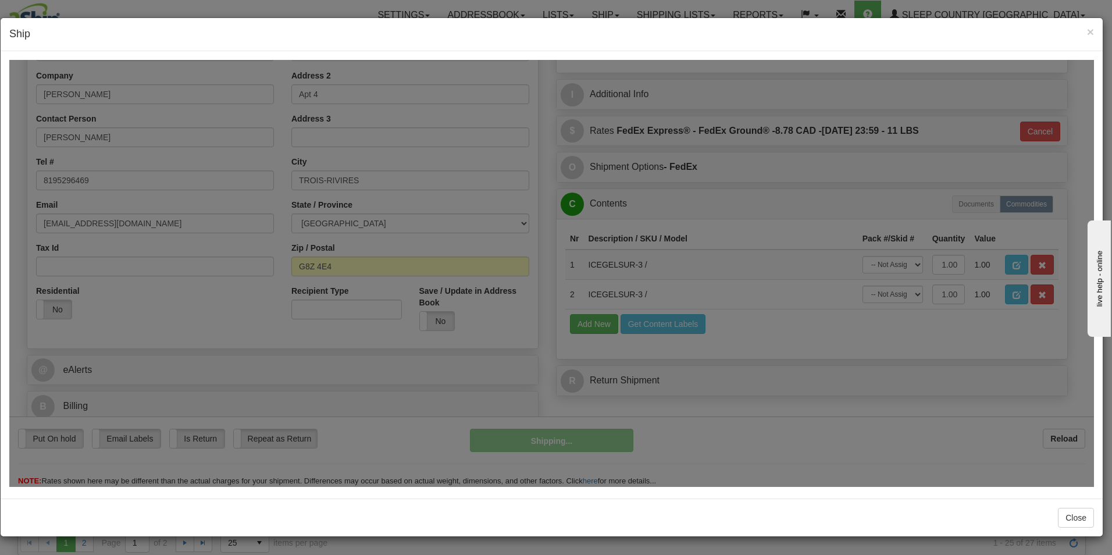
scroll to position [178, 0]
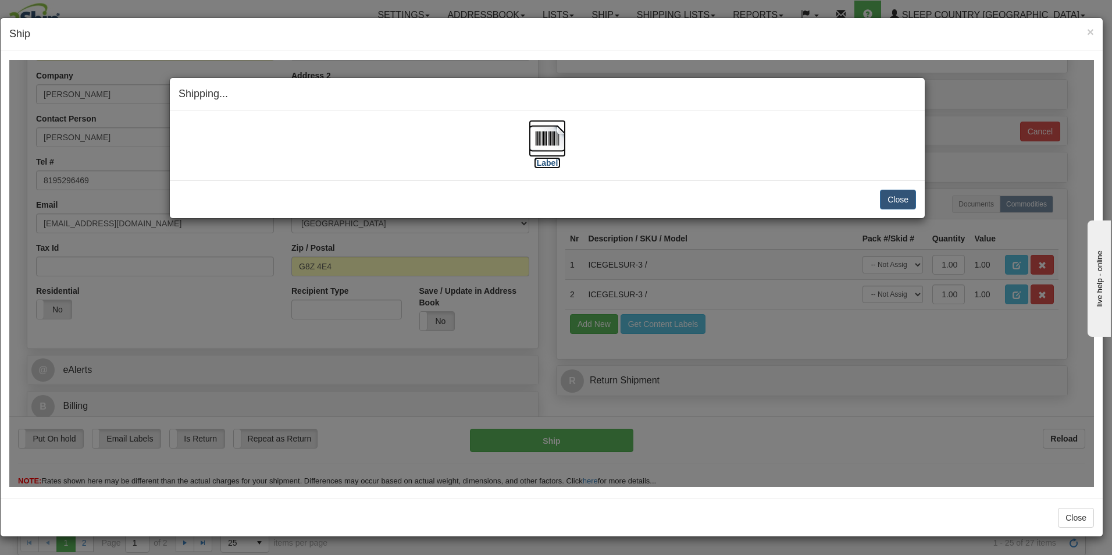
click at [548, 159] on label "[Label]" at bounding box center [547, 162] width 27 height 12
click at [900, 197] on button "Close" at bounding box center [898, 199] width 36 height 20
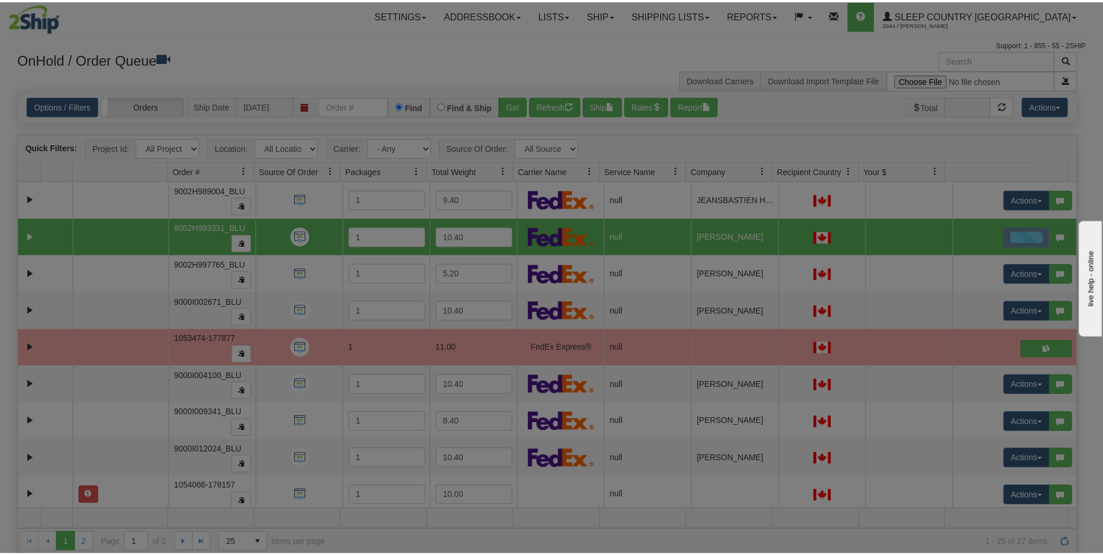
scroll to position [0, 0]
